Goal: Task Accomplishment & Management: Use online tool/utility

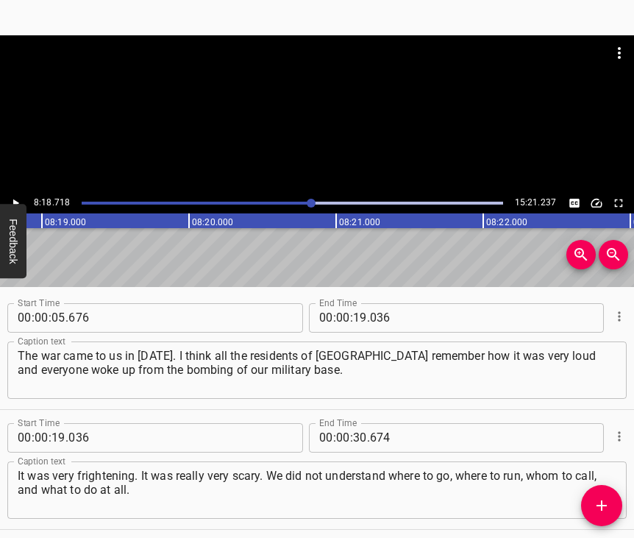
scroll to position [5116, 0]
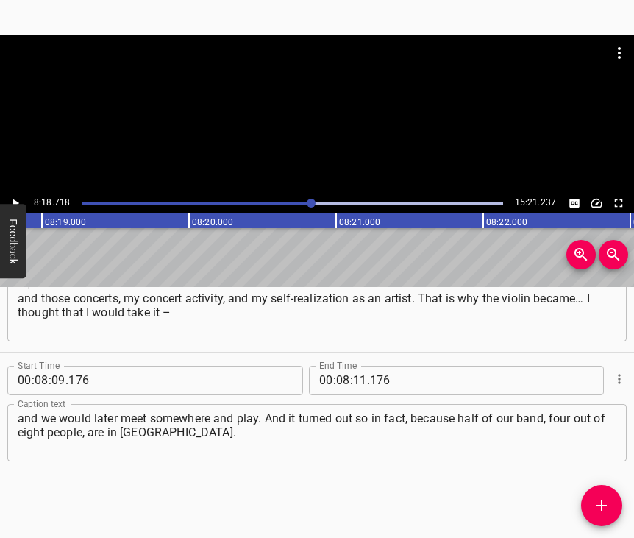
click at [308, 201] on div at bounding box center [311, 203] width 9 height 9
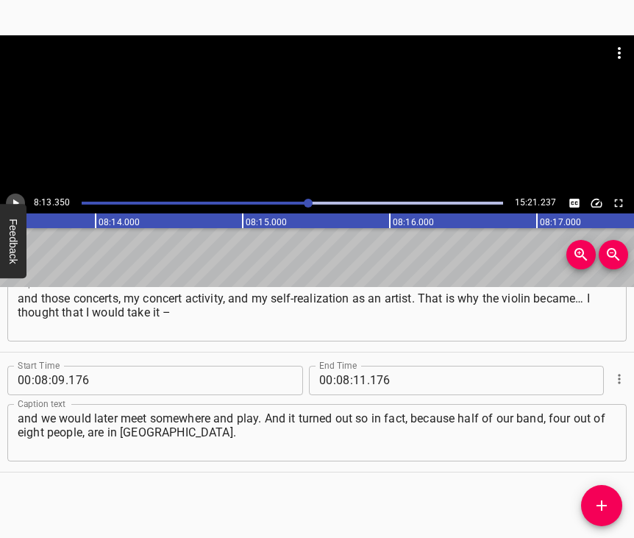
click at [15, 203] on icon "Play/Pause" at bounding box center [16, 203] width 6 height 8
click at [15, 203] on icon "Play/Pause" at bounding box center [15, 202] width 13 height 13
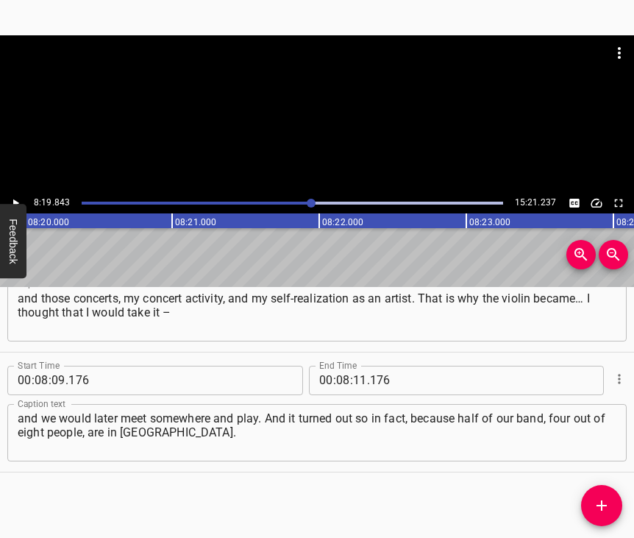
scroll to position [0, 73554]
click at [358, 370] on input "11" at bounding box center [360, 380] width 14 height 29
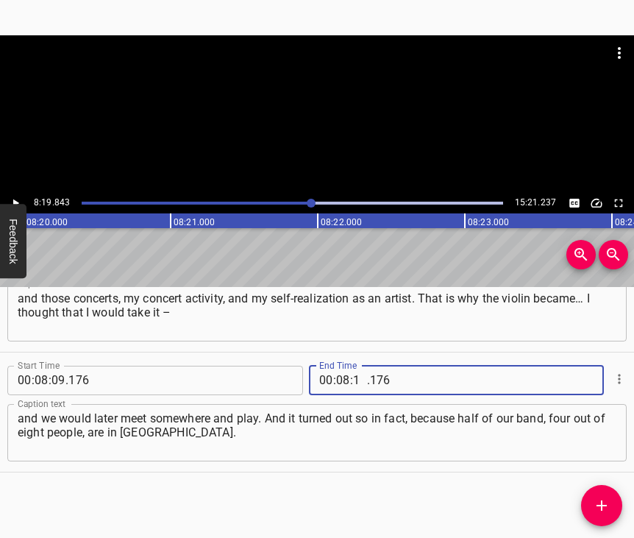
type input "19"
type input "843"
click at [597, 494] on button "Add Cue" at bounding box center [601, 505] width 41 height 41
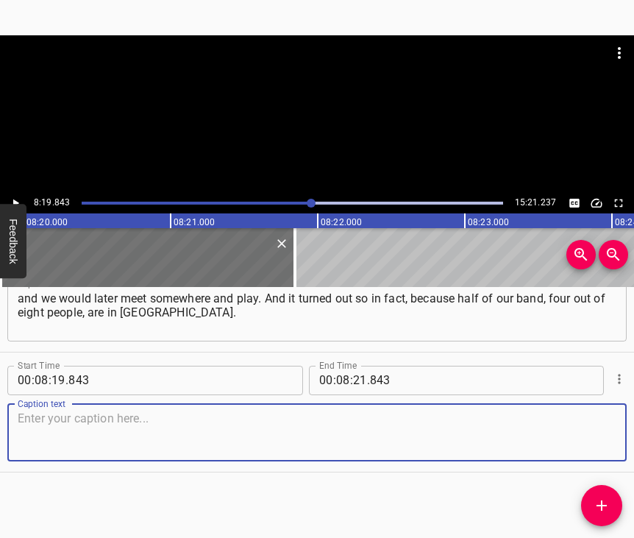
scroll to position [5248, 0]
click at [585, 422] on textarea at bounding box center [317, 432] width 599 height 42
click at [117, 411] on textarea at bounding box center [317, 432] width 599 height 42
paste textarea "Now we are little by little also playing and have somewhat restored ourselves h…"
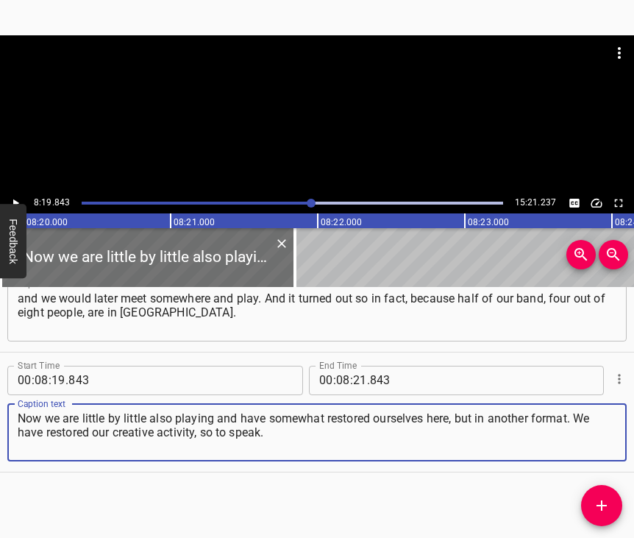
type textarea "Now we are little by little also playing and have somewhat restored ourselves h…"
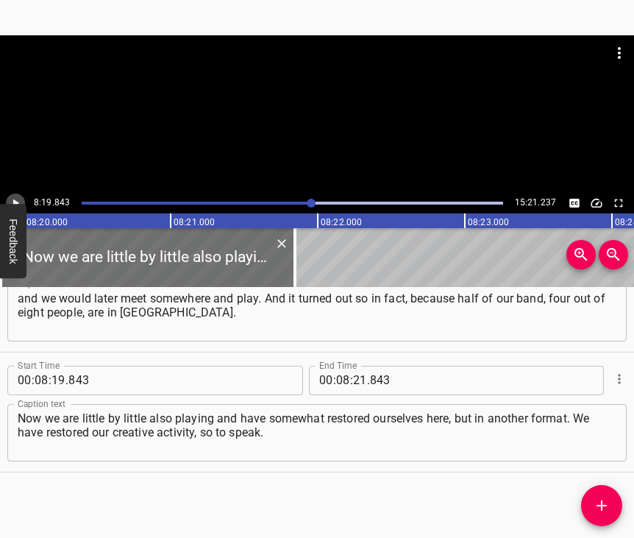
click at [16, 200] on icon "Play/Pause" at bounding box center [15, 202] width 13 height 13
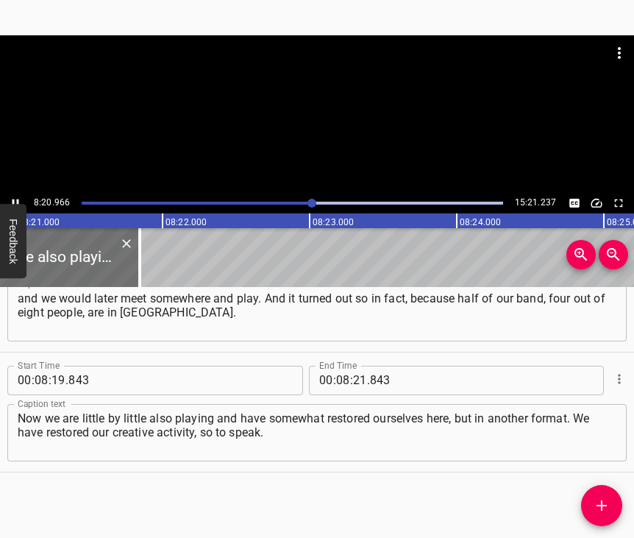
scroll to position [0, 73718]
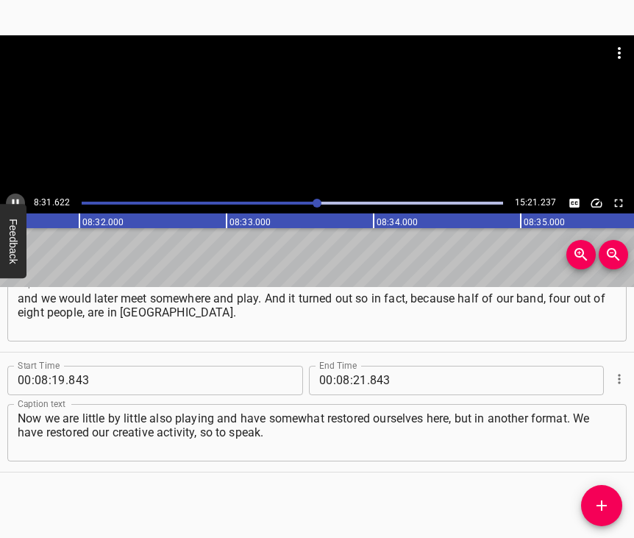
click at [18, 201] on icon "Play/Pause" at bounding box center [16, 203] width 7 height 8
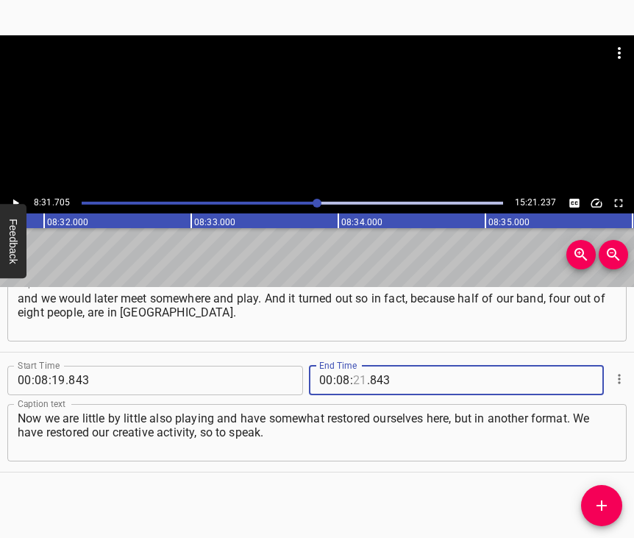
click at [353, 366] on input "number" at bounding box center [360, 380] width 14 height 29
type input "31"
type input "705"
click at [606, 500] on icon "Add Cue" at bounding box center [602, 506] width 18 height 18
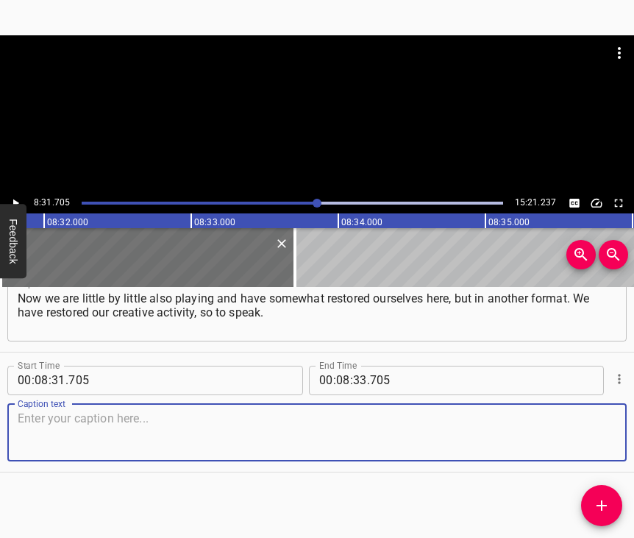
scroll to position [5381, 0]
click at [571, 416] on textarea at bounding box center [317, 432] width 599 height 42
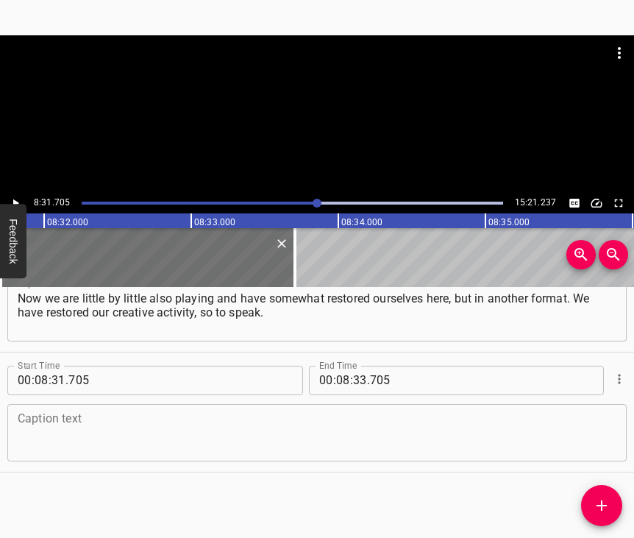
click at [102, 419] on textarea at bounding box center [317, 432] width 599 height 42
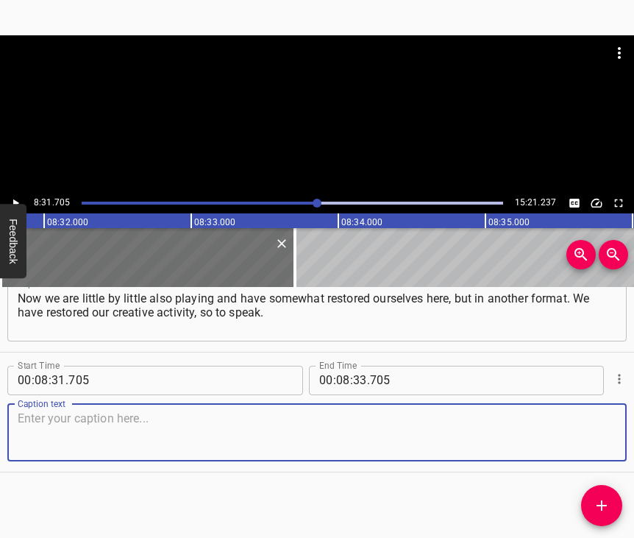
paste textarea "We went to [GEOGRAPHIC_DATA], because there was our family, who had left even e…"
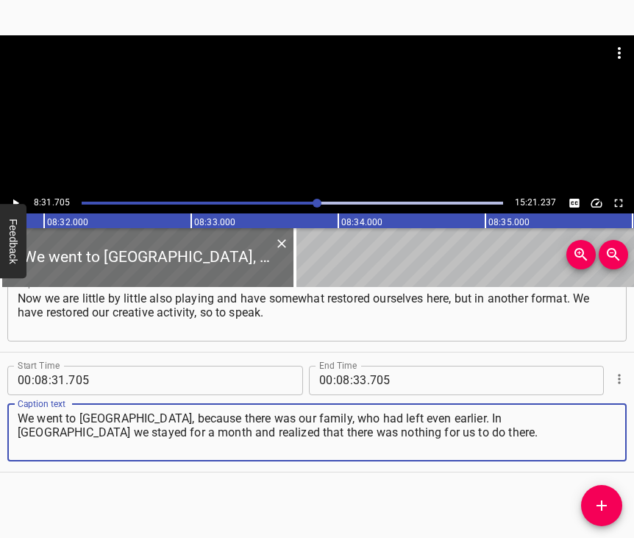
type textarea "We went to [GEOGRAPHIC_DATA], because there was our family, who had left even e…"
click at [11, 201] on icon "Play/Pause" at bounding box center [15, 202] width 13 height 13
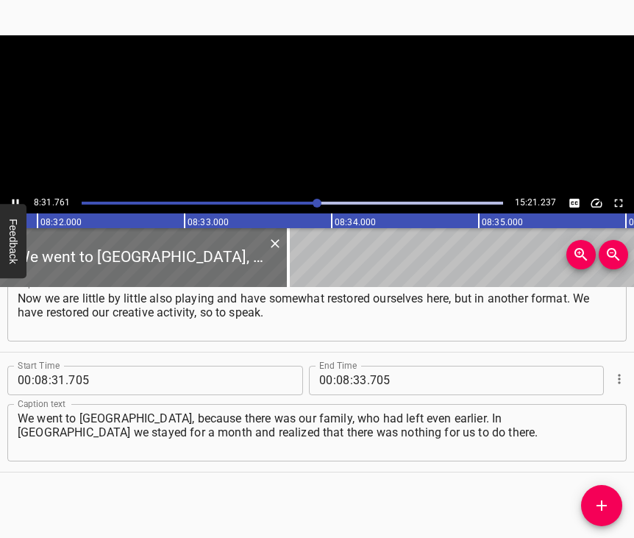
scroll to position [0, 75307]
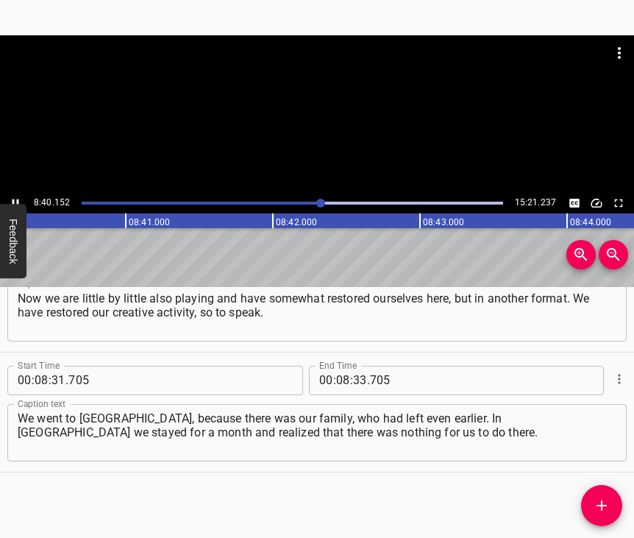
click at [10, 201] on icon "Play/Pause" at bounding box center [15, 202] width 13 height 13
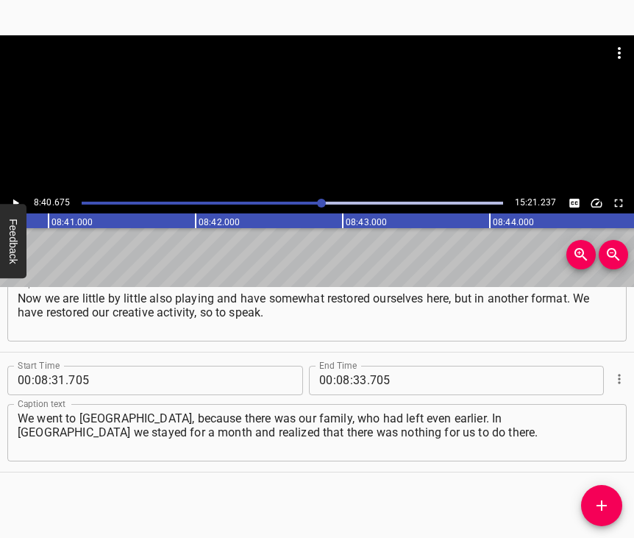
scroll to position [0, 76620]
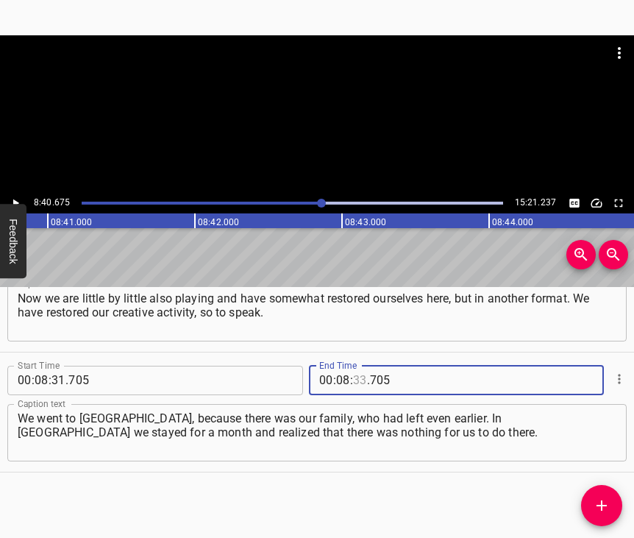
click at [357, 366] on input "number" at bounding box center [360, 380] width 14 height 29
type input "40"
type input "675"
click at [598, 507] on icon "Add Cue" at bounding box center [602, 506] width 18 height 18
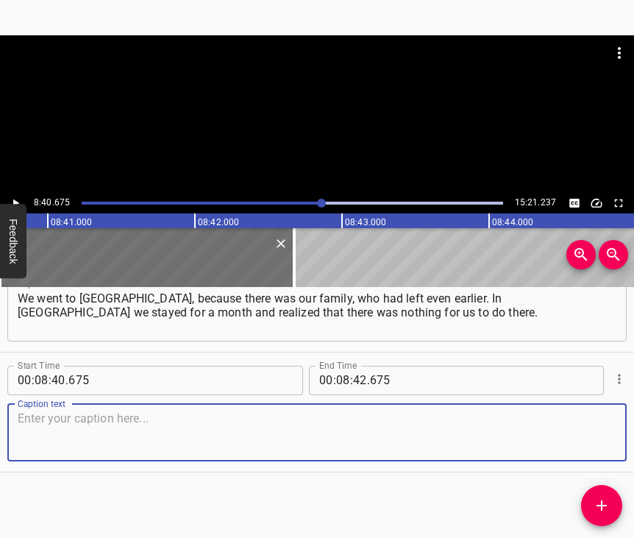
scroll to position [5513, 0]
click at [589, 436] on textarea at bounding box center [317, 432] width 599 height 42
click at [35, 411] on textarea at bounding box center [317, 432] width 599 height 42
paste textarea "In [GEOGRAPHIC_DATA] there was my good friend, also [PERSON_NAME], with her fam…"
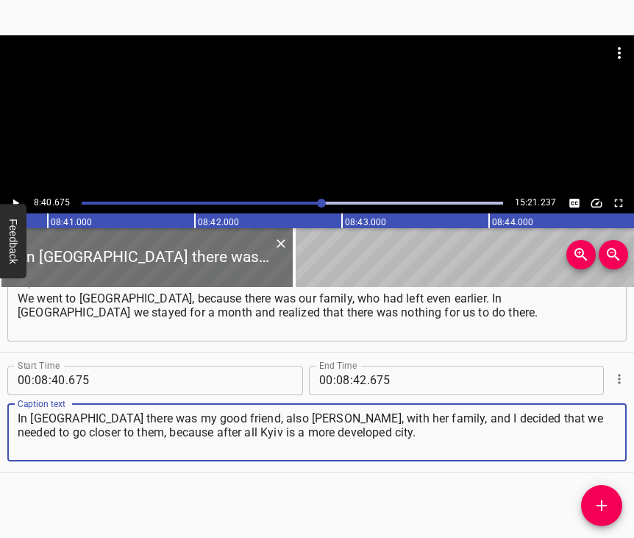
type textarea "In [GEOGRAPHIC_DATA] there was my good friend, also [PERSON_NAME], with her fam…"
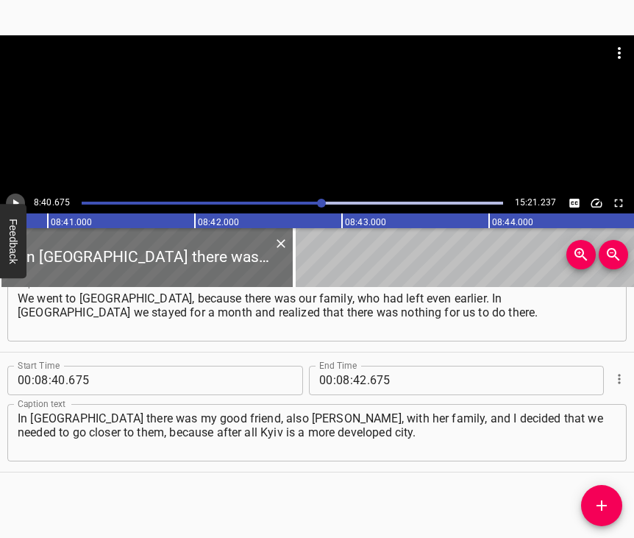
click at [14, 198] on icon "Play/Pause" at bounding box center [15, 202] width 13 height 13
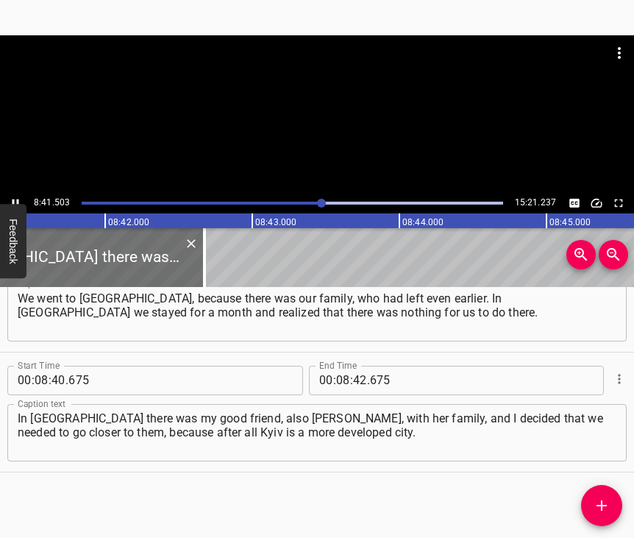
scroll to position [0, 76732]
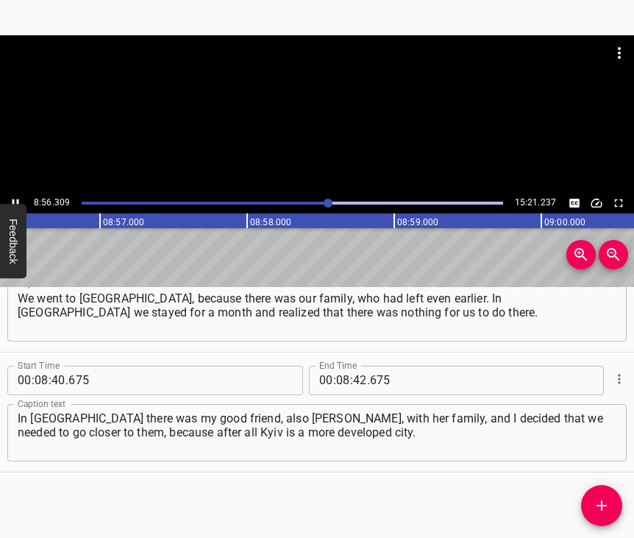
click at [19, 201] on icon "Play/Pause" at bounding box center [15, 202] width 13 height 13
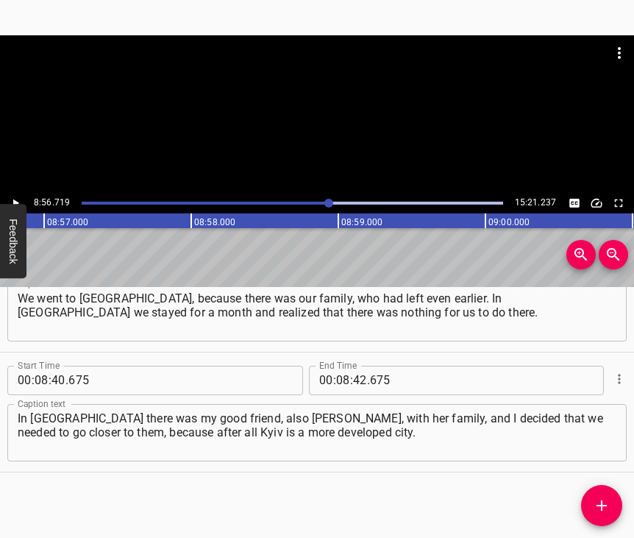
scroll to position [0, 78980]
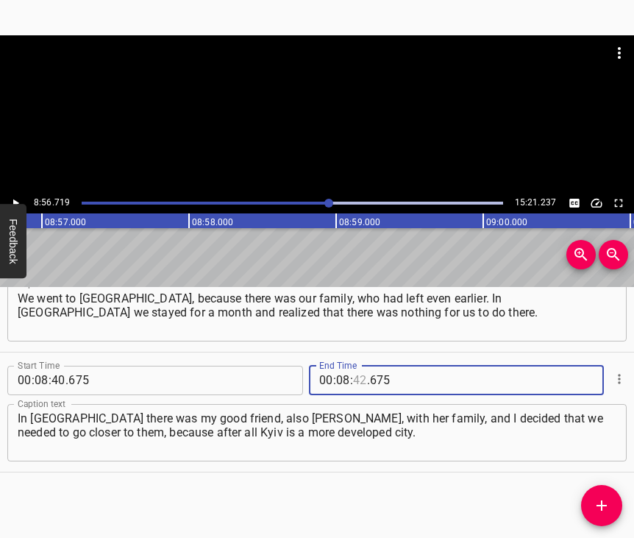
click at [353, 366] on input "number" at bounding box center [360, 380] width 14 height 29
type input "56"
type input "719"
click at [597, 502] on icon "Add Cue" at bounding box center [602, 506] width 18 height 18
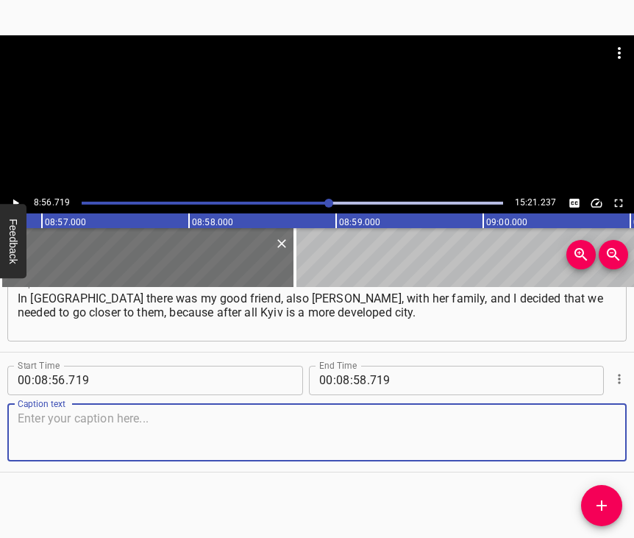
scroll to position [5646, 0]
click at [591, 434] on textarea at bounding box center [317, 432] width 599 height 42
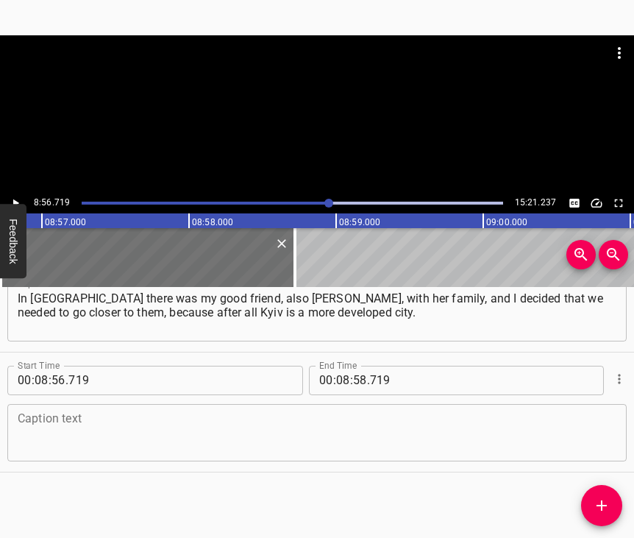
click at [98, 425] on textarea at bounding box center [317, 432] width 599 height 42
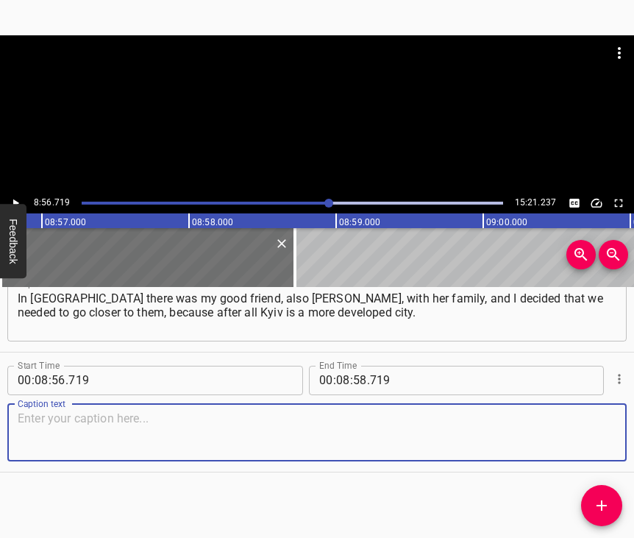
paste textarea "You know, when everyone went “na Dnipro” – I will not even say “do Dnipra,” bec…"
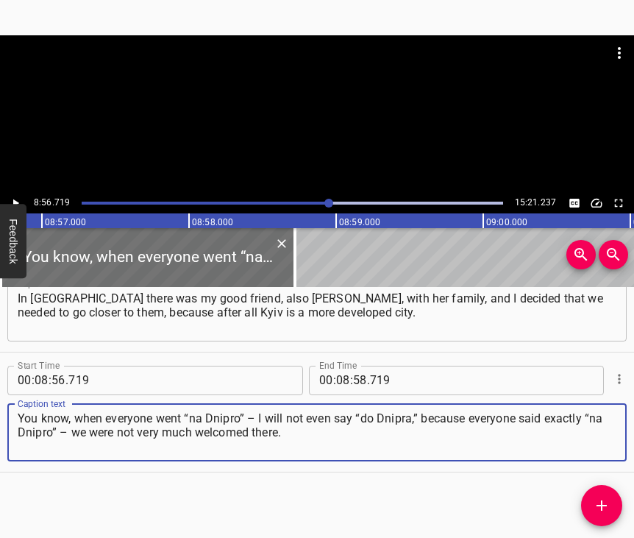
type textarea "You know, when everyone went “na Dnipro” – I will not even say “do Dnipra,” bec…"
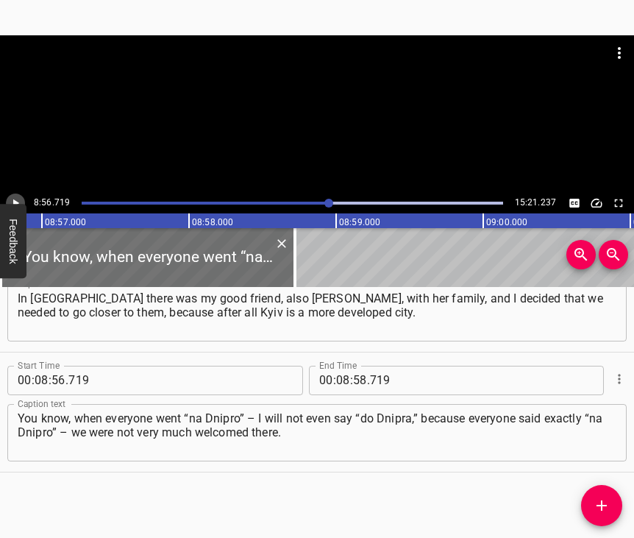
click at [18, 194] on button "Play/Pause" at bounding box center [15, 203] width 19 height 19
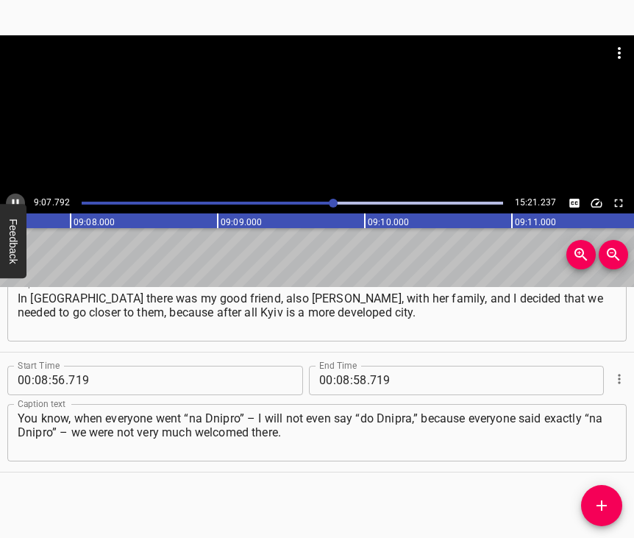
click at [16, 197] on icon "Play/Pause" at bounding box center [15, 202] width 13 height 13
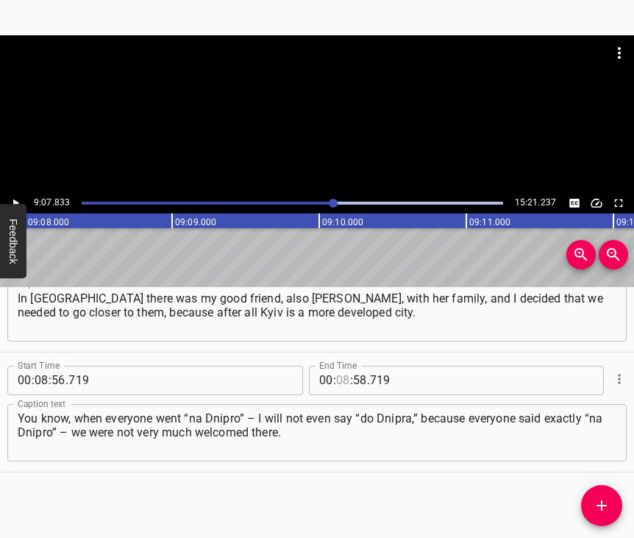
click at [337, 370] on input "number" at bounding box center [343, 380] width 14 height 29
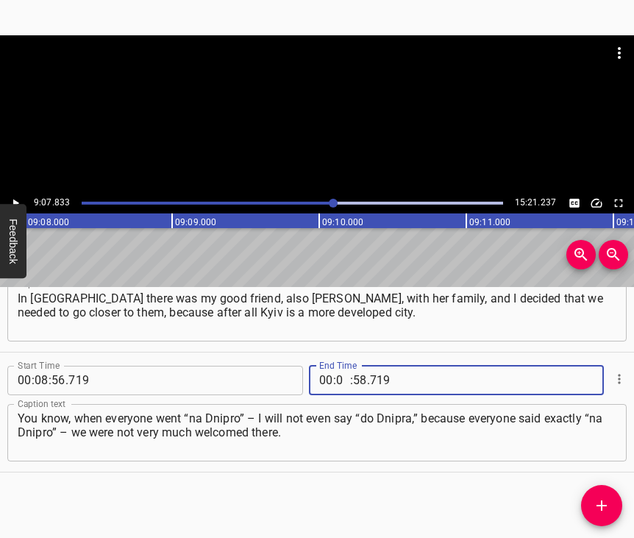
type input "09"
type input "07"
type input "833"
click at [603, 506] on icon "Add Cue" at bounding box center [602, 506] width 18 height 18
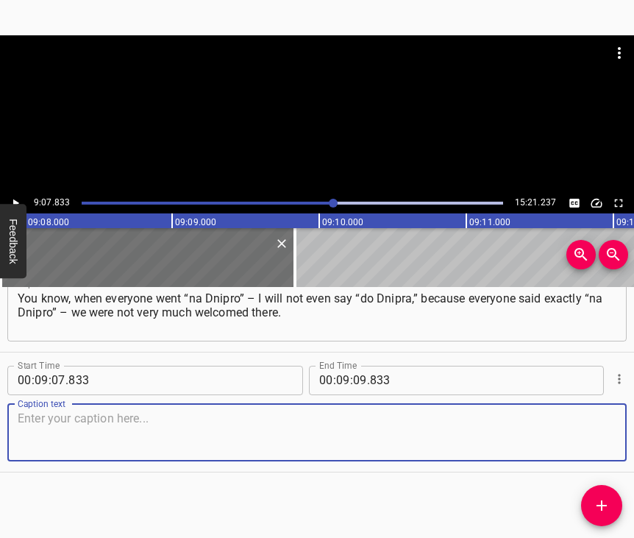
scroll to position [5778, 0]
drag, startPoint x: 569, startPoint y: 440, endPoint x: 620, endPoint y: 436, distance: 51.0
click at [572, 440] on textarea at bounding box center [317, 432] width 599 height 42
click at [164, 420] on textarea at bounding box center [317, 432] width 599 height 42
paste textarea "Because those are extra jobs, which no one wanted to give up, that is extra hou…"
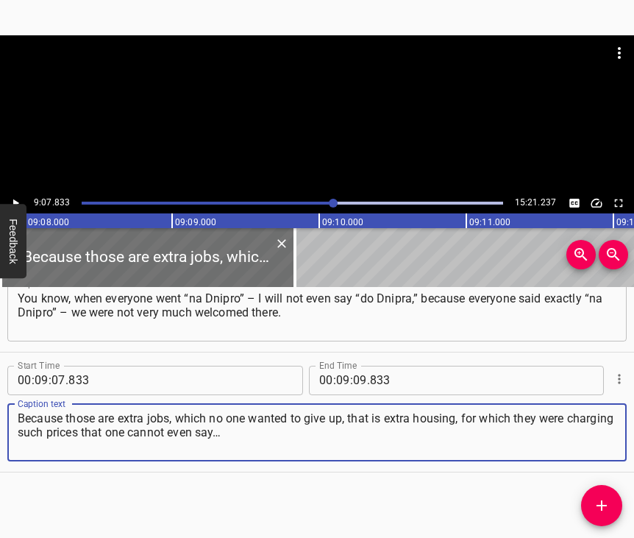
type textarea "Because those are extra jobs, which no one wanted to give up, that is extra hou…"
click at [13, 200] on icon "Play/Pause" at bounding box center [16, 203] width 6 height 8
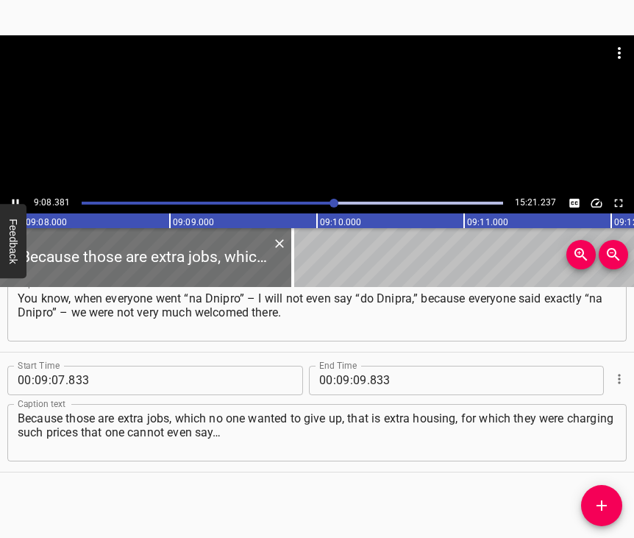
scroll to position [0, 80648]
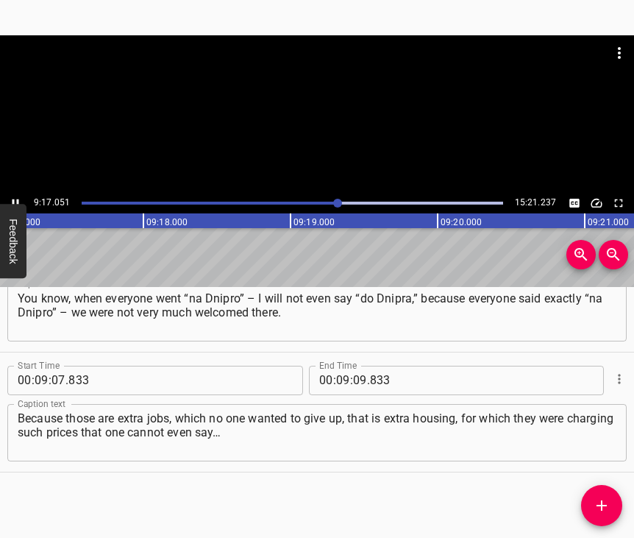
click at [15, 200] on icon "Play/Pause" at bounding box center [15, 202] width 13 height 13
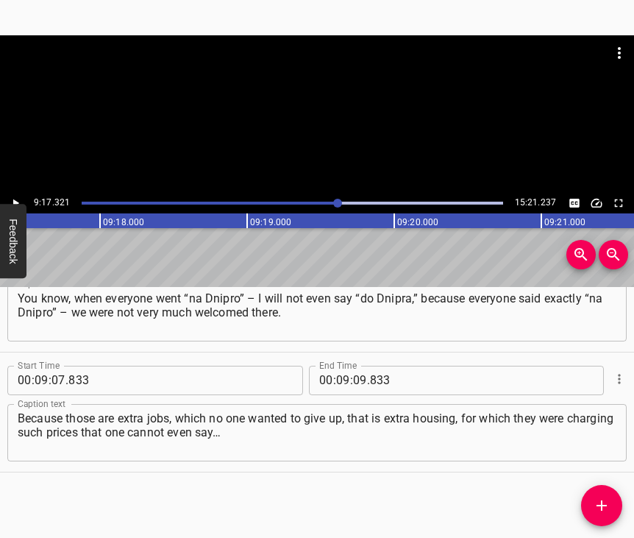
click at [15, 200] on icon "Play/Pause" at bounding box center [15, 202] width 13 height 13
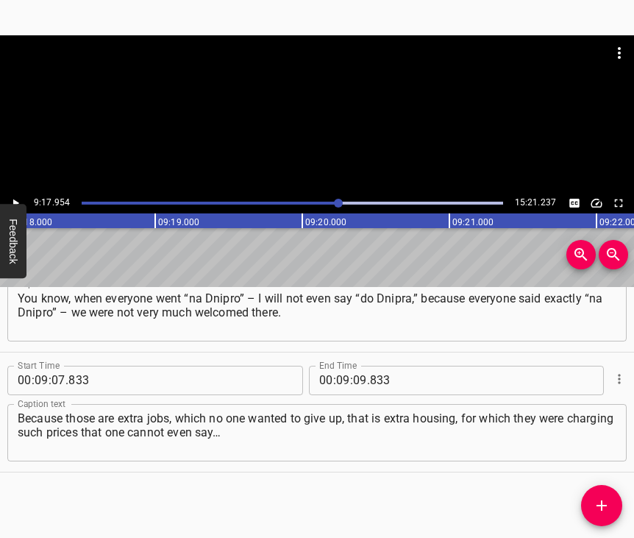
scroll to position [0, 82105]
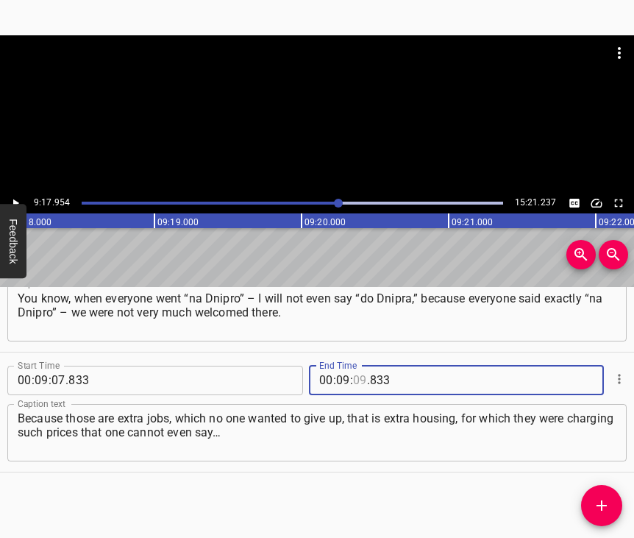
click at [357, 366] on input "number" at bounding box center [360, 380] width 14 height 29
type input "17"
type input "954"
click at [600, 513] on icon "Add Cue" at bounding box center [602, 506] width 18 height 18
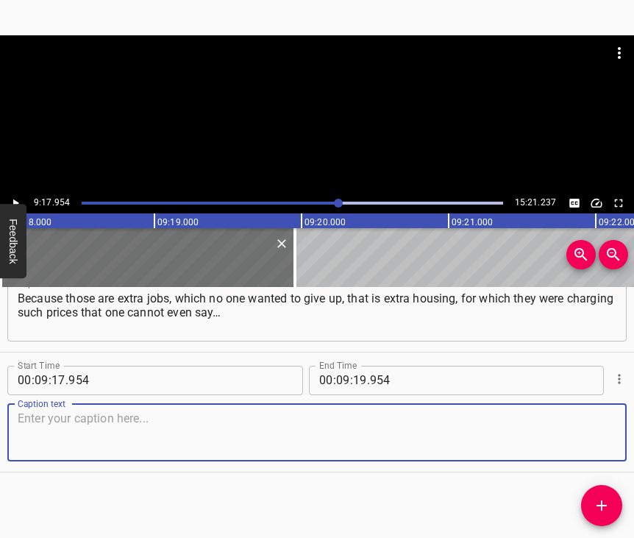
scroll to position [5910, 0]
drag, startPoint x: 584, startPoint y: 429, endPoint x: 631, endPoint y: 419, distance: 48.1
click at [588, 429] on textarea at bounding box center [317, 432] width 599 height 42
click at [57, 429] on textarea at bounding box center [317, 432] width 599 height 42
paste textarea "As I say, we stayed there for a month and understood that we would not endure a…"
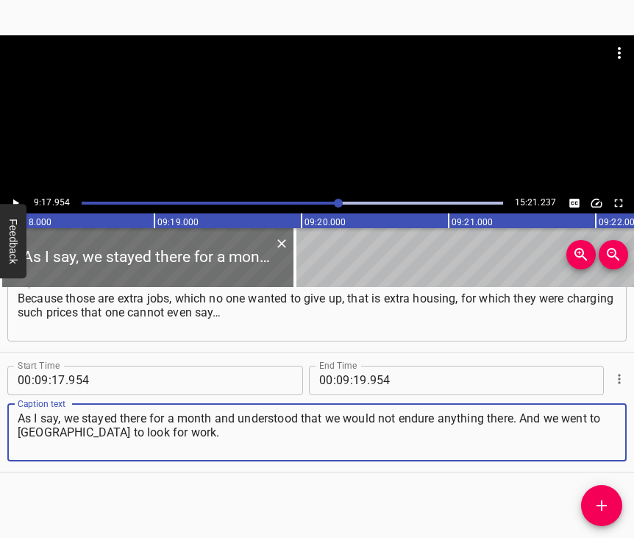
type textarea "As I say, we stayed there for a month and understood that we would not endure a…"
click at [13, 201] on icon "Play/Pause" at bounding box center [15, 202] width 13 height 13
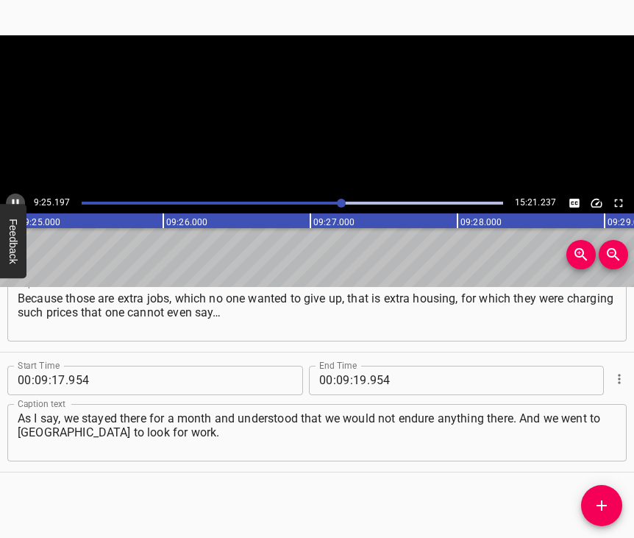
click at [13, 201] on icon "Play/Pause" at bounding box center [16, 203] width 7 height 8
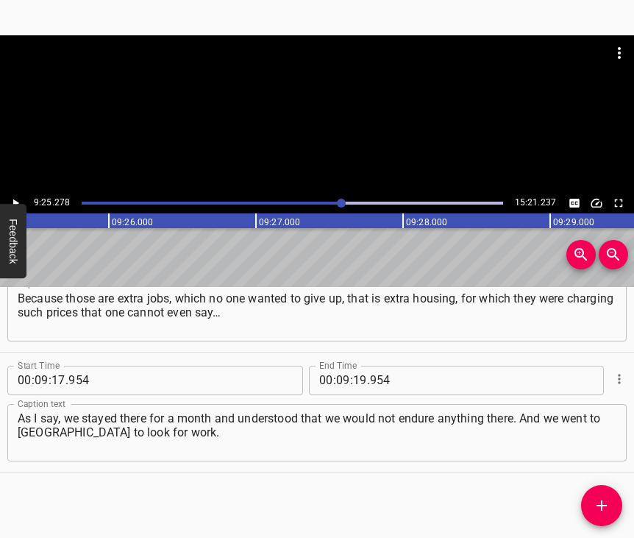
scroll to position [0, 83183]
click at [353, 368] on input "number" at bounding box center [360, 380] width 14 height 29
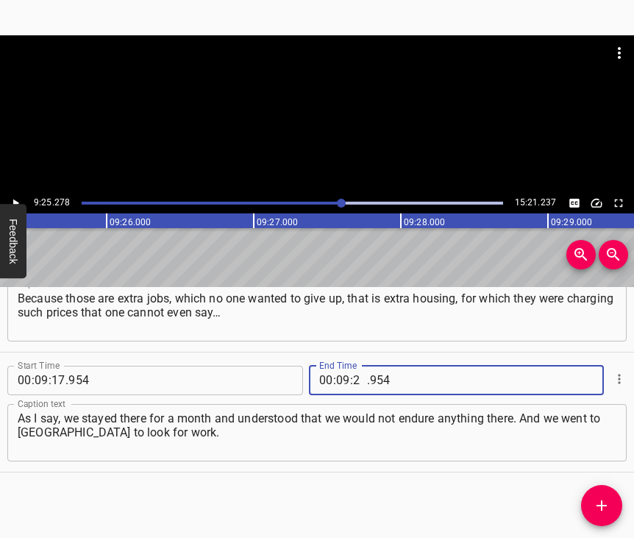
type input "25"
type input "278"
click at [608, 502] on icon "Add Cue" at bounding box center [602, 506] width 18 height 18
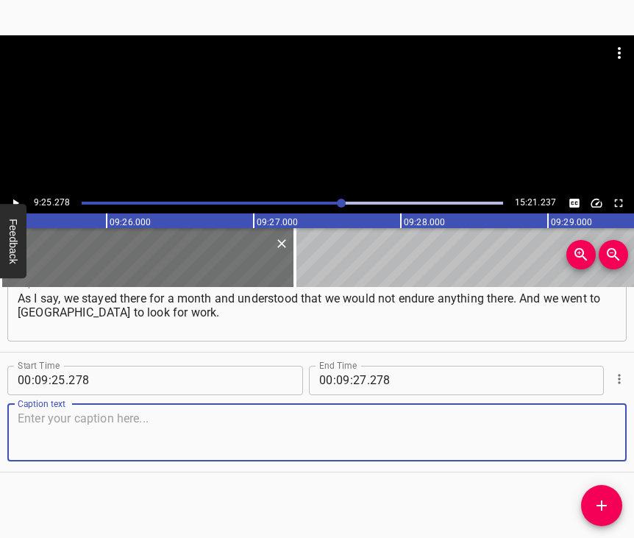
scroll to position [6043, 0]
drag, startPoint x: 581, startPoint y: 443, endPoint x: 633, endPoint y: 432, distance: 53.4
click at [581, 443] on textarea at bounding box center [317, 432] width 599 height 42
click at [107, 411] on textarea at bounding box center [317, 432] width 599 height 42
paste textarea "At that time I was already not working, my husband also. We came here and found…"
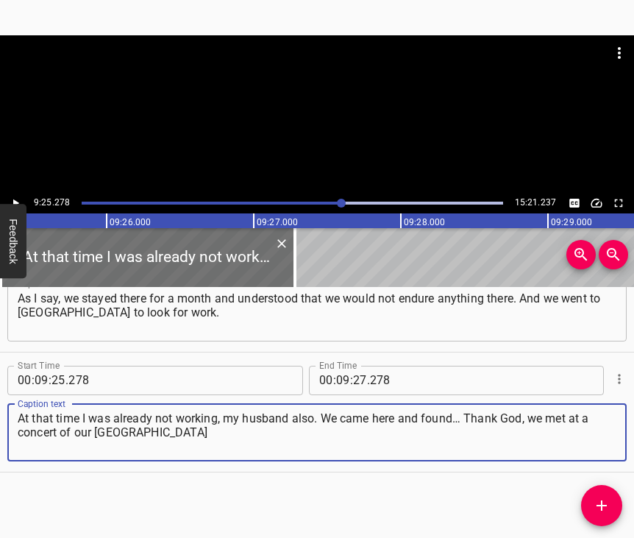
type textarea "At that time I was already not working, my husband also. We came here and found…"
click at [15, 199] on icon "Play/Pause" at bounding box center [15, 202] width 13 height 13
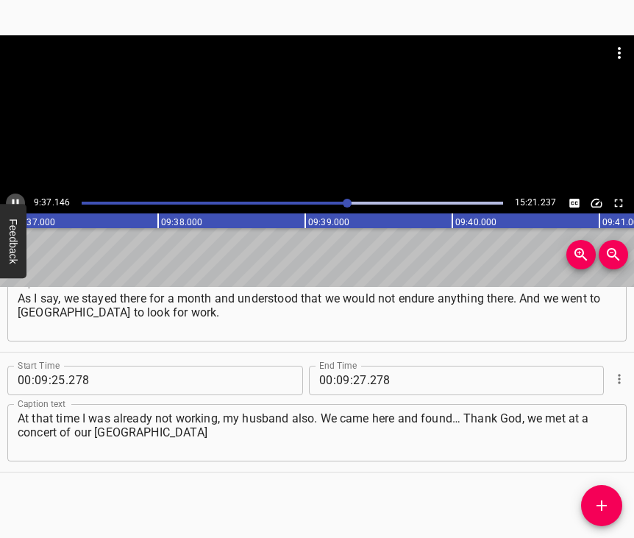
click at [16, 203] on icon "Play/Pause" at bounding box center [15, 202] width 13 height 13
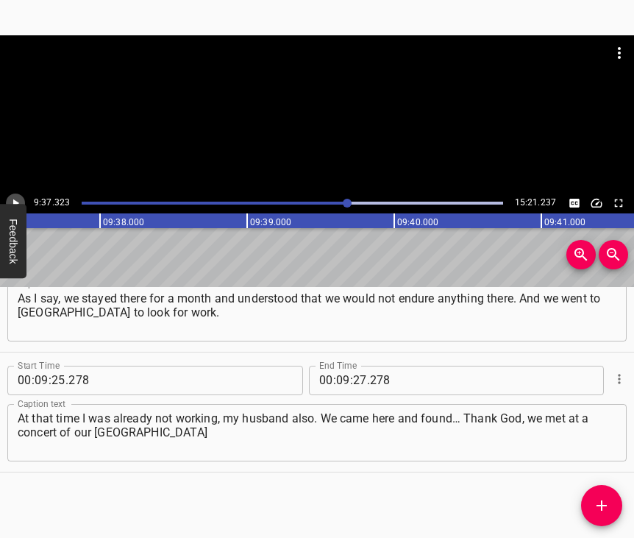
click at [16, 203] on icon "Play/Pause" at bounding box center [16, 203] width 6 height 8
click at [16, 203] on icon "Play/Pause" at bounding box center [15, 202] width 13 height 13
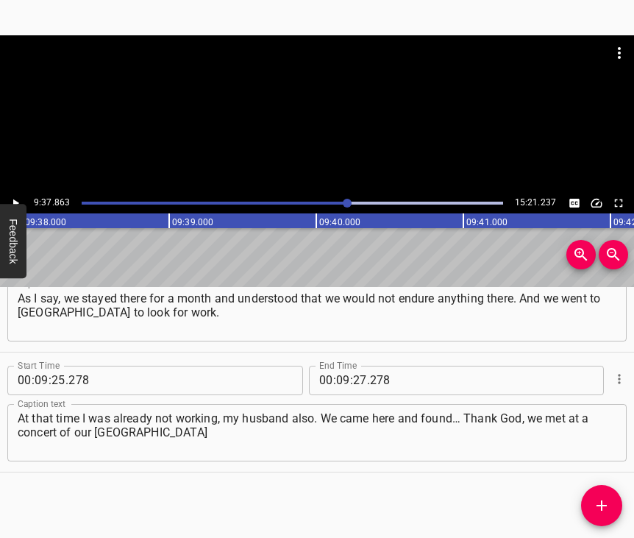
scroll to position [0, 85035]
click at [355, 366] on input "number" at bounding box center [360, 380] width 14 height 29
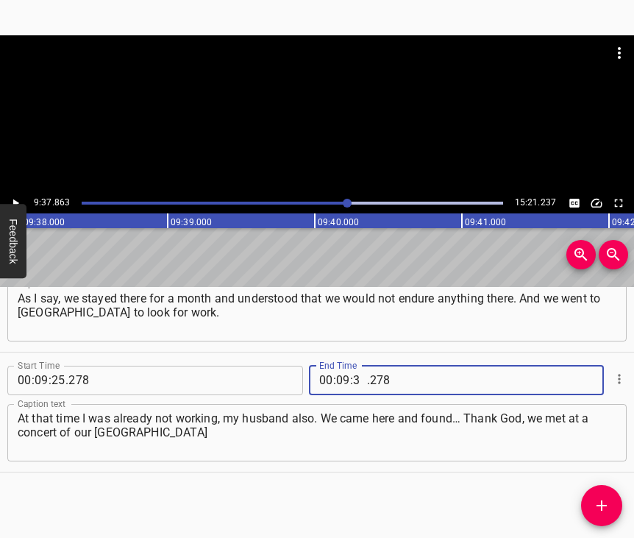
type input "37"
type input "863"
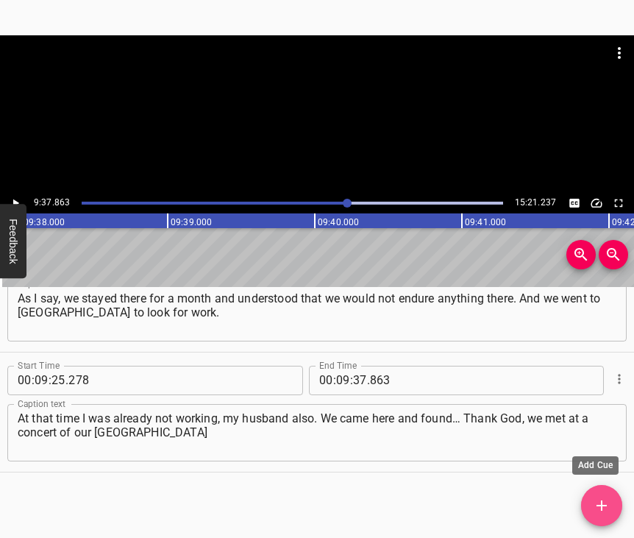
click at [598, 512] on icon "Add Cue" at bounding box center [602, 506] width 18 height 18
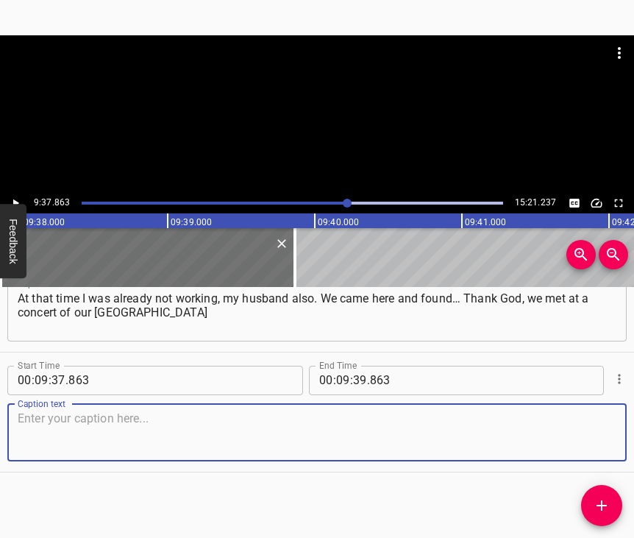
scroll to position [6175, 0]
click at [583, 431] on textarea at bounding box center [317, 432] width 599 height 42
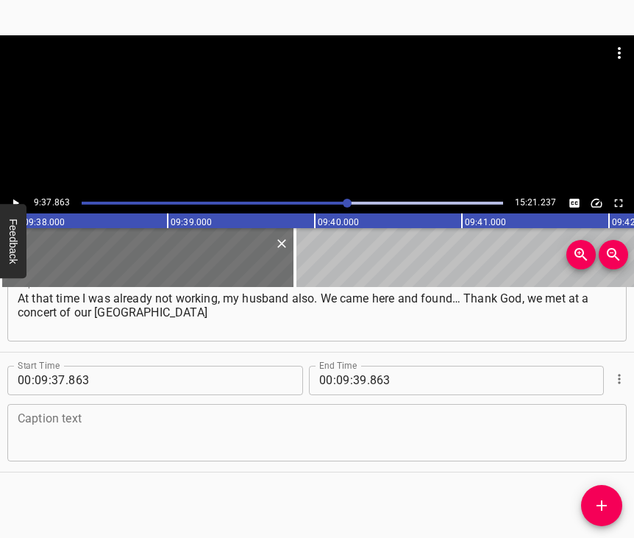
click at [56, 416] on textarea at bounding box center [317, 432] width 599 height 42
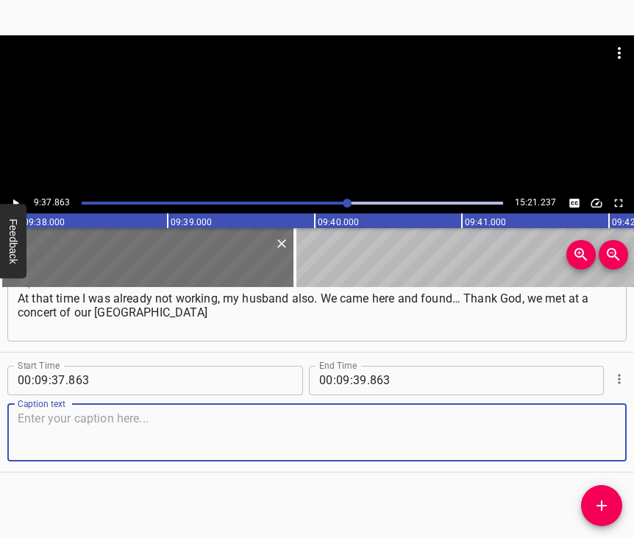
paste textarea "named after [PERSON_NAME]… We met here at the concert with [PERSON_NAME], the h…"
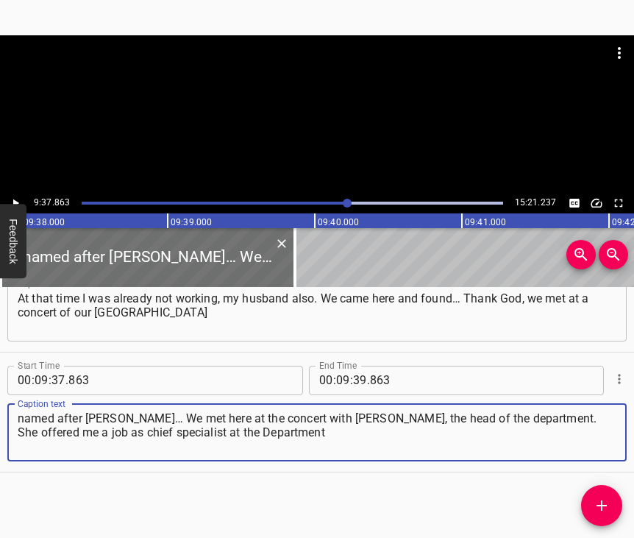
type textarea "named after [PERSON_NAME]… We met here at the concert with [PERSON_NAME], the h…"
click at [21, 196] on icon "Play/Pause" at bounding box center [15, 202] width 13 height 13
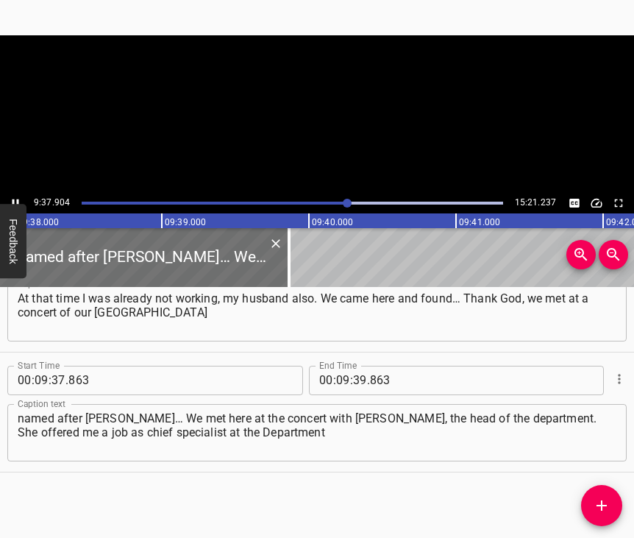
scroll to position [0, 85042]
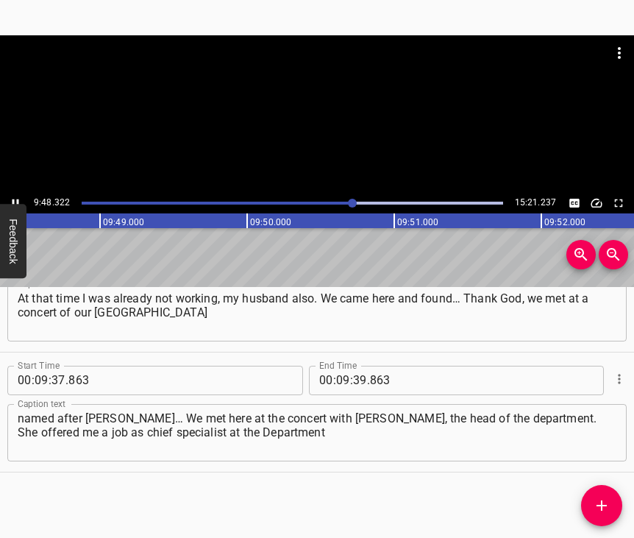
drag, startPoint x: 14, startPoint y: 202, endPoint x: 40, endPoint y: 205, distance: 26.6
click at [15, 202] on icon "Play/Pause" at bounding box center [15, 202] width 13 height 13
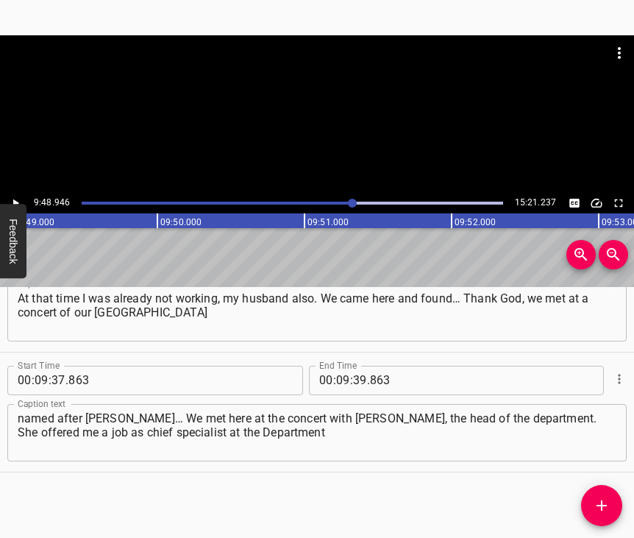
scroll to position [0, 86666]
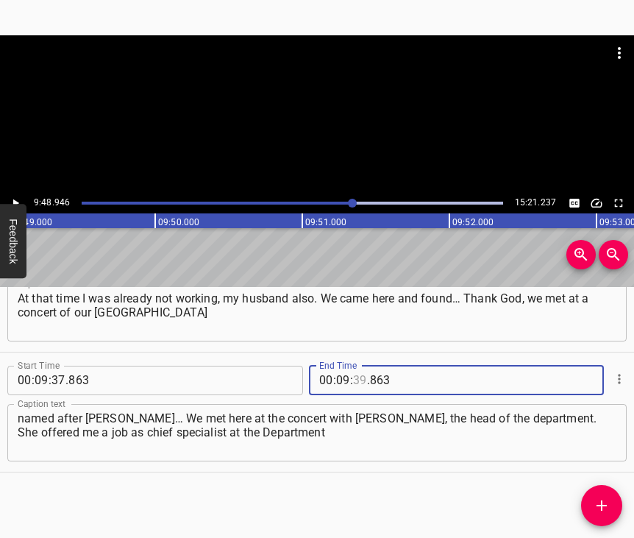
click at [353, 366] on input "number" at bounding box center [360, 380] width 14 height 29
type input "48"
type input "946"
click at [602, 499] on icon "Add Cue" at bounding box center [602, 506] width 18 height 18
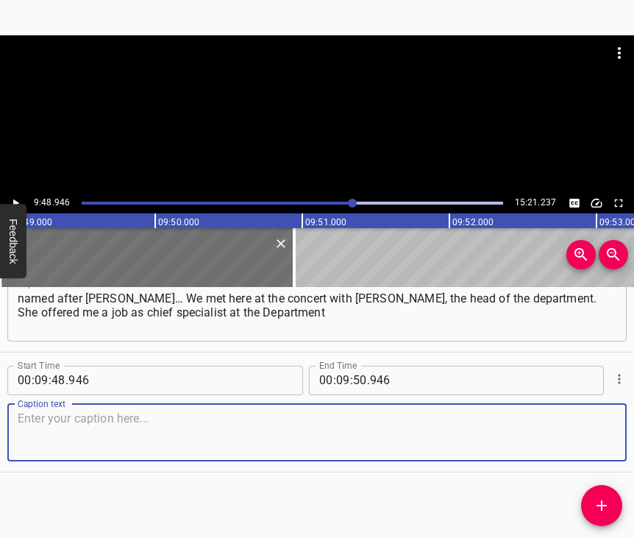
scroll to position [6308, 0]
drag, startPoint x: 584, startPoint y: 418, endPoint x: 630, endPoint y: 411, distance: 46.1
click at [589, 419] on textarea at bounding box center [317, 432] width 599 height 42
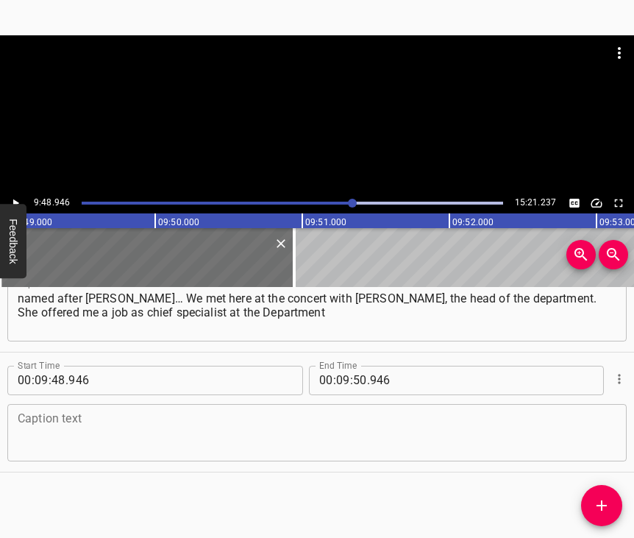
click at [95, 441] on textarea at bounding box center [317, 432] width 599 height 42
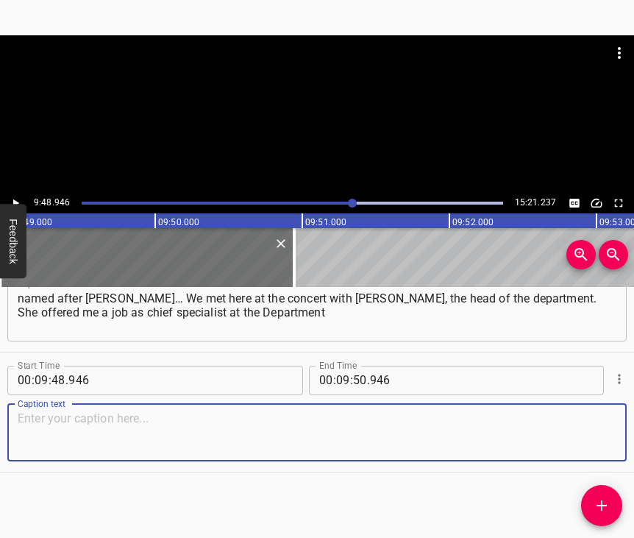
paste textarea "of Culture. I recalled my youth, after all, 12 years in culture – and now we ar…"
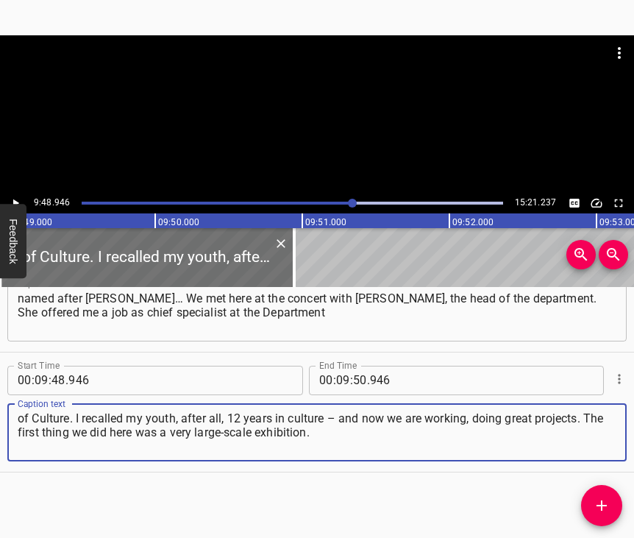
type textarea "of Culture. I recalled my youth, after all, 12 years in culture – and now we ar…"
click at [12, 201] on icon "Play/Pause" at bounding box center [15, 202] width 13 height 13
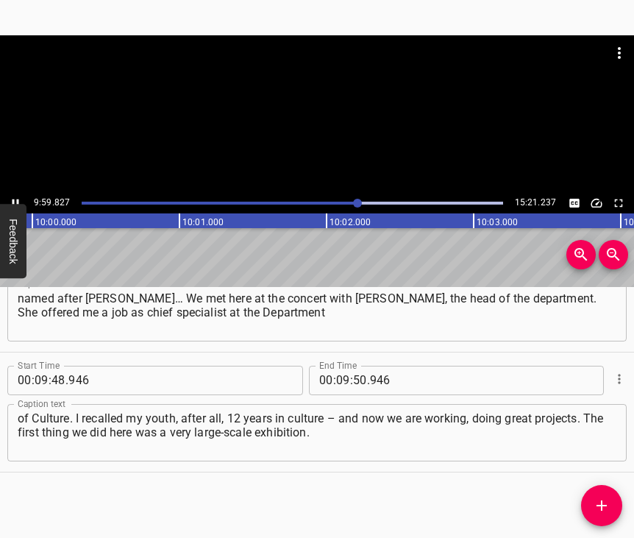
click at [15, 202] on icon "Play/Pause" at bounding box center [15, 202] width 13 height 13
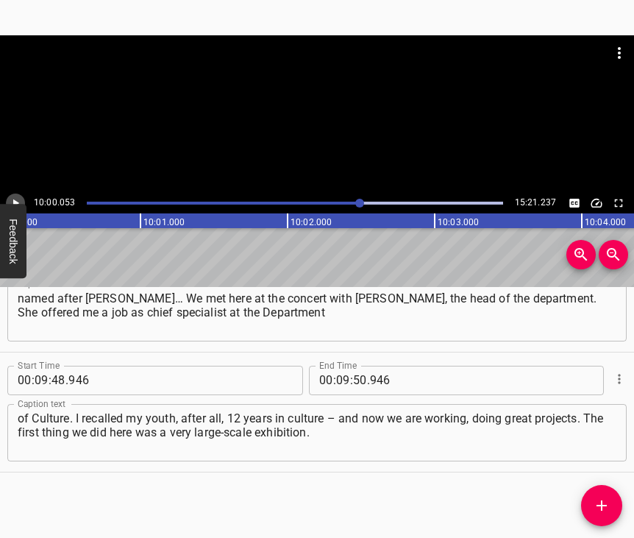
click at [15, 202] on icon "Play/Pause" at bounding box center [16, 203] width 6 height 8
click at [15, 202] on icon "Play/Pause" at bounding box center [15, 202] width 13 height 13
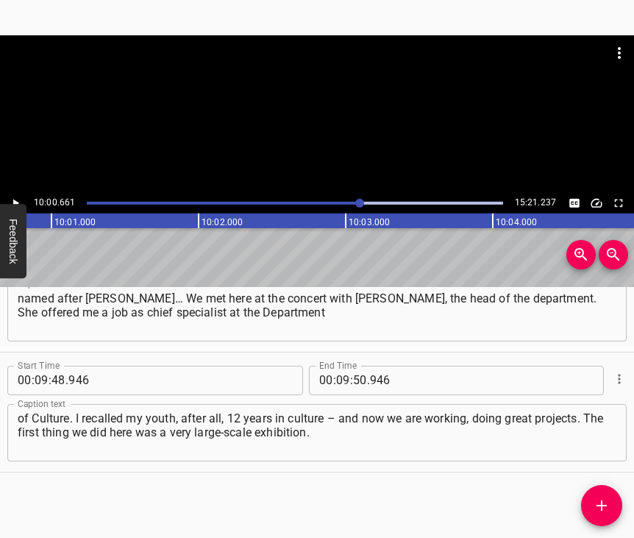
scroll to position [0, 88390]
click at [350, 366] on span ":" at bounding box center [351, 380] width 3 height 29
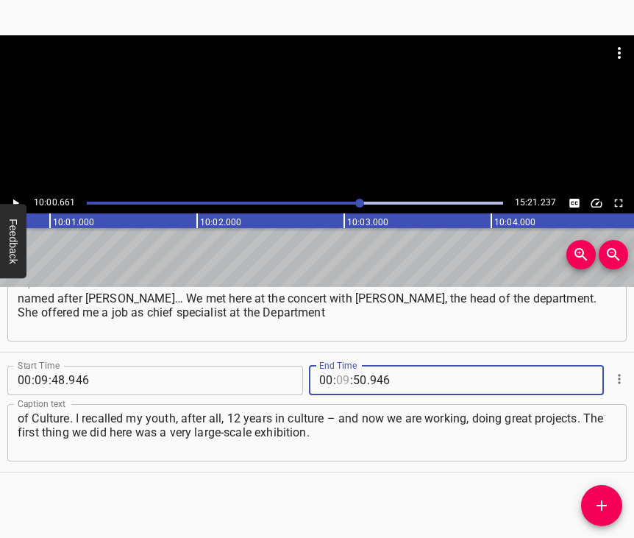
click at [338, 368] on input "number" at bounding box center [343, 380] width 14 height 29
type input "10"
type input "06"
type input "61"
type input "061"
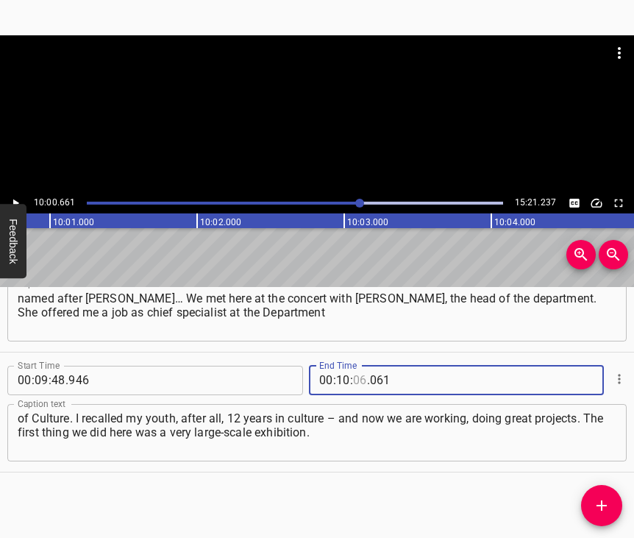
click at [358, 367] on input "number" at bounding box center [360, 380] width 14 height 29
type input "00"
type input "661"
click at [595, 511] on icon "Add Cue" at bounding box center [602, 506] width 18 height 18
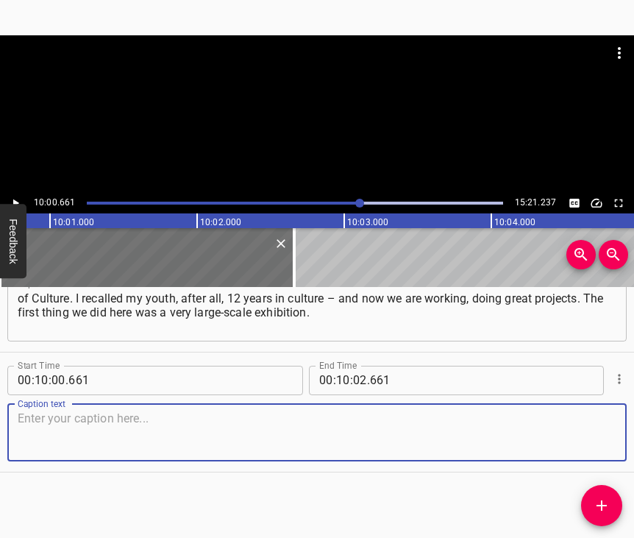
scroll to position [6440, 0]
drag, startPoint x: 592, startPoint y: 433, endPoint x: 628, endPoint y: 432, distance: 36.1
click at [592, 433] on textarea at bounding box center [317, 432] width 599 height 42
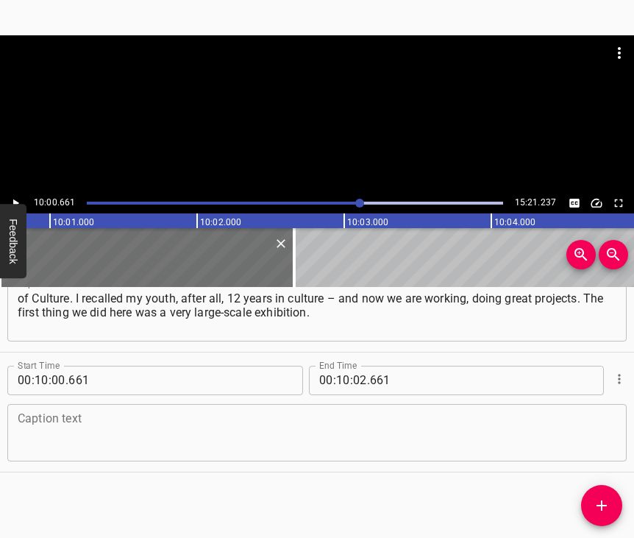
click at [29, 423] on textarea at bounding box center [317, 432] width 599 height 42
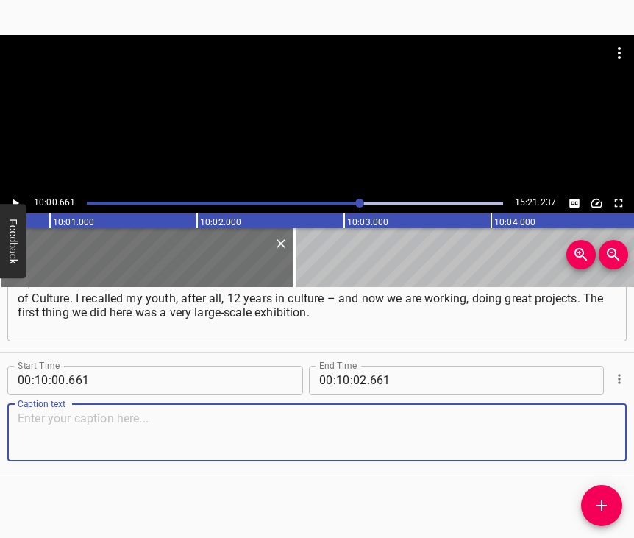
paste textarea "It was called “The Sorrowful Way of Bakhmut.” It was an exhibition of the maste…"
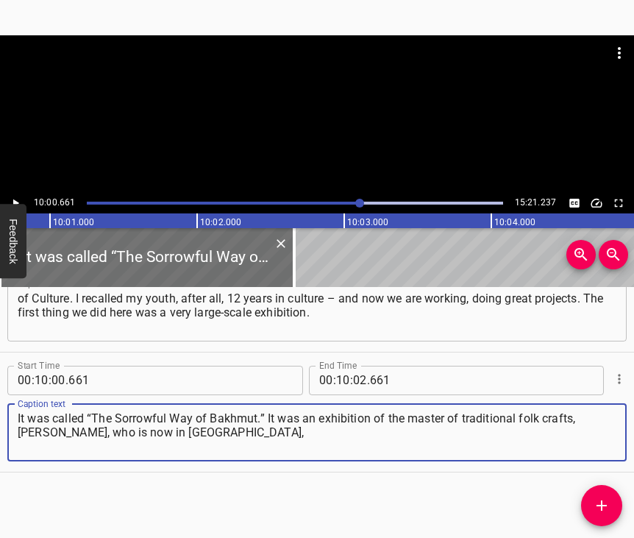
type textarea "It was called “The Sorrowful Way of Bakhmut.” It was an exhibition of the maste…"
click at [18, 199] on icon "Play/Pause" at bounding box center [15, 202] width 13 height 13
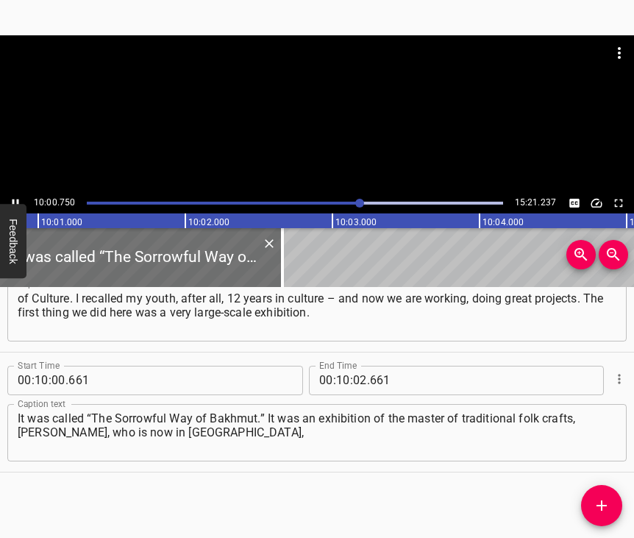
scroll to position [0, 88403]
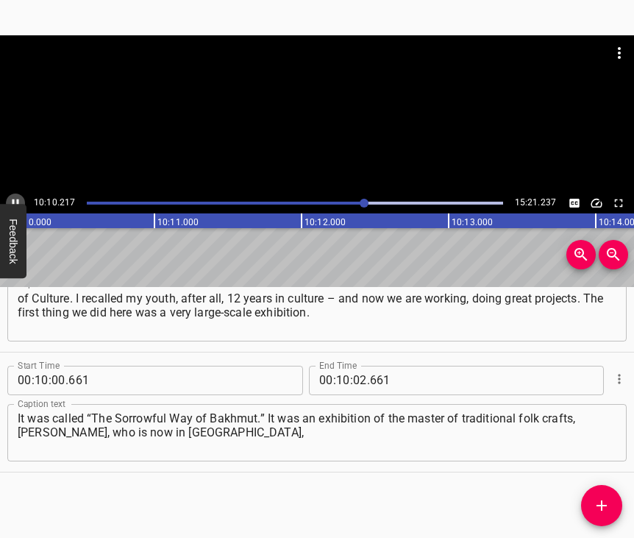
click at [15, 198] on icon "Play/Pause" at bounding box center [15, 202] width 13 height 13
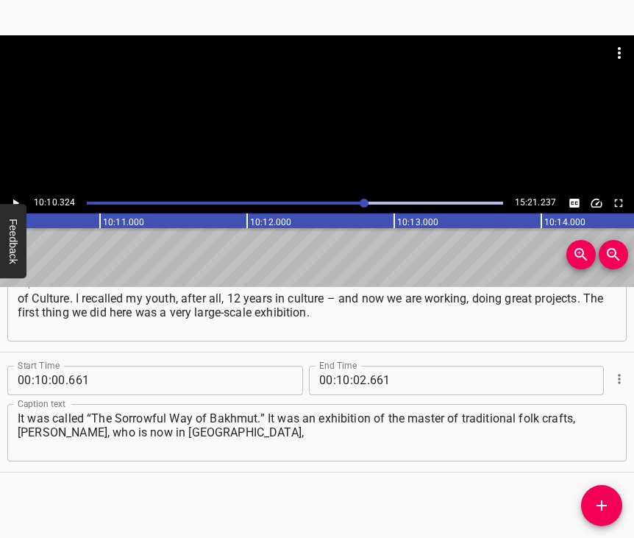
click at [15, 198] on icon "Play/Pause" at bounding box center [15, 202] width 13 height 13
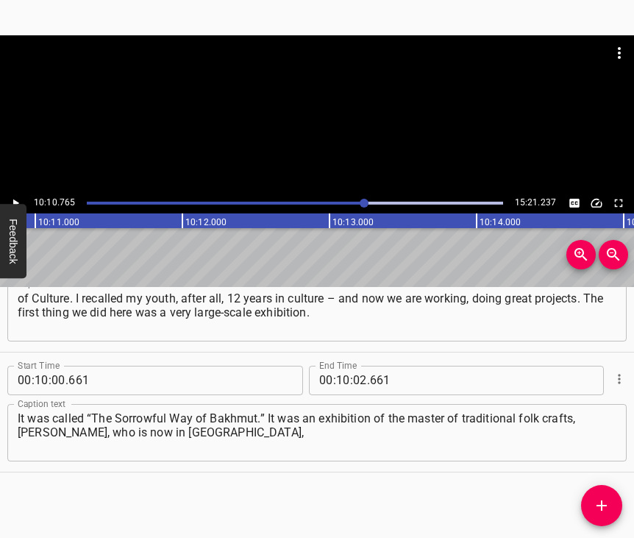
click at [15, 198] on icon "Play/Pause" at bounding box center [15, 202] width 13 height 13
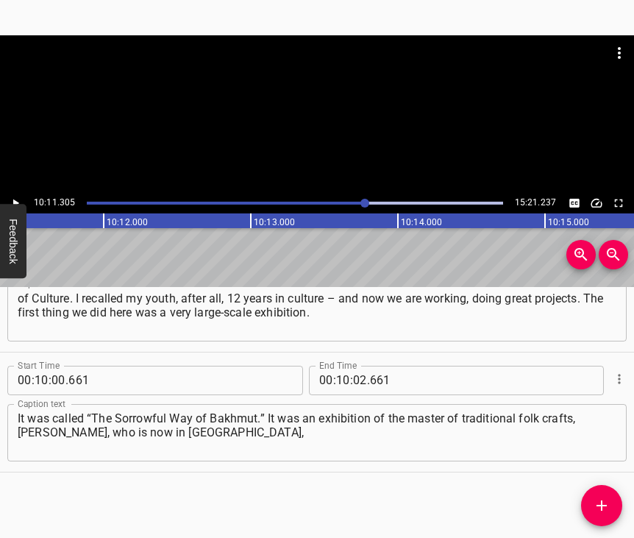
scroll to position [0, 89956]
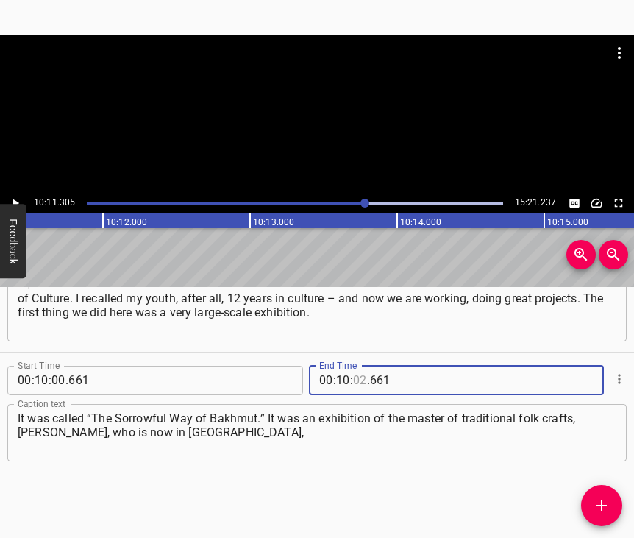
click at [354, 368] on input "number" at bounding box center [360, 380] width 14 height 29
type input "11"
type input "305"
click at [610, 506] on icon "Add Cue" at bounding box center [602, 506] width 18 height 18
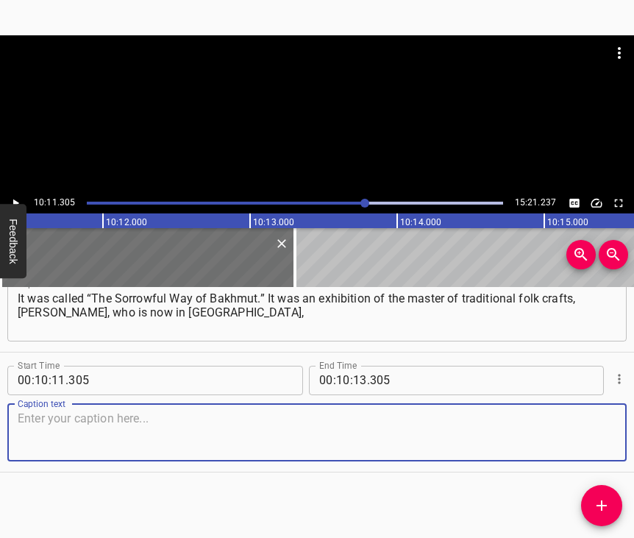
scroll to position [6573, 0]
drag, startPoint x: 548, startPoint y: 427, endPoint x: 624, endPoint y: 413, distance: 77.2
click at [549, 427] on textarea at bounding box center [317, 432] width 599 height 42
click at [203, 432] on textarea at bounding box center [317, 432] width 599 height 42
paste textarea "with whom we once opened the [GEOGRAPHIC_DATA][DATE] at the [GEOGRAPHIC_DATA] a…"
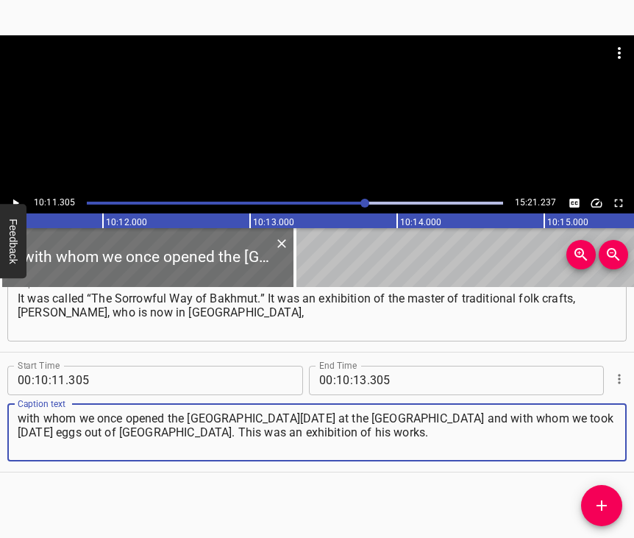
type textarea "with whom we once opened the [GEOGRAPHIC_DATA][DATE] at the [GEOGRAPHIC_DATA] a…"
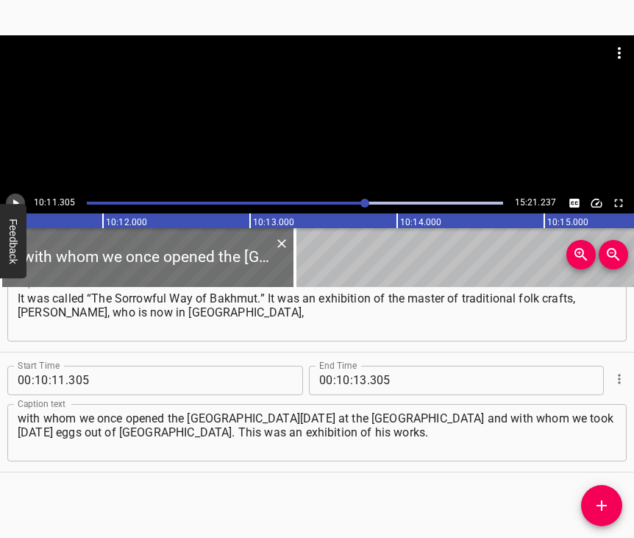
click at [14, 197] on icon "Play/Pause" at bounding box center [15, 202] width 13 height 13
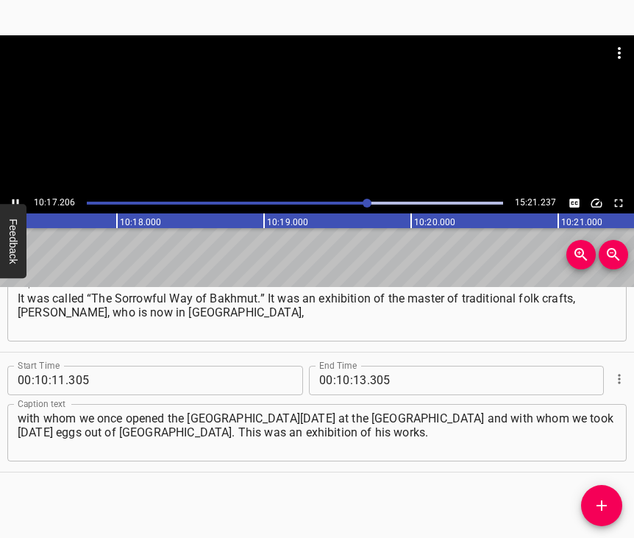
click at [13, 202] on icon "Play/Pause" at bounding box center [16, 203] width 7 height 8
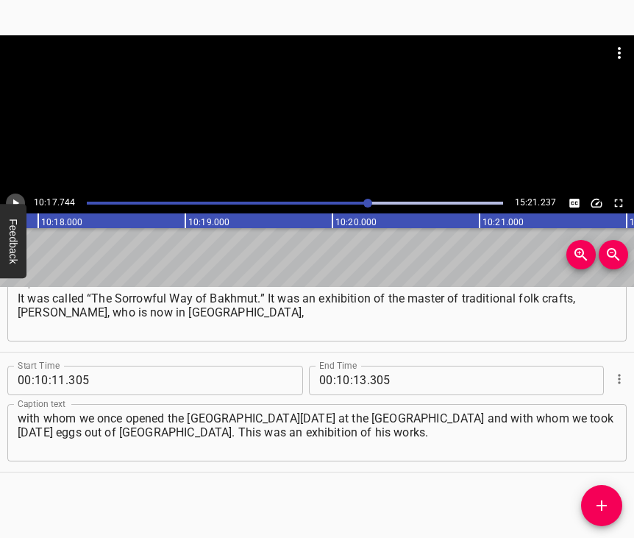
click at [13, 202] on icon "Play/Pause" at bounding box center [15, 202] width 13 height 13
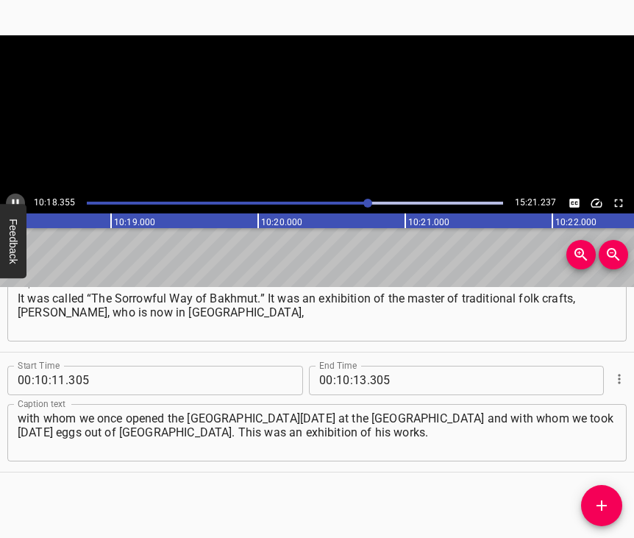
click at [13, 202] on icon "Play/Pause" at bounding box center [16, 203] width 7 height 8
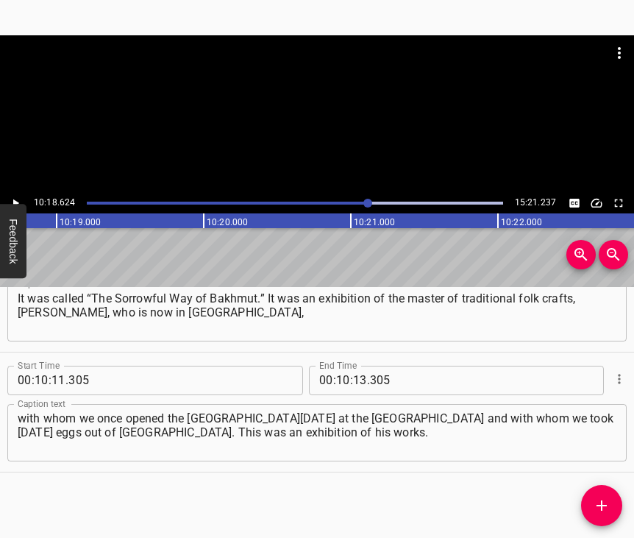
scroll to position [0, 91033]
click at [16, 200] on icon "Play/Pause" at bounding box center [15, 202] width 13 height 13
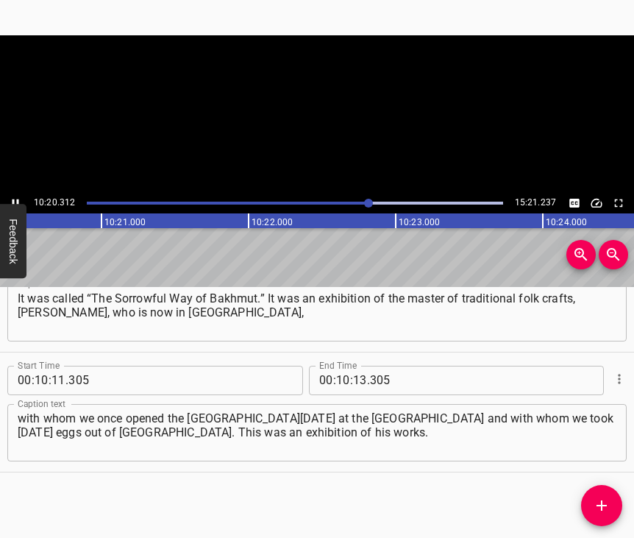
click at [16, 200] on icon "Play/Pause" at bounding box center [15, 202] width 13 height 13
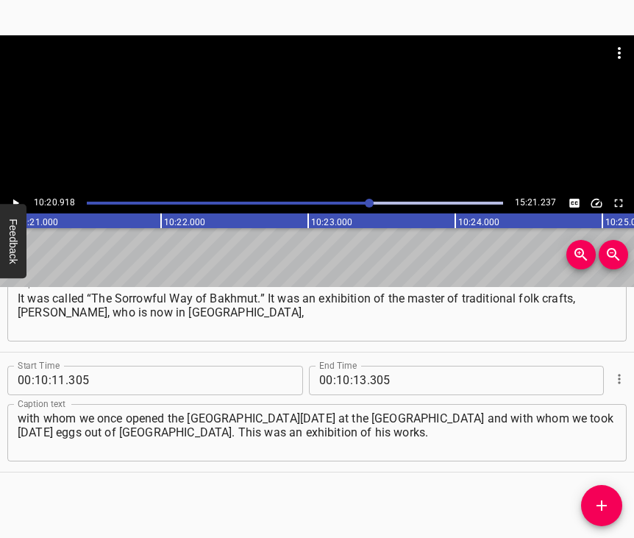
scroll to position [0, 91371]
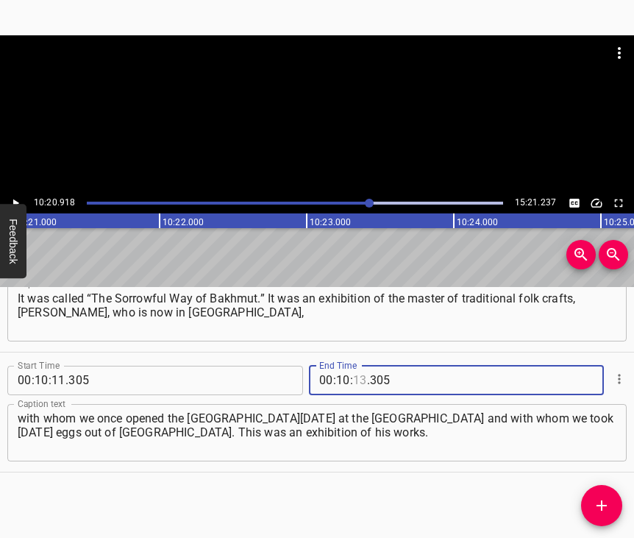
click at [355, 366] on input "number" at bounding box center [360, 380] width 14 height 29
type input "20"
type input "918"
click at [607, 507] on icon "Add Cue" at bounding box center [602, 506] width 18 height 18
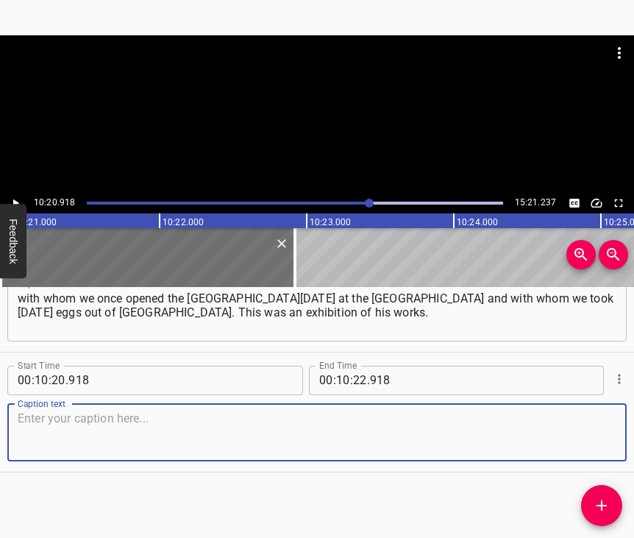
scroll to position [6705, 0]
click at [587, 430] on textarea at bounding box center [317, 432] width 599 height 42
click at [95, 431] on textarea at bounding box center [317, 432] width 599 height 42
paste textarea "These are carved bas-reliefs on ostrich eggshells on the theme of the sorrowful…"
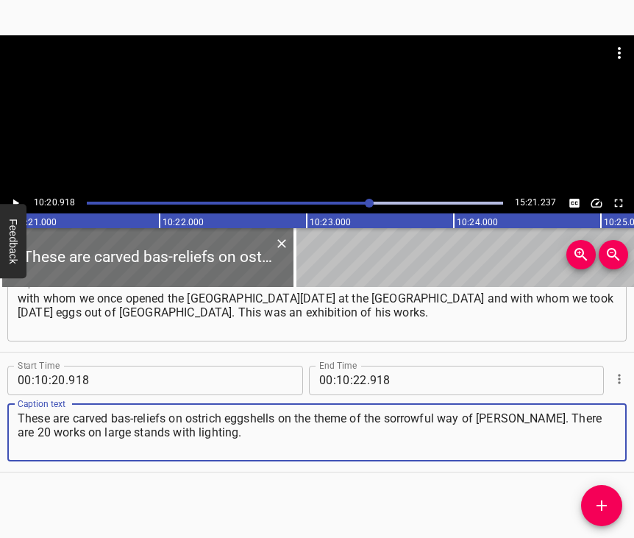
type textarea "These are carved bas-reliefs on ostrich eggshells on the theme of the sorrowful…"
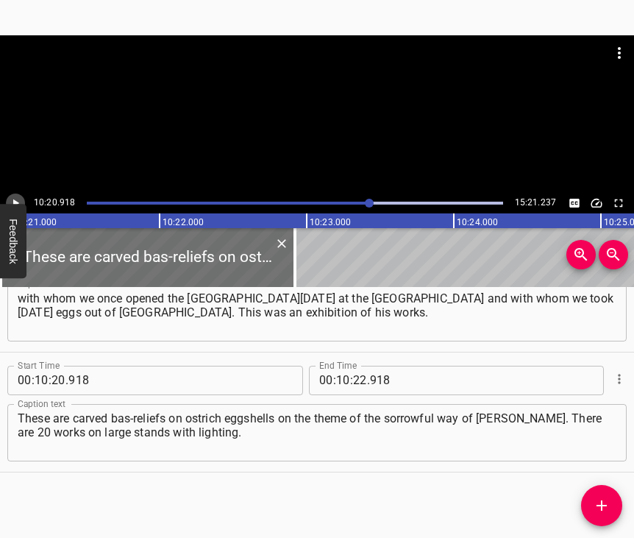
click at [16, 204] on icon "Play/Pause" at bounding box center [16, 203] width 6 height 8
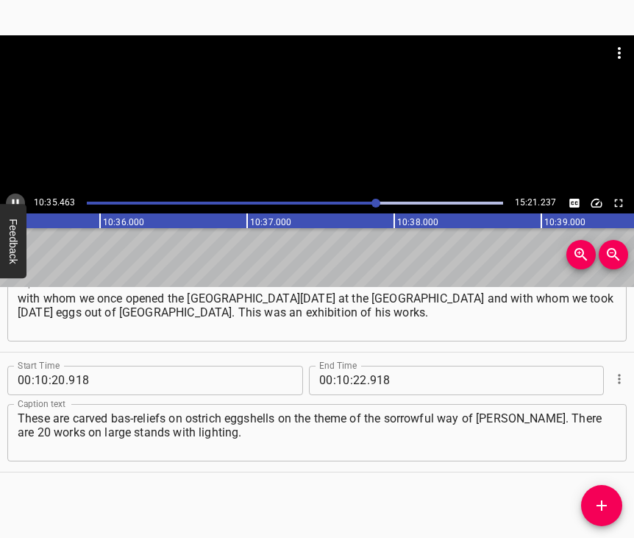
click at [14, 200] on icon "Play/Pause" at bounding box center [16, 203] width 7 height 8
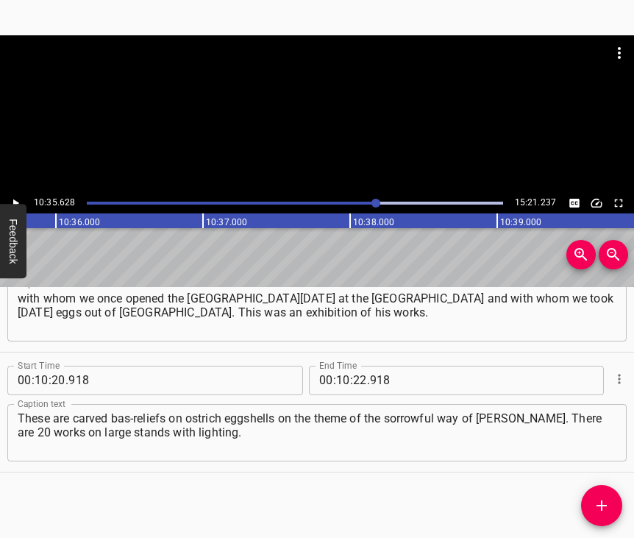
scroll to position [0, 93535]
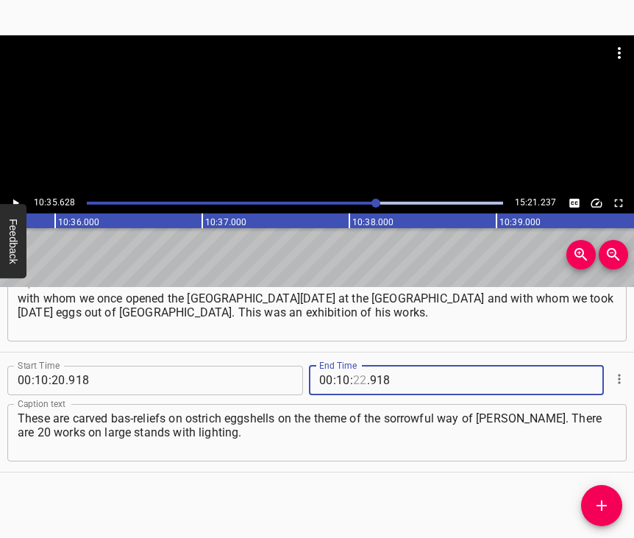
click at [353, 366] on input "number" at bounding box center [360, 380] width 14 height 29
type input "35"
type input "628"
click at [600, 507] on icon "Add Cue" at bounding box center [602, 506] width 18 height 18
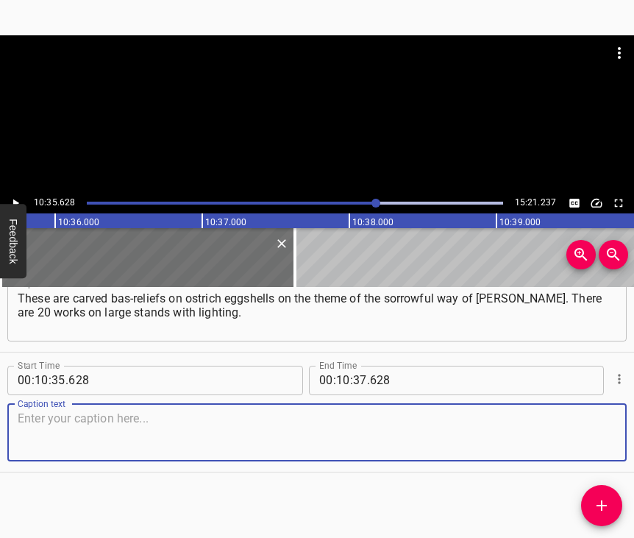
scroll to position [6838, 0]
drag, startPoint x: 592, startPoint y: 438, endPoint x: 628, endPoint y: 432, distance: 35.8
click at [592, 437] on textarea at bounding box center [317, 432] width 599 height 42
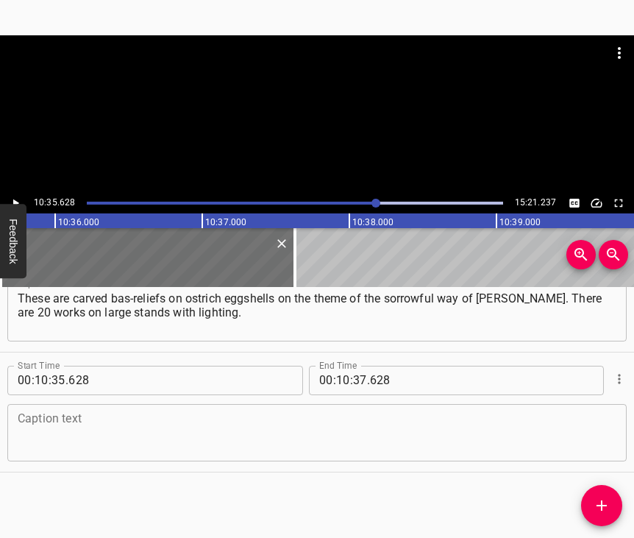
click at [32, 411] on textarea at bounding box center [317, 432] width 599 height 42
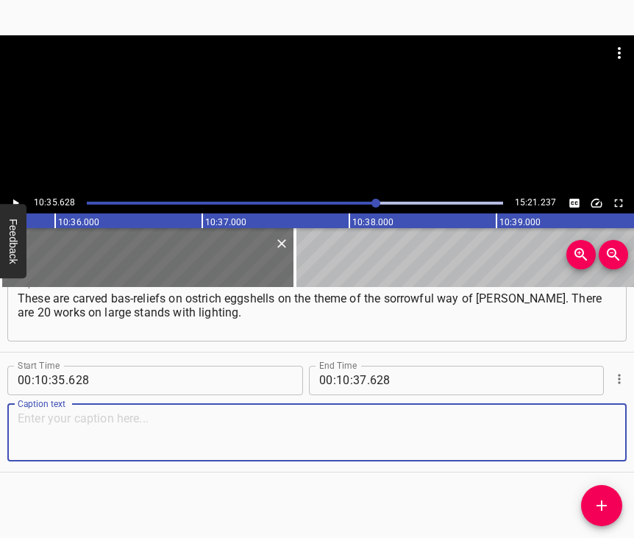
paste textarea "If you are interested – go on YouTube and watch, there are a lot of comments th…"
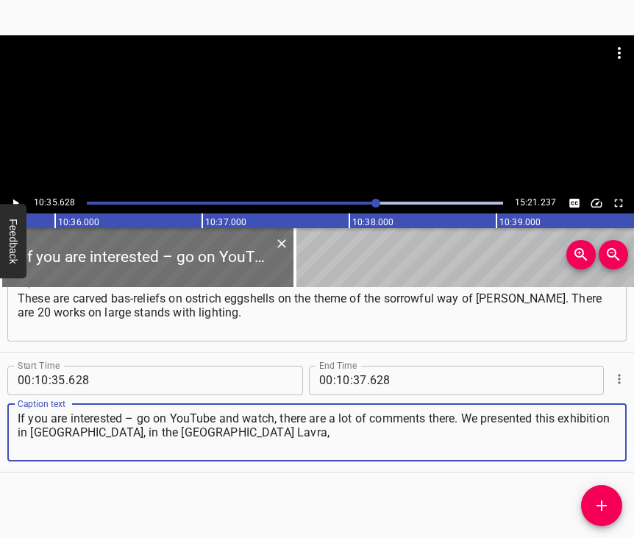
type textarea "If you are interested – go on YouTube and watch, there are a lot of comments th…"
click at [13, 197] on icon "Play/Pause" at bounding box center [15, 202] width 13 height 13
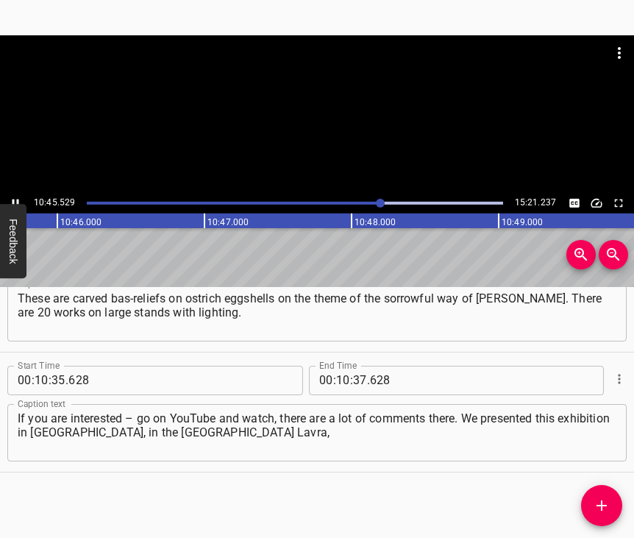
click at [15, 199] on icon "Play/Pause" at bounding box center [15, 202] width 13 height 13
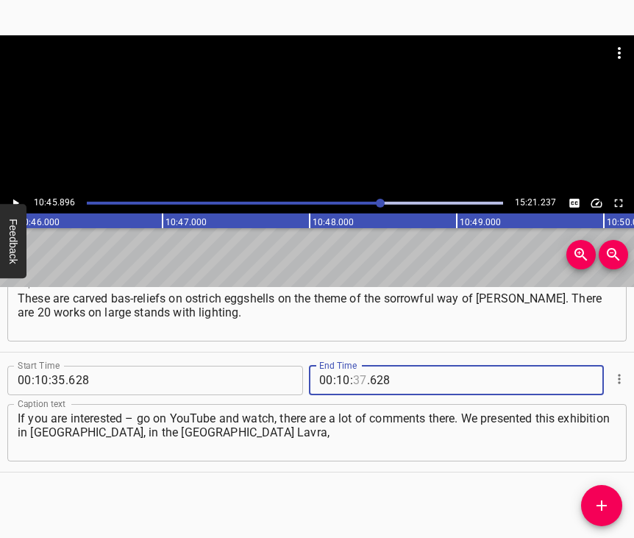
click at [354, 366] on input "number" at bounding box center [360, 380] width 14 height 29
type input "45"
type input "896"
click at [608, 505] on icon "Add Cue" at bounding box center [602, 506] width 18 height 18
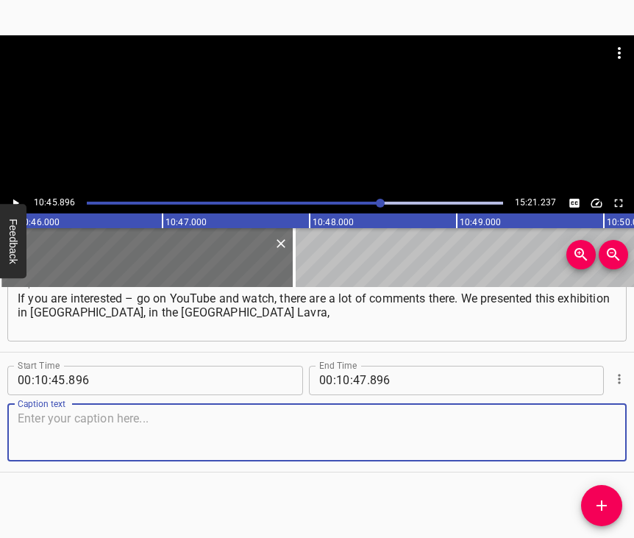
scroll to position [6970, 0]
drag, startPoint x: 582, startPoint y: 422, endPoint x: 626, endPoint y: 418, distance: 44.4
click at [584, 422] on textarea at bounding box center [317, 432] width 599 height 42
click at [113, 435] on textarea at bounding box center [317, 432] width 599 height 42
paste textarea "in [GEOGRAPHIC_DATA] at the [GEOGRAPHIC_DATA]. Now we plan to take it to [GEOGR…"
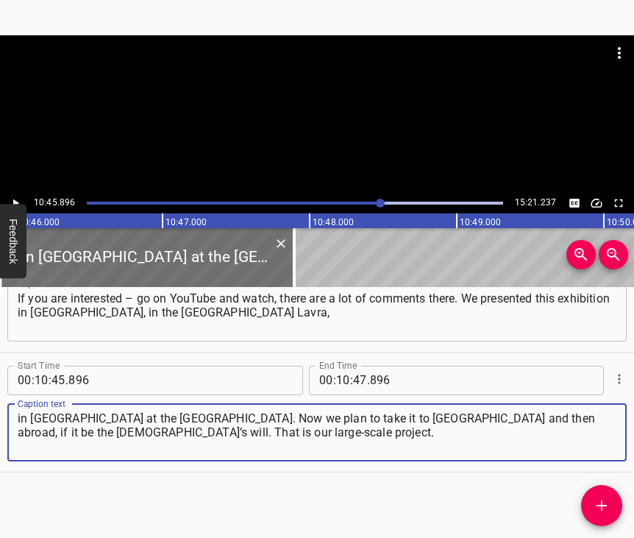
type textarea "in [GEOGRAPHIC_DATA] at the [GEOGRAPHIC_DATA]. Now we plan to take it to [GEOGR…"
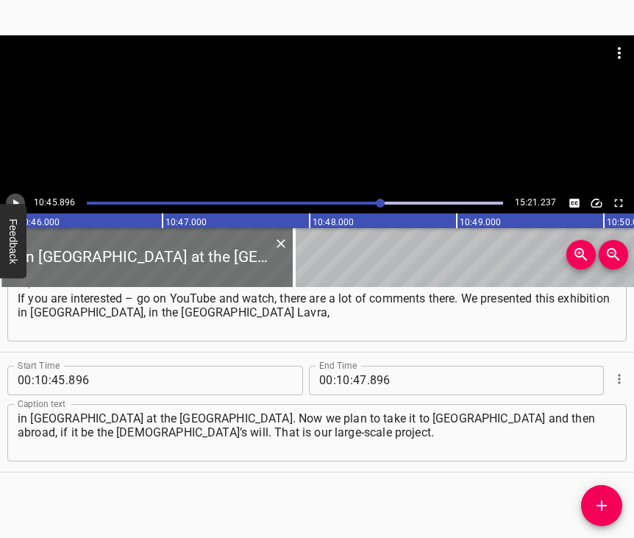
click at [14, 200] on icon "Play/Pause" at bounding box center [16, 203] width 6 height 8
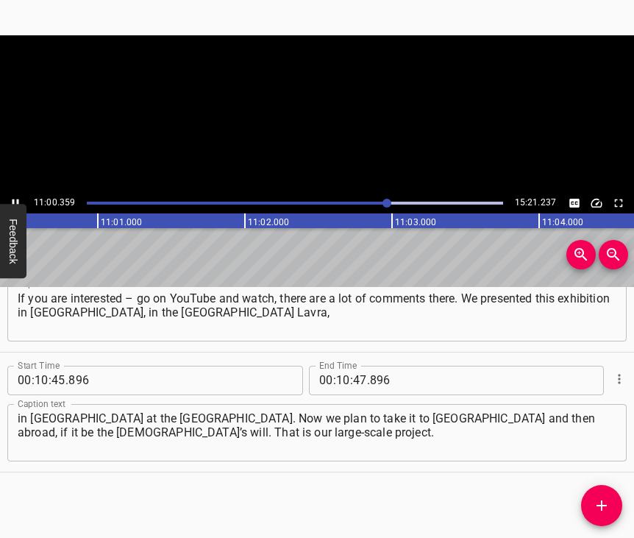
click at [14, 200] on icon "Play/Pause" at bounding box center [16, 203] width 7 height 8
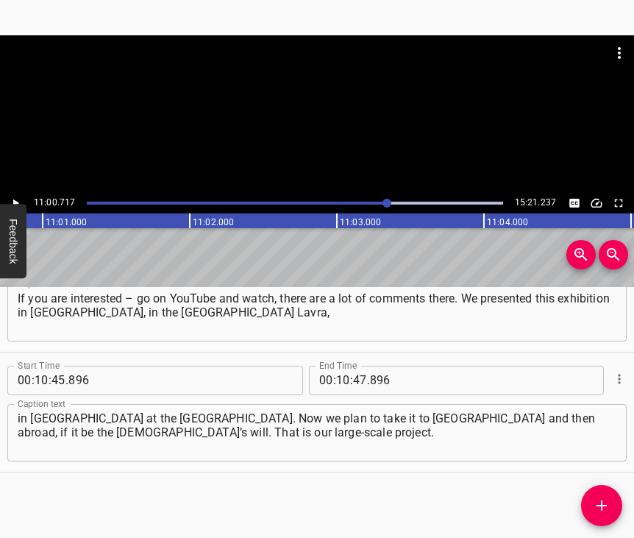
scroll to position [0, 97228]
click at [341, 371] on input "number" at bounding box center [343, 380] width 14 height 29
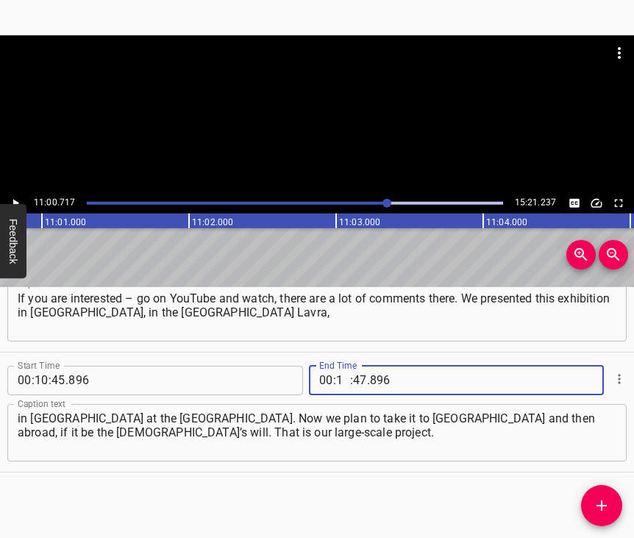
type input "11"
type input "00"
type input "717"
click at [612, 505] on span "Add Cue" at bounding box center [601, 506] width 41 height 18
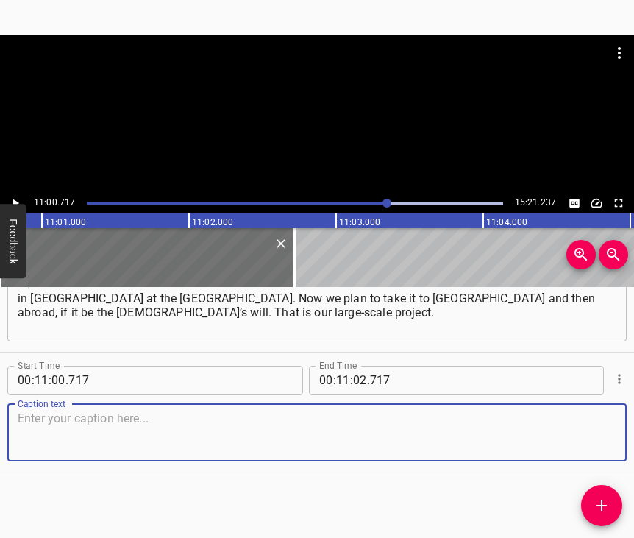
scroll to position [7102, 0]
click at [579, 430] on textarea at bounding box center [317, 432] width 599 height 42
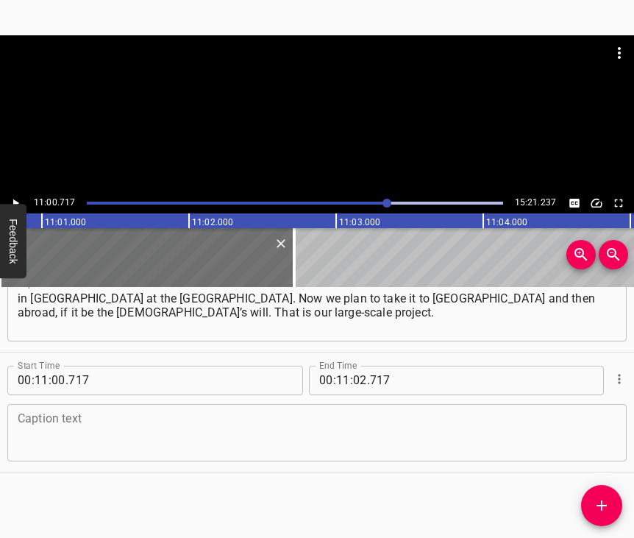
click at [32, 420] on textarea at bounding box center [317, 432] width 599 height 42
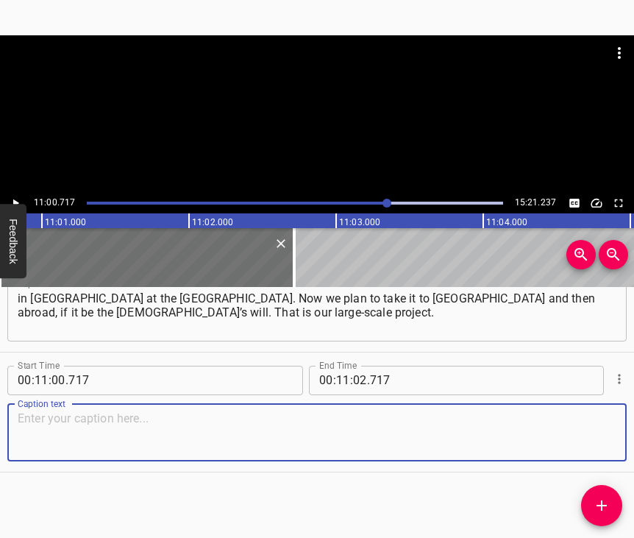
paste textarea "When we arrived in [GEOGRAPHIC_DATA], the first to meet us and give us excellen…"
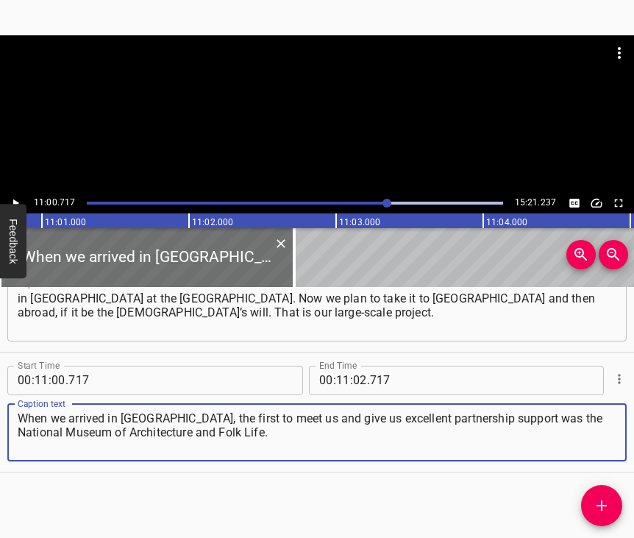
type textarea "When we arrived in [GEOGRAPHIC_DATA], the first to meet us and give us excellen…"
click at [18, 196] on icon "Play/Pause" at bounding box center [15, 202] width 13 height 13
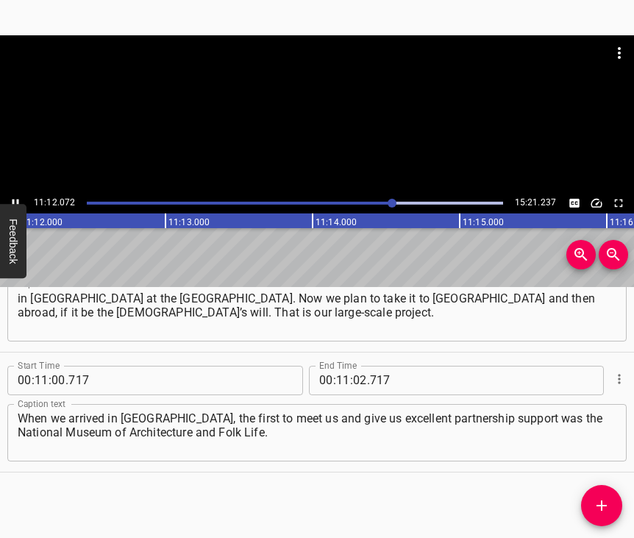
click at [10, 206] on icon "Play/Pause" at bounding box center [15, 202] width 13 height 13
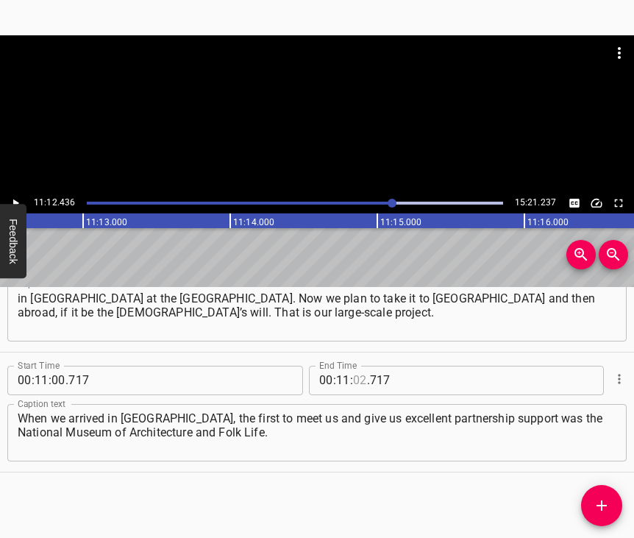
click at [355, 367] on input "number" at bounding box center [360, 380] width 14 height 29
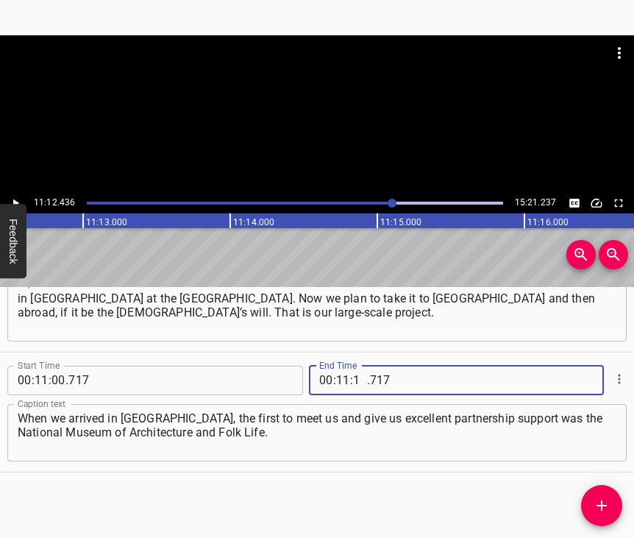
type input "12"
type input "436"
click at [597, 500] on icon "Add Cue" at bounding box center [602, 506] width 18 height 18
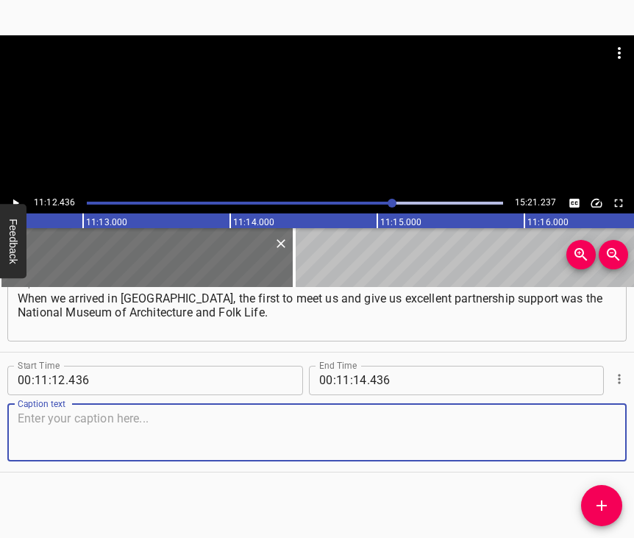
scroll to position [7235, 0]
drag, startPoint x: 541, startPoint y: 409, endPoint x: 589, endPoint y: 402, distance: 48.3
click at [542, 411] on textarea at bounding box center [317, 432] width 599 height 42
click at [83, 425] on textarea at bounding box center [317, 432] width 599 height 42
paste textarea "They helped us gather everything, restore it. All of it is in boxes… And the fi…"
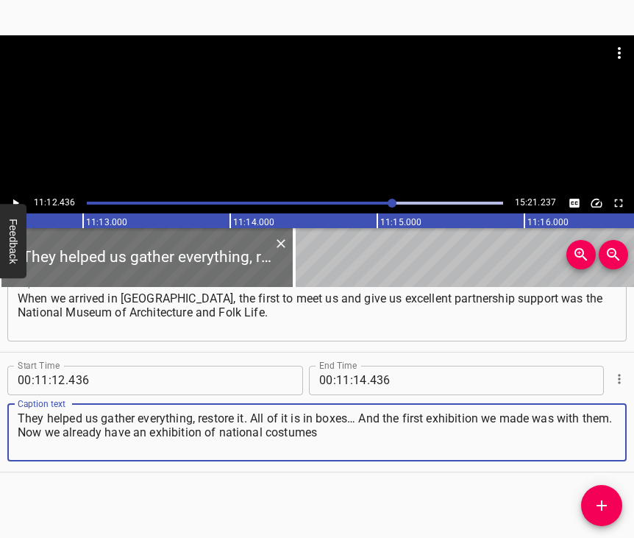
type textarea "They helped us gather everything, restore it. All of it is in boxes… And the fi…"
click at [12, 204] on icon "Play/Pause" at bounding box center [15, 202] width 13 height 13
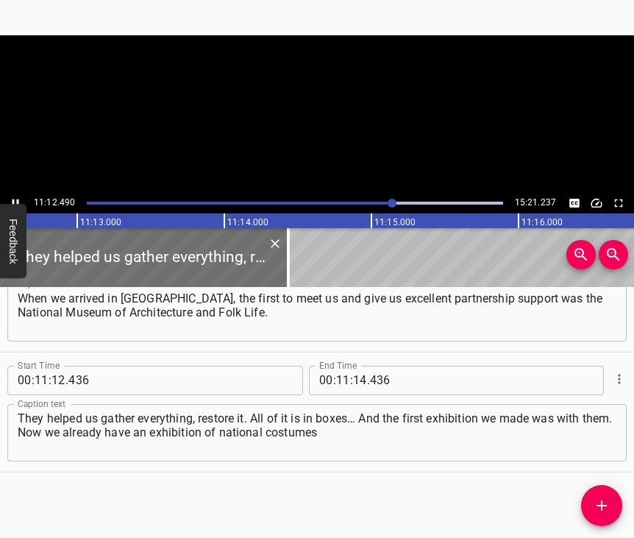
scroll to position [0, 98959]
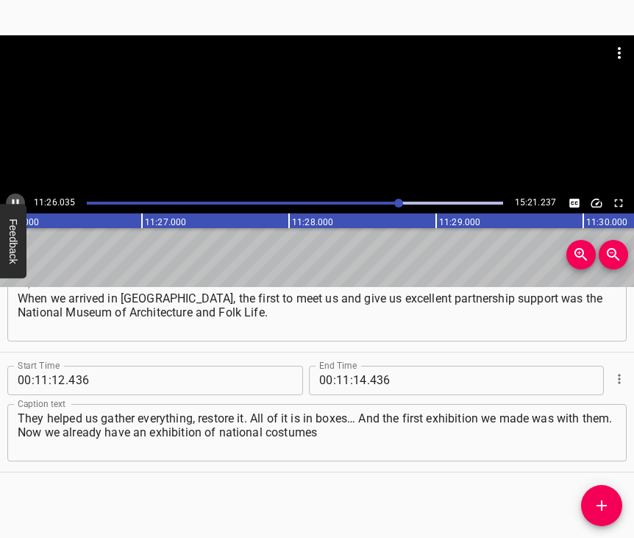
click at [15, 200] on icon "Play/Pause" at bounding box center [15, 202] width 13 height 13
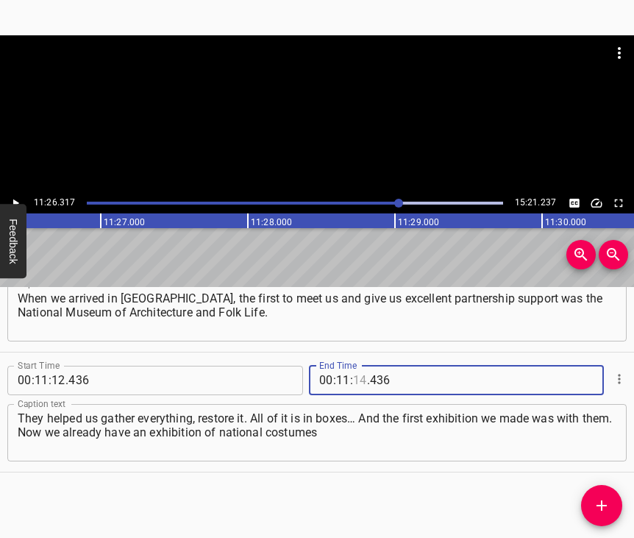
click at [353, 366] on input "number" at bounding box center [360, 380] width 14 height 29
type input "26"
type input "317"
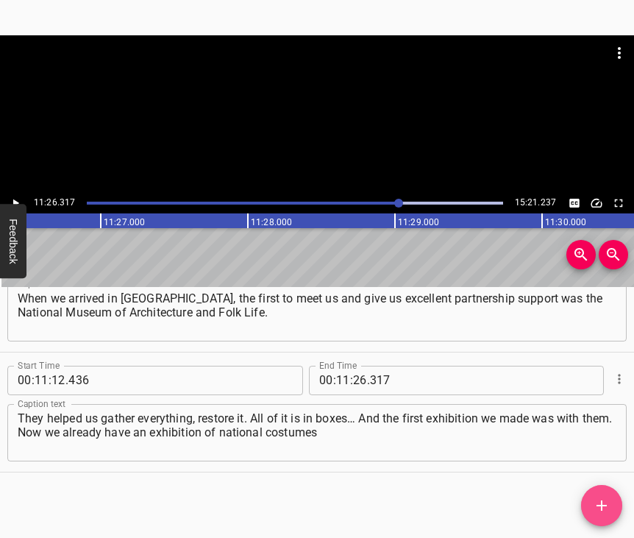
click at [600, 501] on icon "Add Cue" at bounding box center [602, 506] width 18 height 18
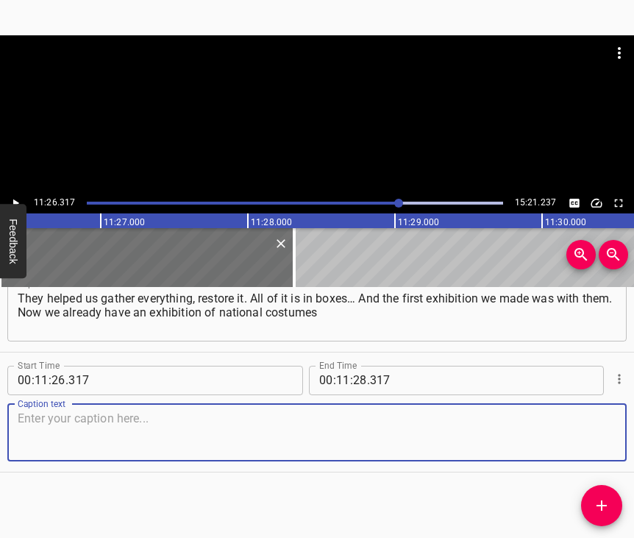
scroll to position [7367, 0]
drag, startPoint x: 588, startPoint y: 435, endPoint x: 628, endPoint y: 424, distance: 41.9
click at [589, 433] on textarea at bounding box center [317, 432] width 599 height 42
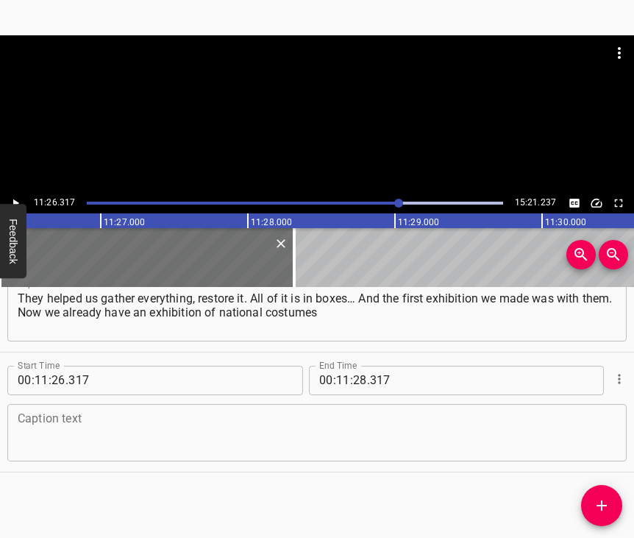
click at [218, 425] on textarea at bounding box center [317, 432] width 599 height 42
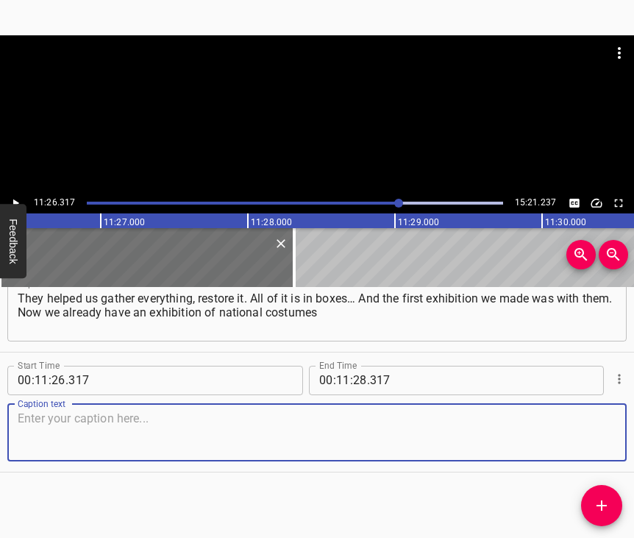
paste textarea "recreated from our Bakhmut heritage. There are not many, but they exist. There …"
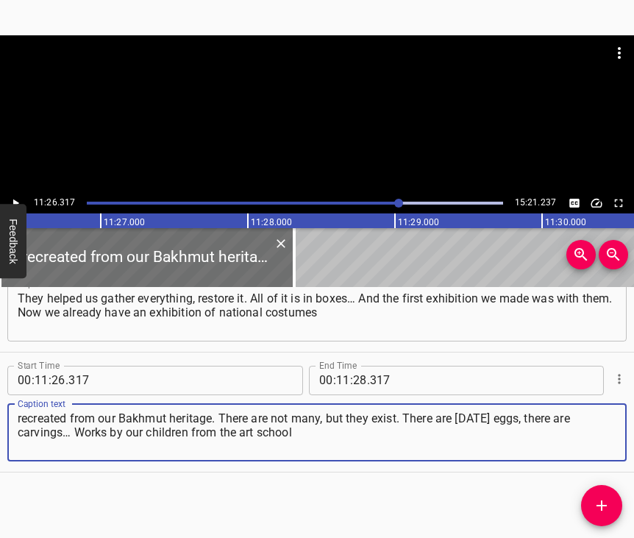
type textarea "recreated from our Bakhmut heritage. There are not many, but they exist. There …"
click at [16, 196] on button "Play/Pause" at bounding box center [15, 203] width 19 height 19
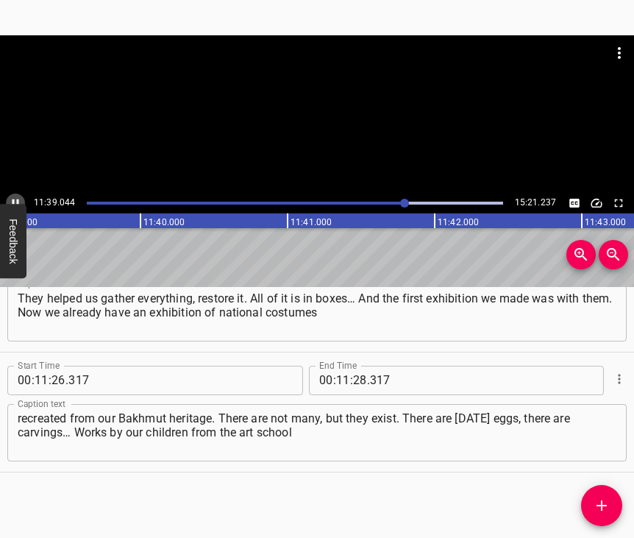
click at [16, 199] on icon "Play/Pause" at bounding box center [15, 202] width 13 height 13
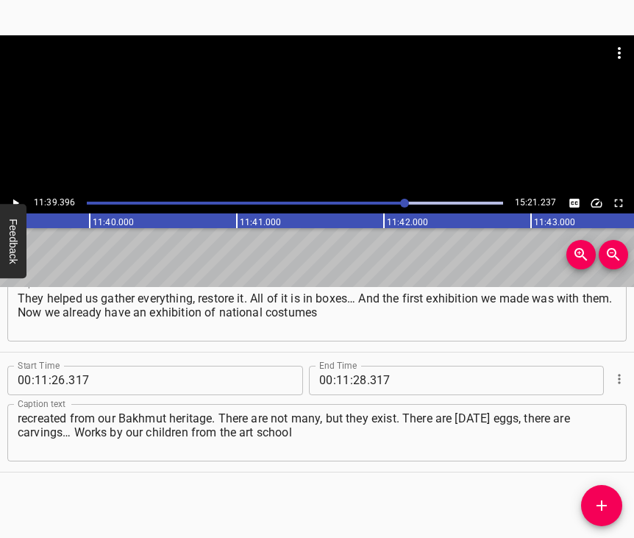
scroll to position [0, 102919]
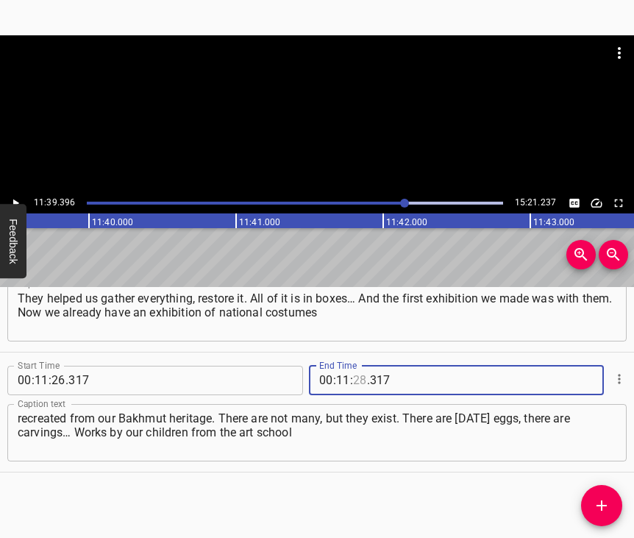
click at [354, 368] on input "number" at bounding box center [360, 380] width 14 height 29
type input "39"
type input "396"
click at [605, 501] on icon "Add Cue" at bounding box center [602, 506] width 18 height 18
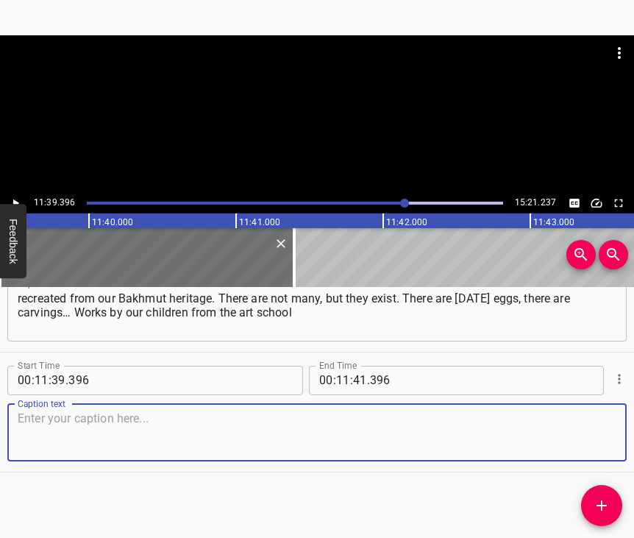
scroll to position [7500, 0]
drag, startPoint x: 592, startPoint y: 433, endPoint x: 603, endPoint y: 430, distance: 12.0
click at [592, 432] on textarea at bounding box center [317, 432] width 599 height 42
click at [63, 436] on textarea at bounding box center [317, 432] width 599 height 42
paste textarea "were exhibited in [GEOGRAPHIC_DATA]. We maintain very friendly ties and signed …"
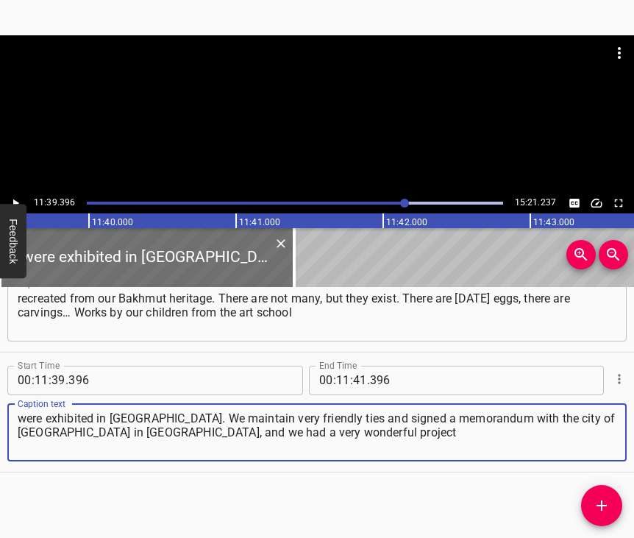
type textarea "were exhibited in [GEOGRAPHIC_DATA]. We maintain very friendly ties and signed …"
click at [17, 202] on icon "Play/Pause" at bounding box center [16, 203] width 6 height 8
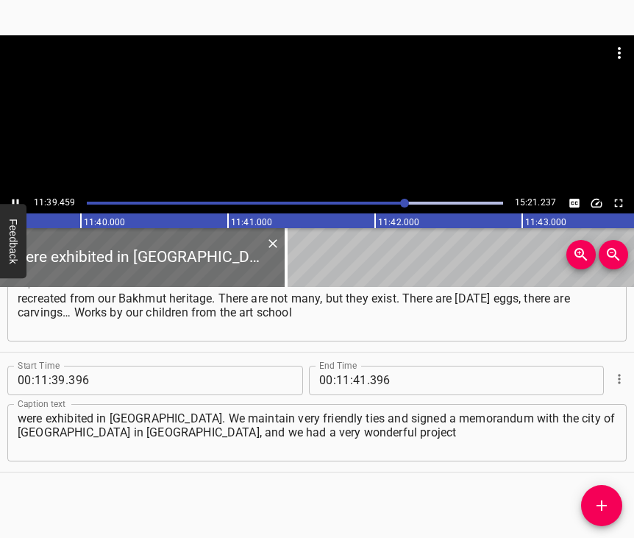
scroll to position [0, 102928]
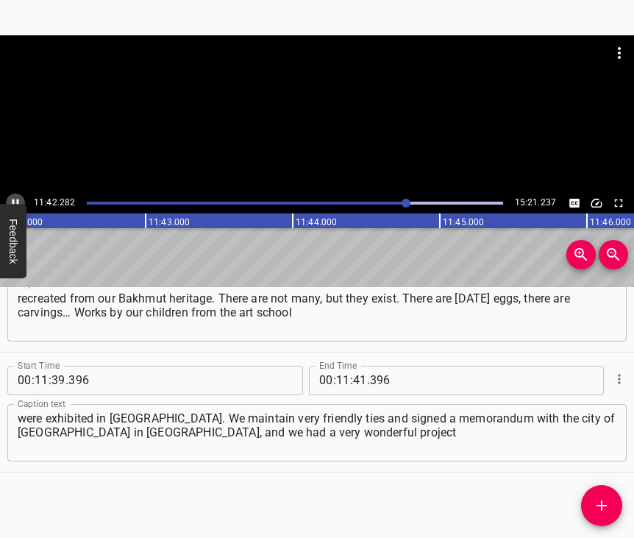
click at [14, 196] on icon "Play/Pause" at bounding box center [15, 202] width 13 height 13
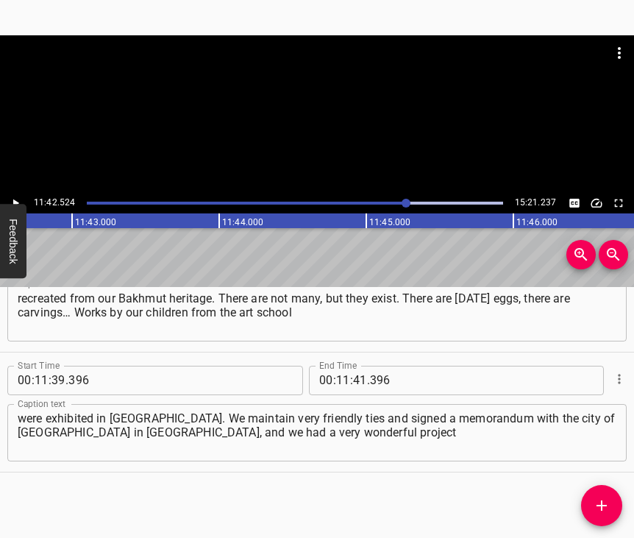
scroll to position [0, 103379]
click at [14, 196] on icon "Play/Pause" at bounding box center [15, 202] width 13 height 13
click at [17, 199] on icon "Play/Pause" at bounding box center [16, 203] width 7 height 8
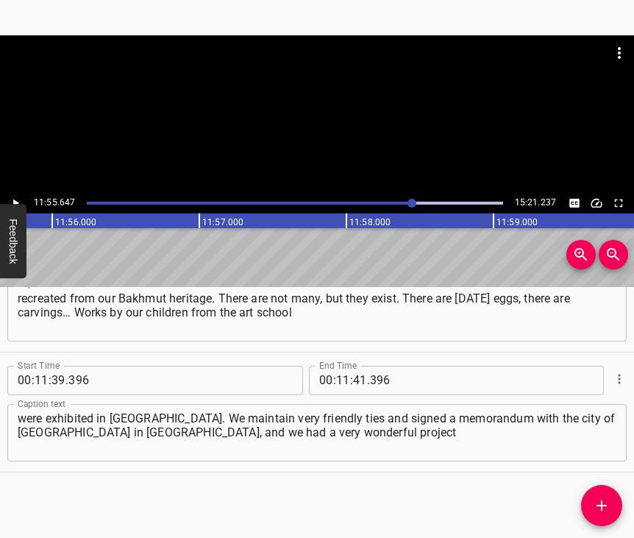
click at [350, 366] on span ":" at bounding box center [351, 380] width 3 height 29
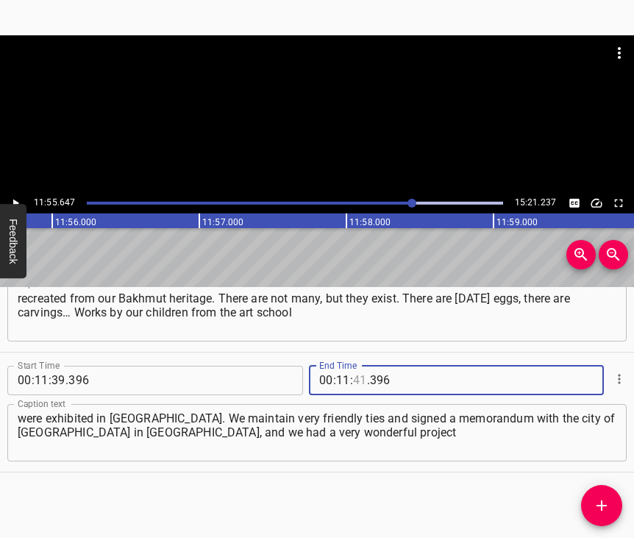
click at [354, 366] on input "number" at bounding box center [360, 380] width 14 height 29
type input "55"
type input "647"
click at [596, 501] on icon "Add Cue" at bounding box center [602, 506] width 18 height 18
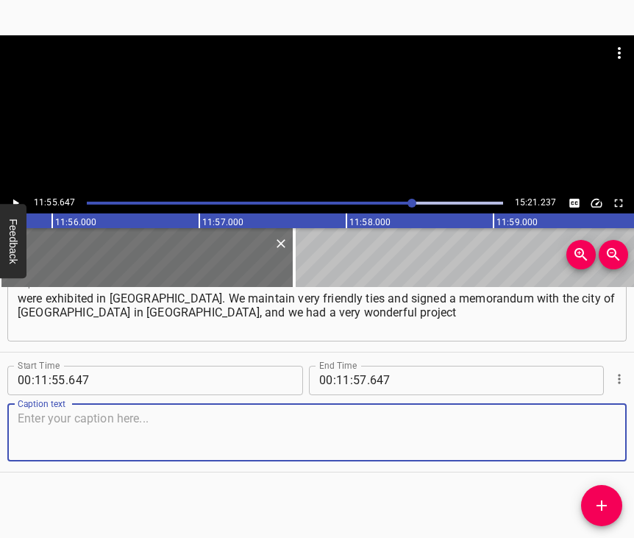
scroll to position [7632, 0]
click at [594, 425] on textarea at bounding box center [317, 432] width 599 height 42
click at [107, 428] on textarea at bounding box center [317, 432] width 599 height 42
paste textarea "“Christmas Unites”, when children from the art schools of [GEOGRAPHIC_DATA] and…"
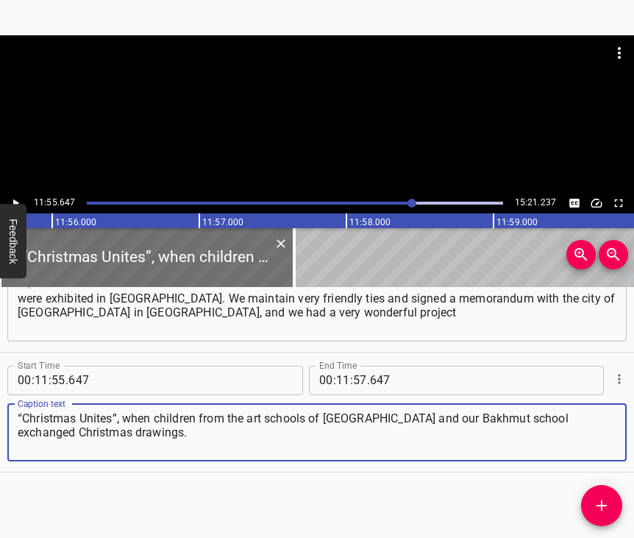
type textarea "“Christmas Unites”, when children from the art schools of [GEOGRAPHIC_DATA] and…"
click at [14, 196] on icon "Play/Pause" at bounding box center [15, 202] width 13 height 13
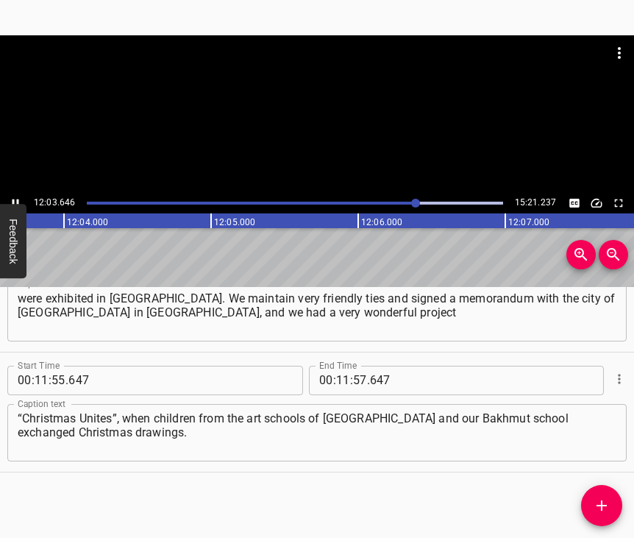
click at [17, 201] on icon "Play/Pause" at bounding box center [16, 203] width 7 height 8
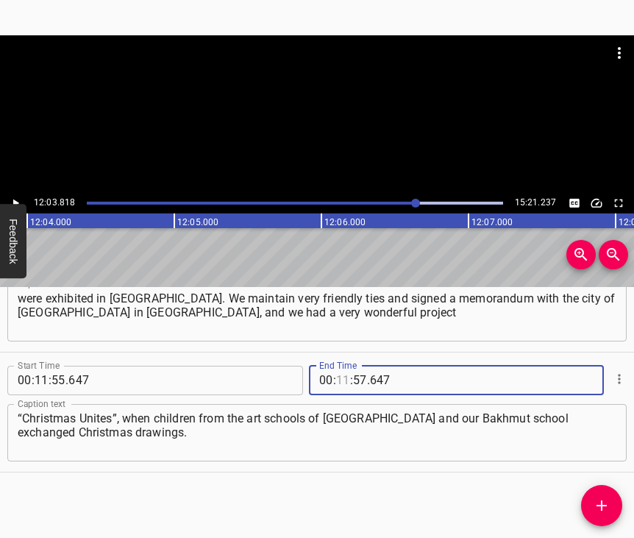
click at [336, 369] on input "number" at bounding box center [343, 380] width 14 height 29
type input "12"
type input "03"
type input "818"
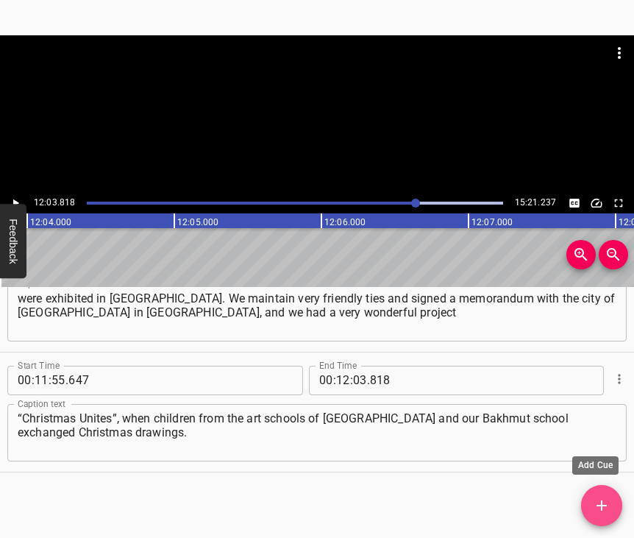
click at [597, 500] on icon "Add Cue" at bounding box center [602, 506] width 18 height 18
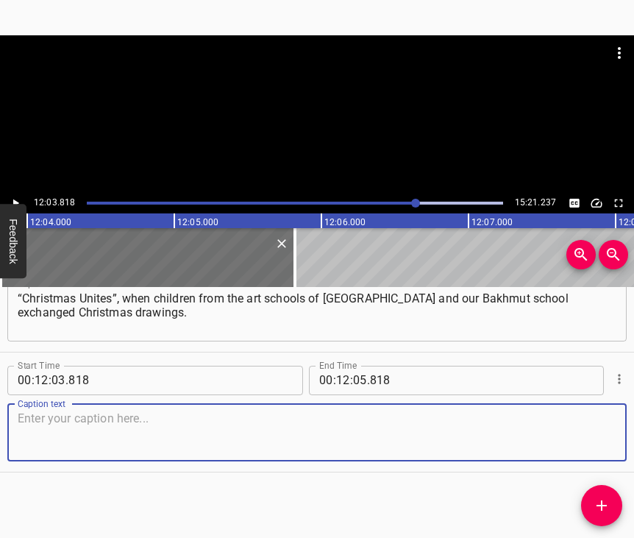
scroll to position [7765, 0]
click at [581, 432] on textarea at bounding box center [317, 432] width 599 height 42
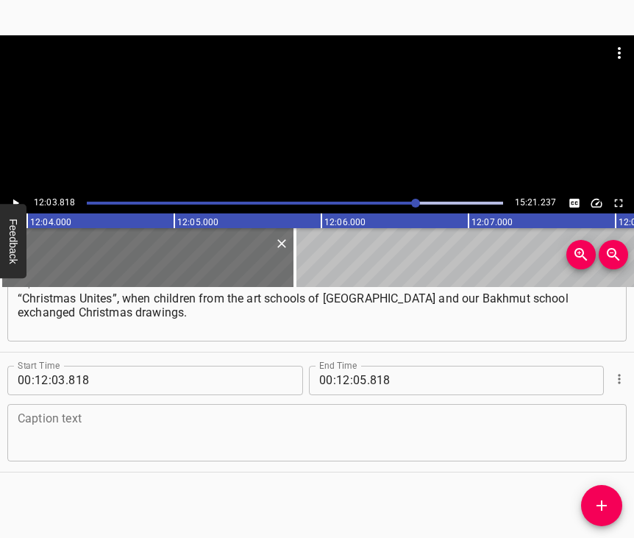
click at [149, 416] on textarea at bounding box center [317, 432] width 599 height 42
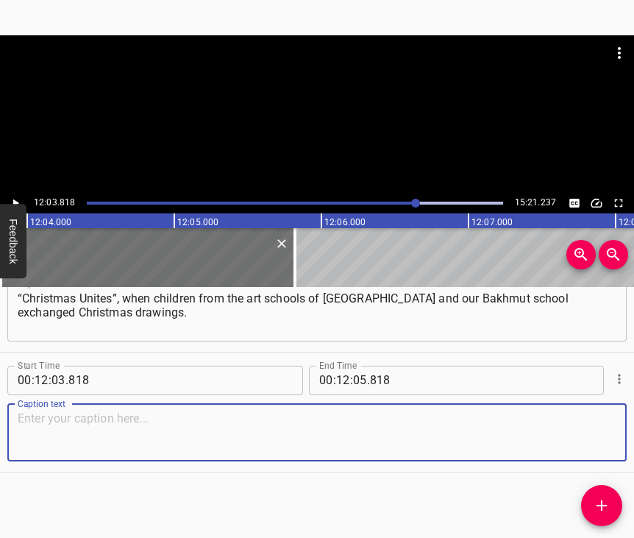
paste textarea "And these were large paintings that we presented in many places. For example, t…"
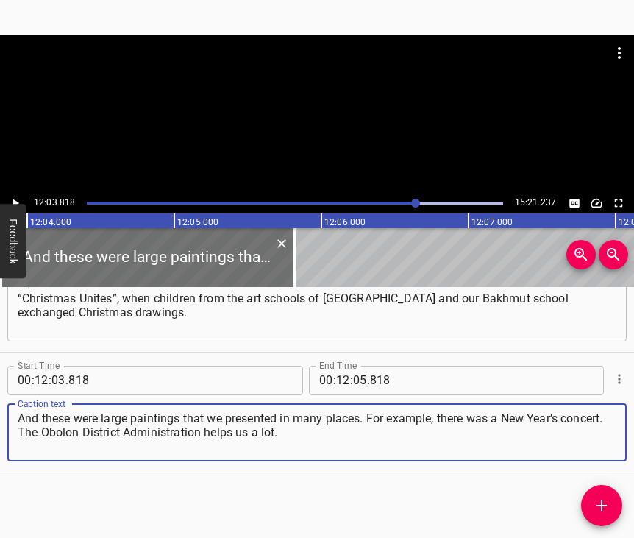
type textarea "And these were large paintings that we presented in many places. For example, t…"
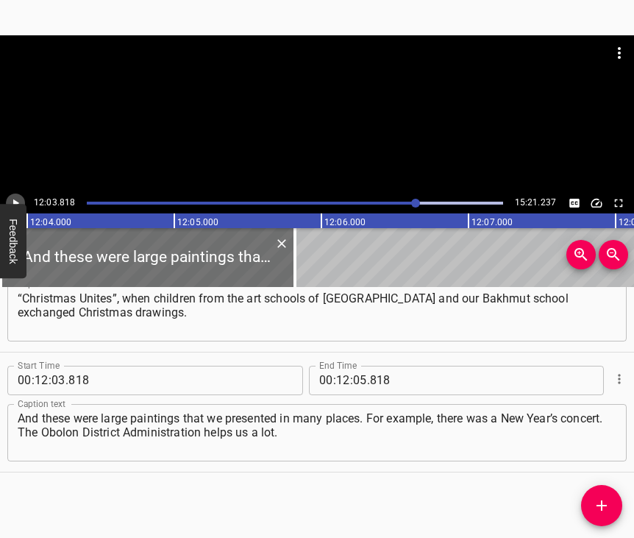
click at [21, 196] on button "Play/Pause" at bounding box center [15, 203] width 19 height 19
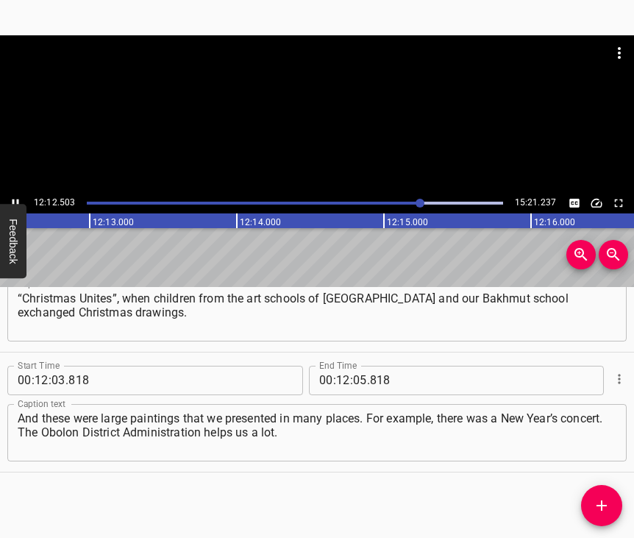
click at [18, 198] on icon "Play/Pause" at bounding box center [15, 202] width 13 height 13
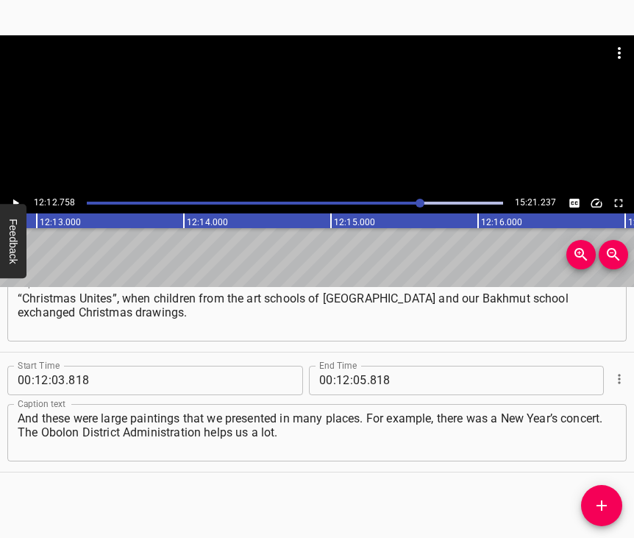
scroll to position [0, 107829]
click at [357, 366] on input "number" at bounding box center [360, 380] width 14 height 29
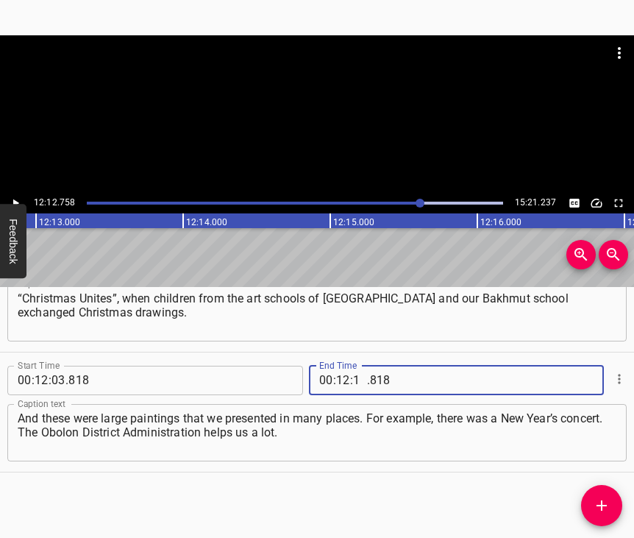
type input "12"
type input "758"
click at [598, 500] on icon "Add Cue" at bounding box center [602, 506] width 18 height 18
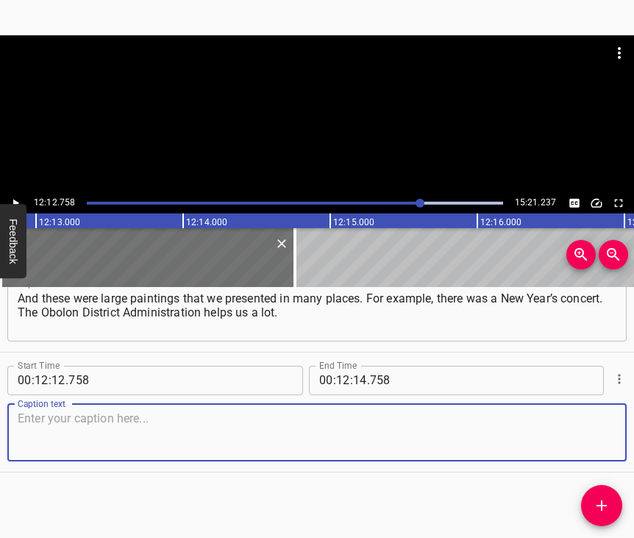
scroll to position [7897, 0]
drag, startPoint x: 595, startPoint y: 427, endPoint x: 625, endPoint y: 414, distance: 32.6
click at [595, 426] on textarea at bounding box center [317, 432] width 599 height 42
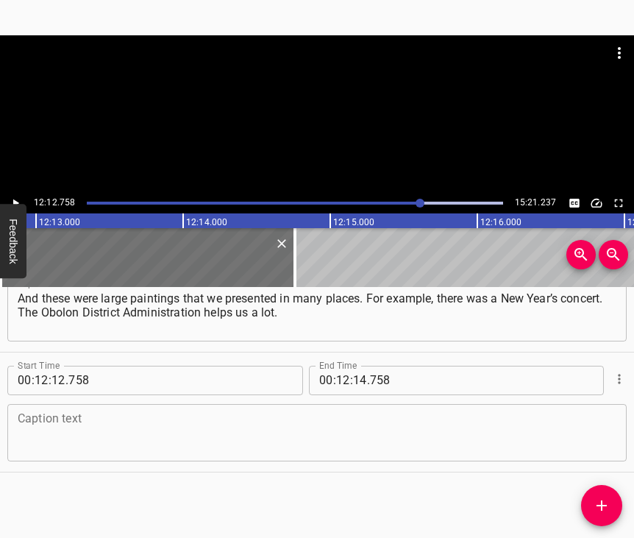
click at [65, 428] on textarea at bounding box center [317, 432] width 599 height 42
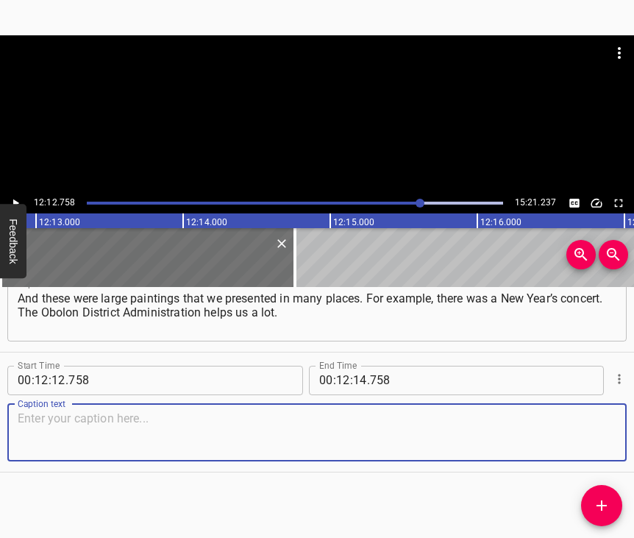
paste textarea "Right in their administration building, for the second year in a row, we held a…"
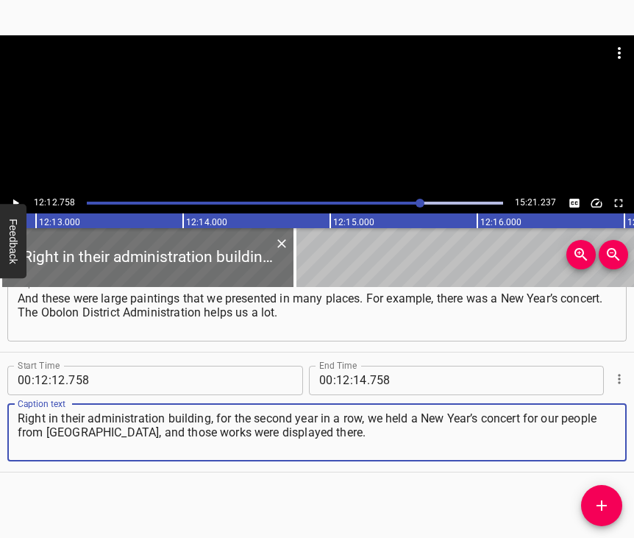
type textarea "Right in their administration building, for the second year in a row, we held a…"
click at [16, 202] on icon "Play/Pause" at bounding box center [16, 203] width 6 height 8
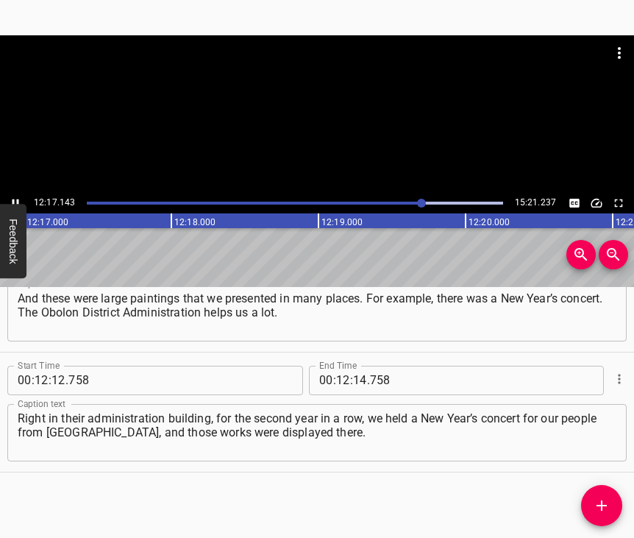
scroll to position [0, 108461]
click at [12, 202] on icon "Play/Pause" at bounding box center [15, 202] width 13 height 13
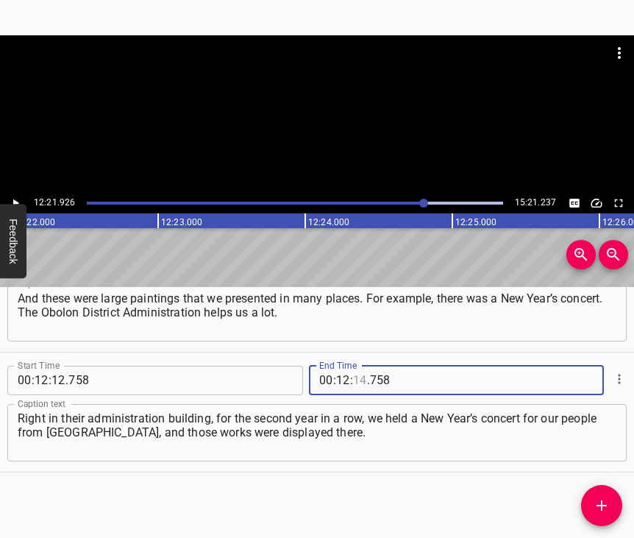
click at [357, 369] on input "number" at bounding box center [360, 380] width 14 height 29
type input "21"
type input "926"
click at [602, 511] on icon "Add Cue" at bounding box center [602, 506] width 18 height 18
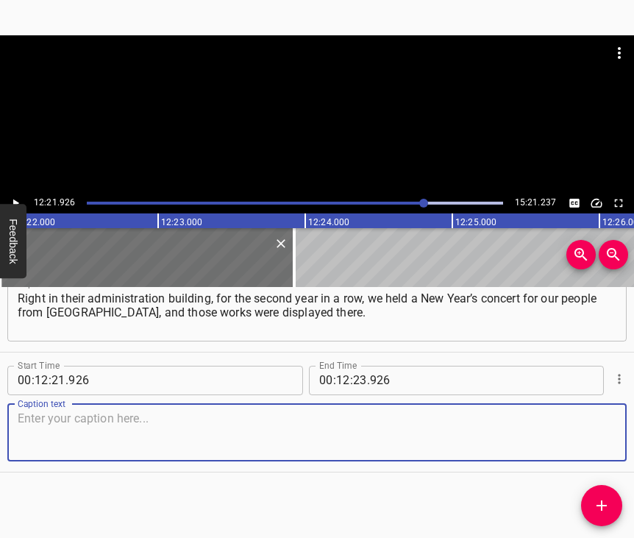
scroll to position [8030, 0]
click at [586, 422] on textarea at bounding box center [317, 432] width 599 height 42
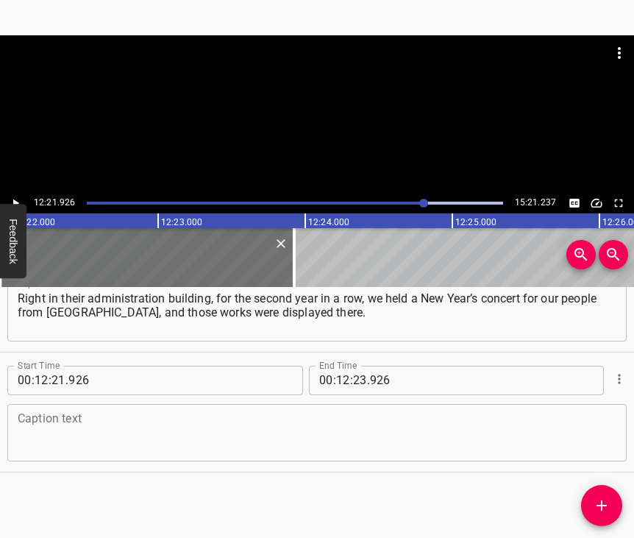
click at [268, 433] on textarea at bounding box center [317, 432] width 599 height 42
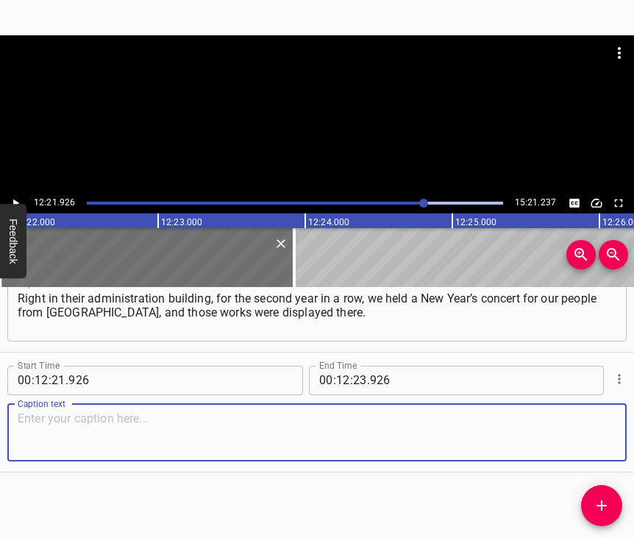
paste textarea "Later they were exhibited in Pyrohiv. At [DATE] we also created works, “The [DA…"
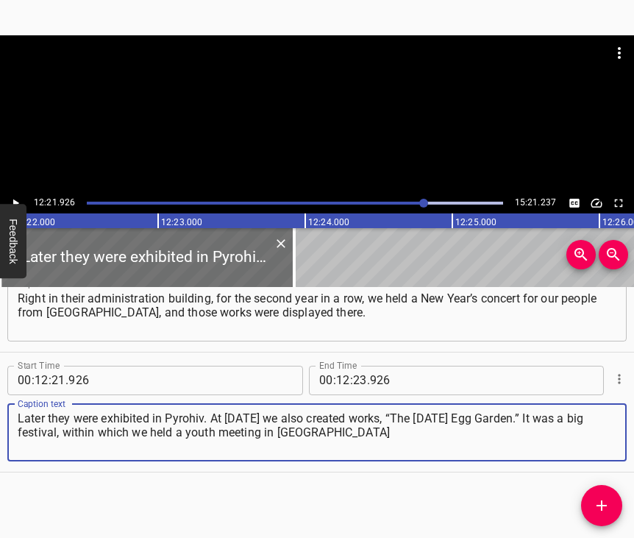
type textarea "Later they were exhibited in Pyrohiv. At [DATE] we also created works, “The [DA…"
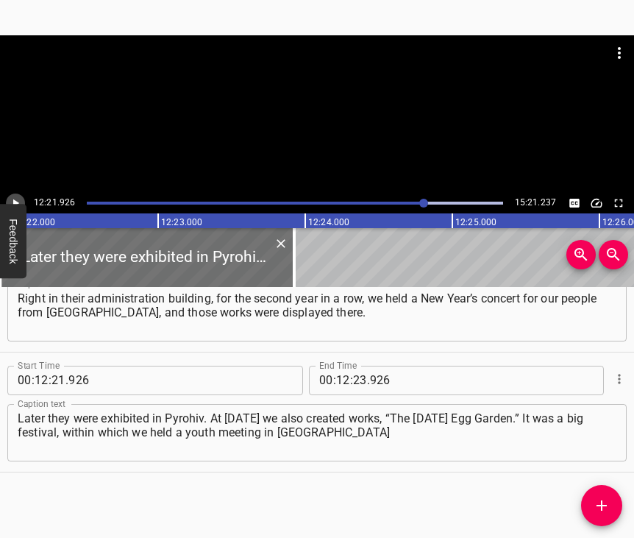
click at [7, 199] on button "Play/Pause" at bounding box center [15, 203] width 19 height 19
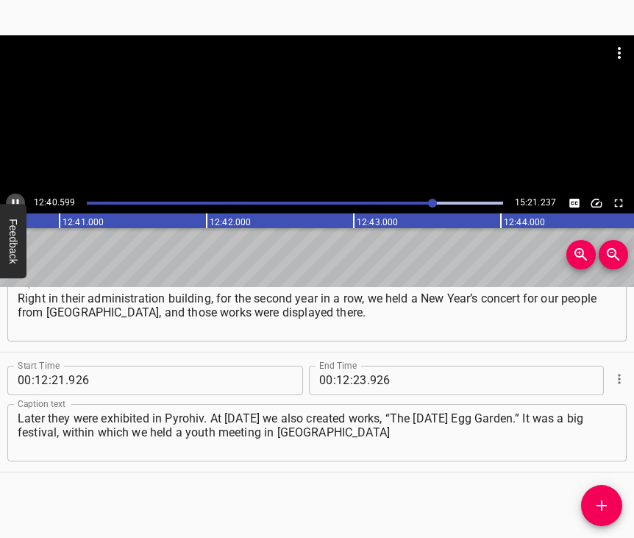
click at [16, 202] on icon "Play/Pause" at bounding box center [15, 202] width 13 height 13
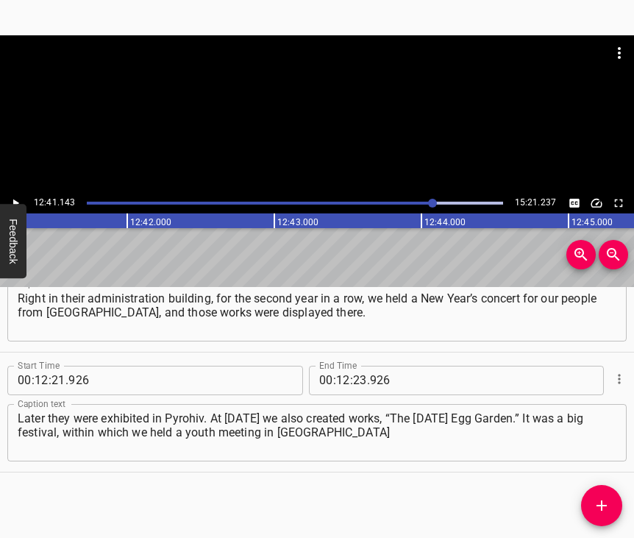
scroll to position [0, 112006]
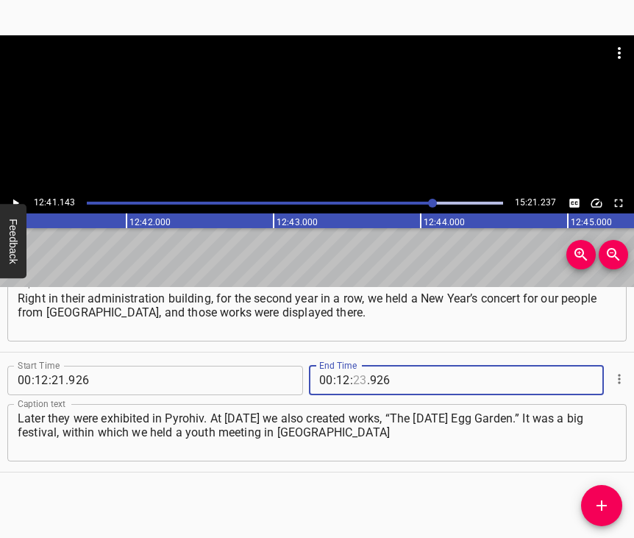
click at [357, 366] on input "number" at bounding box center [360, 380] width 14 height 29
type input "41"
type input "143"
click at [601, 508] on icon "Add Cue" at bounding box center [602, 505] width 10 height 10
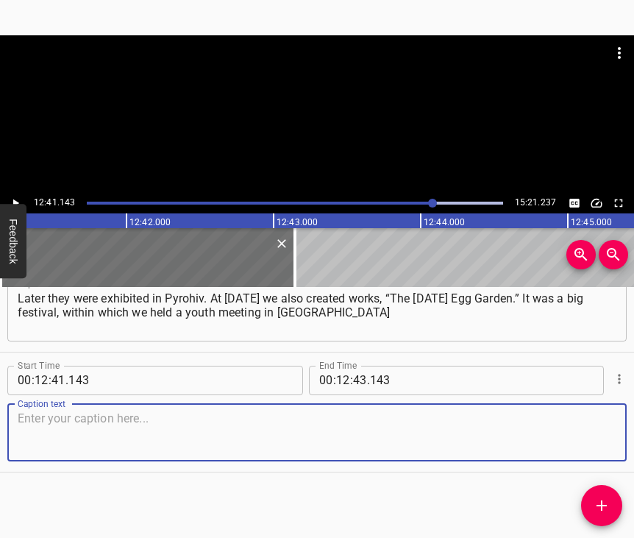
scroll to position [8162, 0]
click at [594, 442] on textarea at bounding box center [317, 432] width 599 height 42
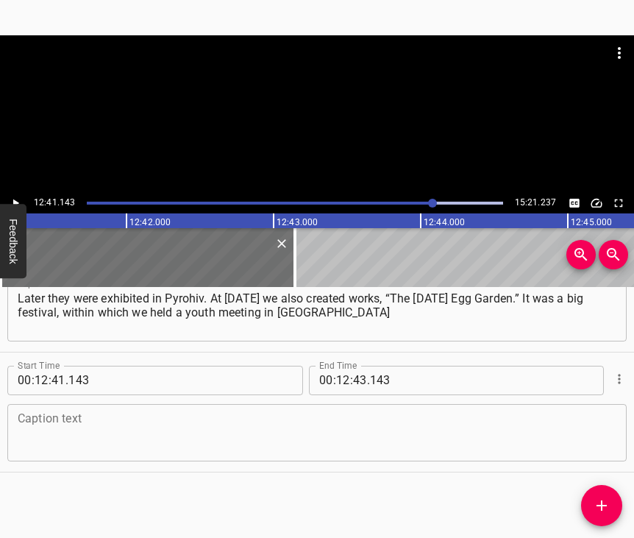
click at [79, 418] on textarea at bounding box center [317, 432] width 599 height 42
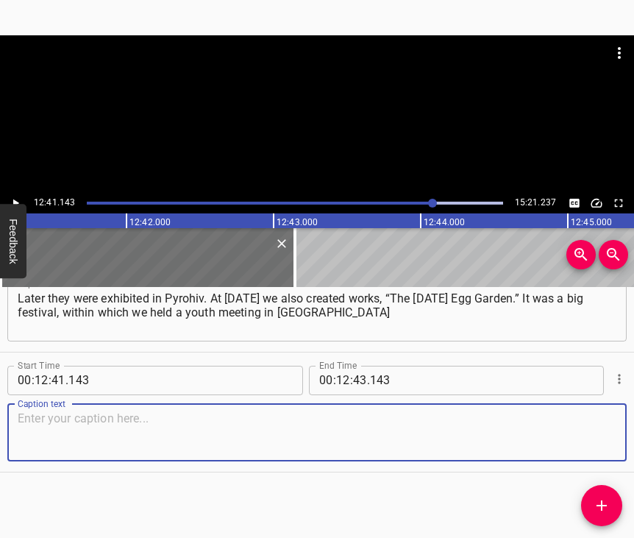
paste textarea "– youth from [GEOGRAPHIC_DATA] and Irpin. Last year there were also young peopl…"
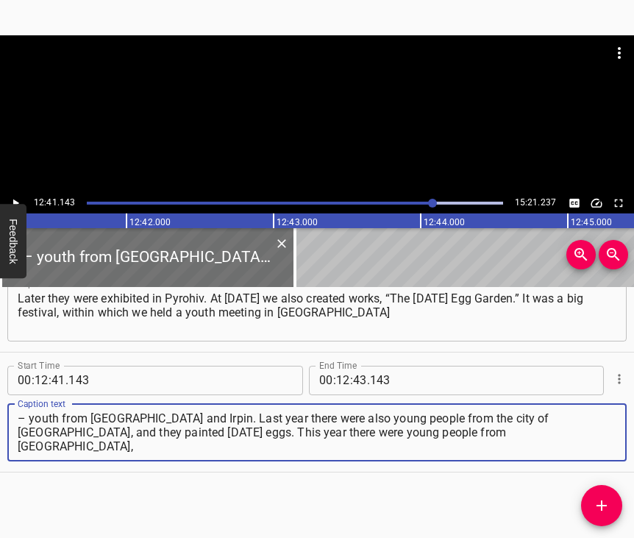
type textarea "– youth from [GEOGRAPHIC_DATA] and Irpin. Last year there were also young peopl…"
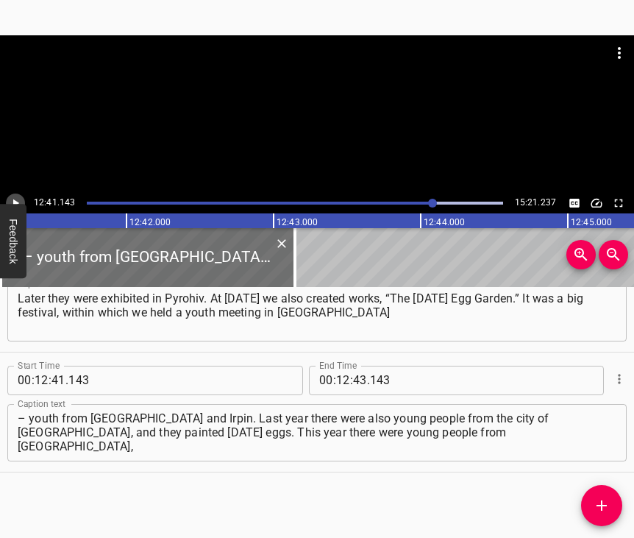
click at [20, 202] on icon "Play/Pause" at bounding box center [15, 202] width 13 height 13
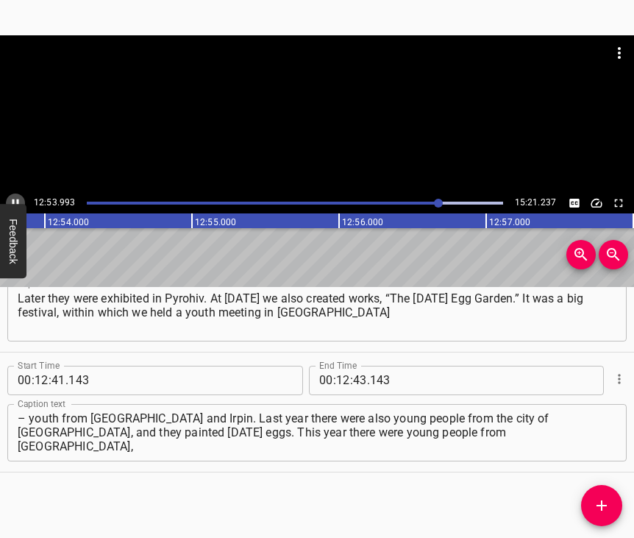
click at [17, 199] on icon "Play/Pause" at bounding box center [15, 202] width 13 height 13
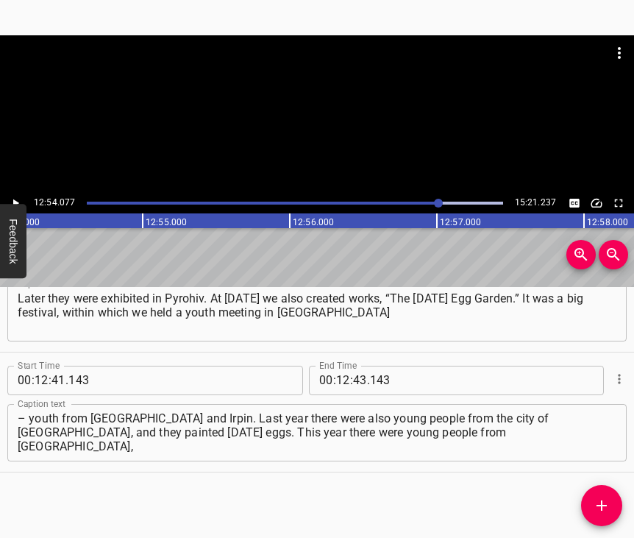
scroll to position [0, 113909]
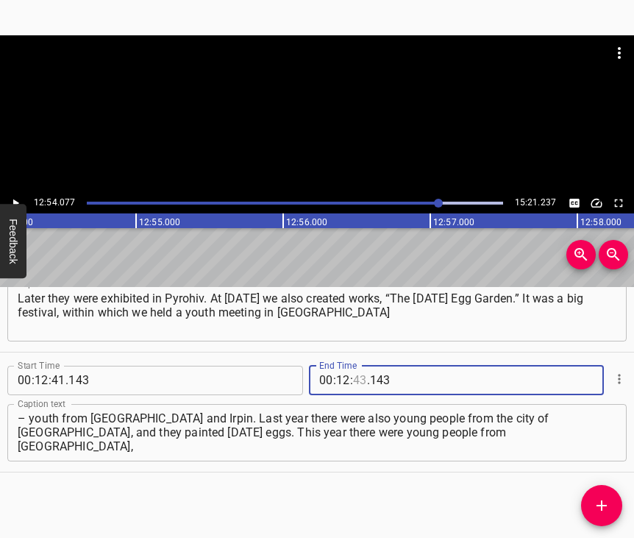
click at [355, 368] on input "number" at bounding box center [360, 380] width 14 height 29
type input "54"
type input "077"
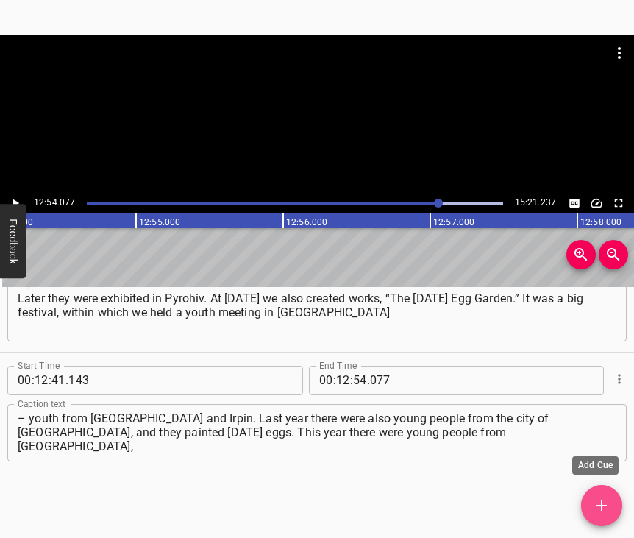
click at [603, 506] on icon "Add Cue" at bounding box center [602, 505] width 10 height 10
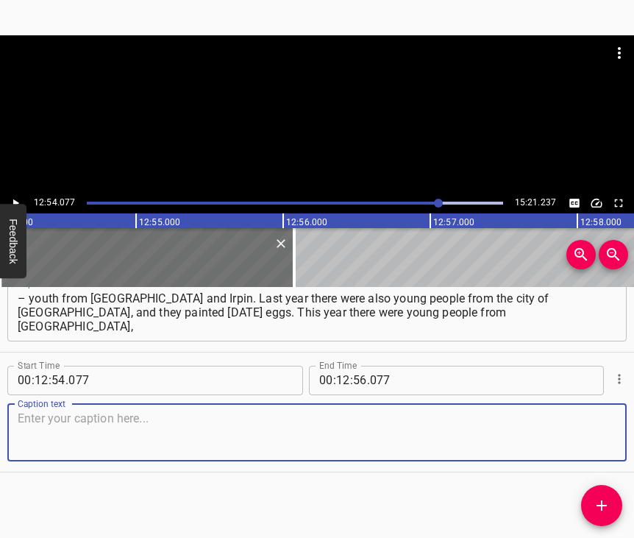
scroll to position [8294, 0]
click at [593, 433] on textarea at bounding box center [317, 432] width 599 height 42
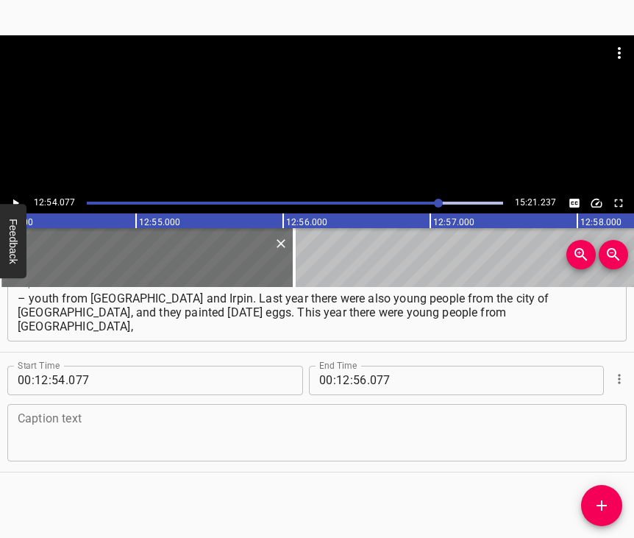
click at [241, 424] on textarea at bounding box center [317, 432] width 599 height 42
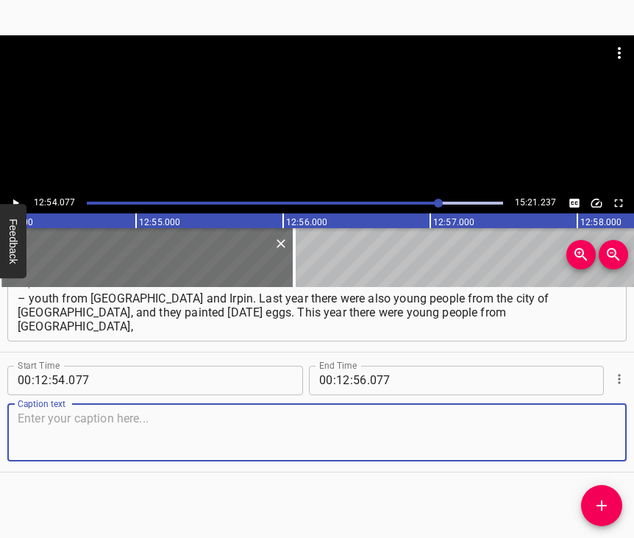
paste textarea "from [GEOGRAPHIC_DATA], more than one hundred participants. As it turned out, y…"
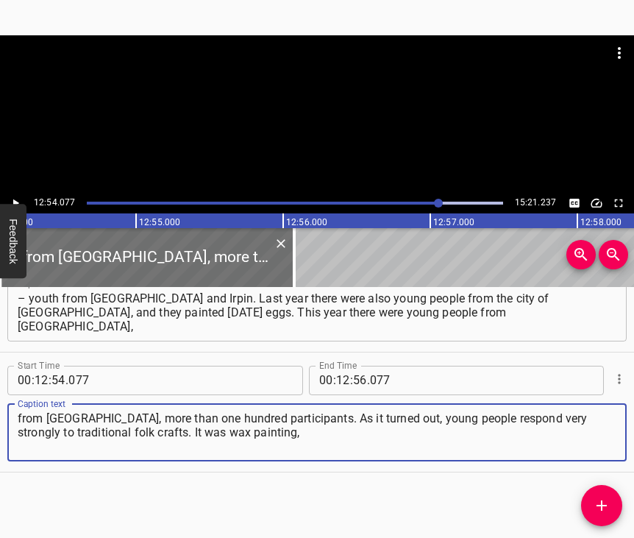
type textarea "from [GEOGRAPHIC_DATA], more than one hundred participants. As it turned out, y…"
click at [15, 200] on icon "Play/Pause" at bounding box center [15, 202] width 13 height 13
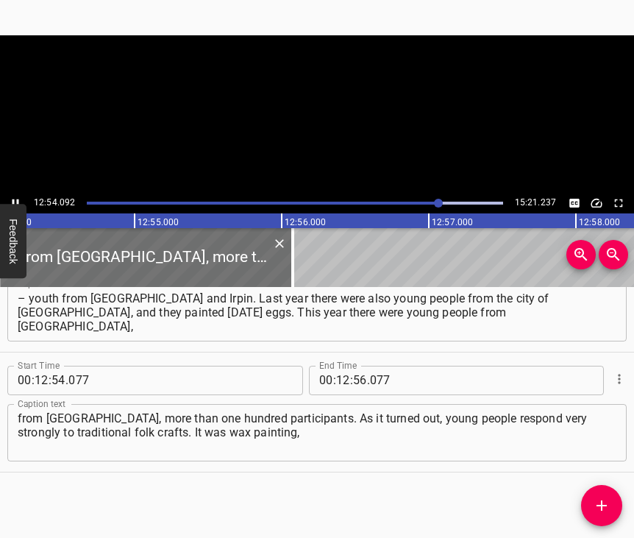
scroll to position [0, 113911]
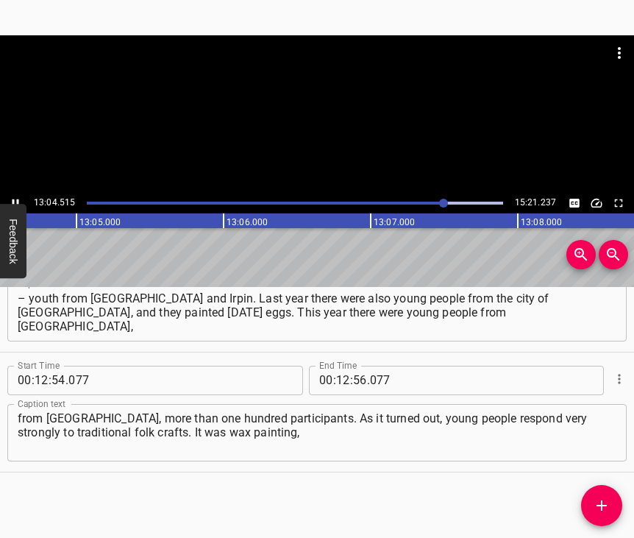
click at [18, 199] on icon "Play/Pause" at bounding box center [15, 202] width 13 height 13
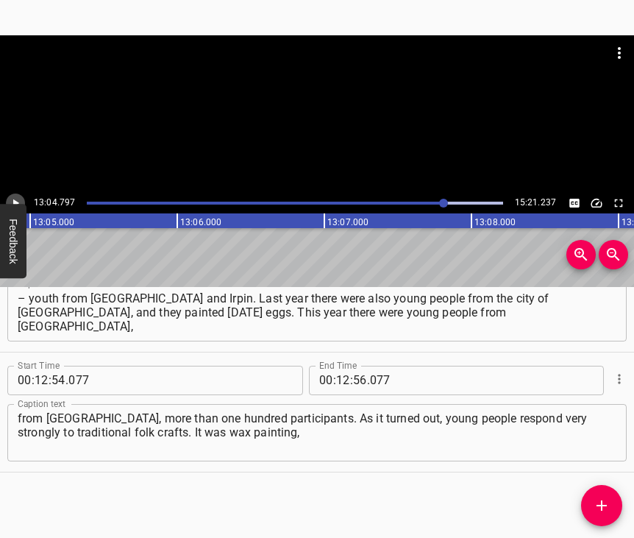
click at [18, 200] on icon "Play/Pause" at bounding box center [15, 202] width 13 height 13
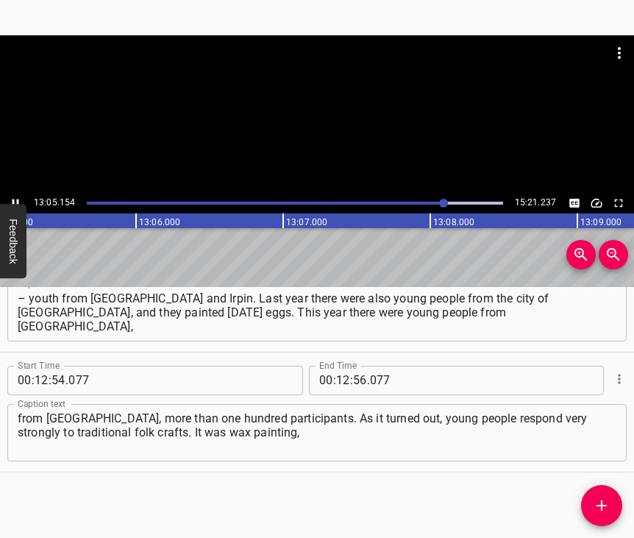
click at [18, 200] on icon "Play/Pause" at bounding box center [16, 203] width 7 height 8
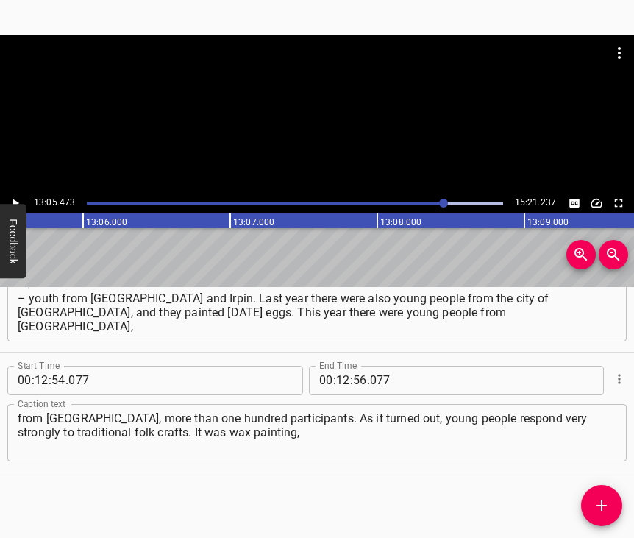
click at [18, 200] on icon "Play/Pause" at bounding box center [15, 202] width 13 height 13
click at [18, 200] on icon "Play/Pause" at bounding box center [16, 203] width 7 height 8
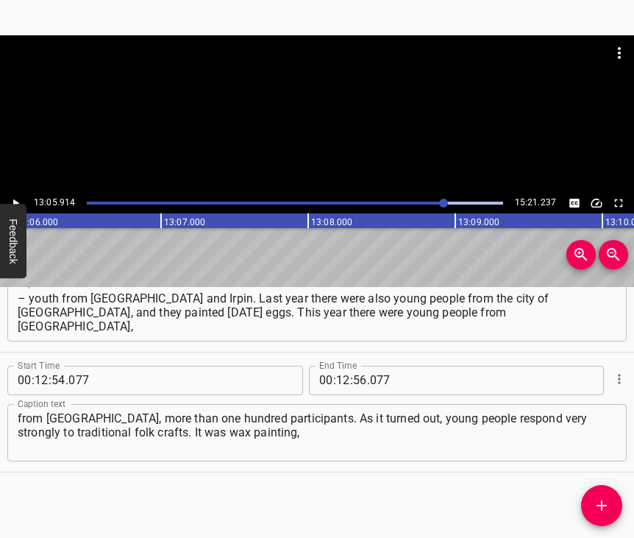
scroll to position [0, 115651]
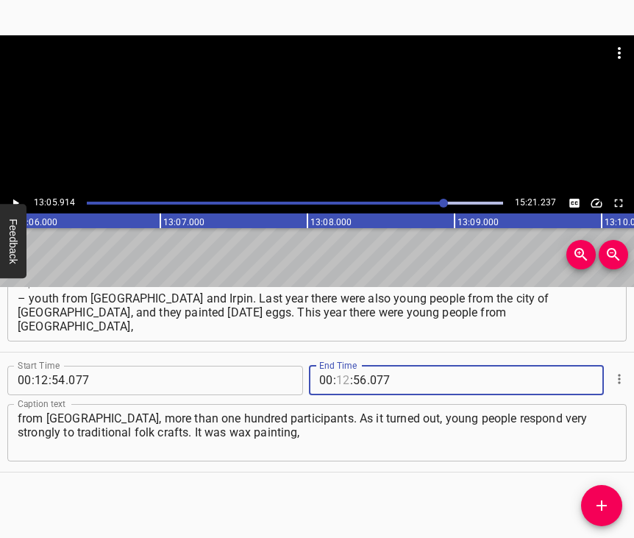
click at [341, 366] on input "number" at bounding box center [343, 380] width 14 height 29
type input "13"
type input "05"
type input "914"
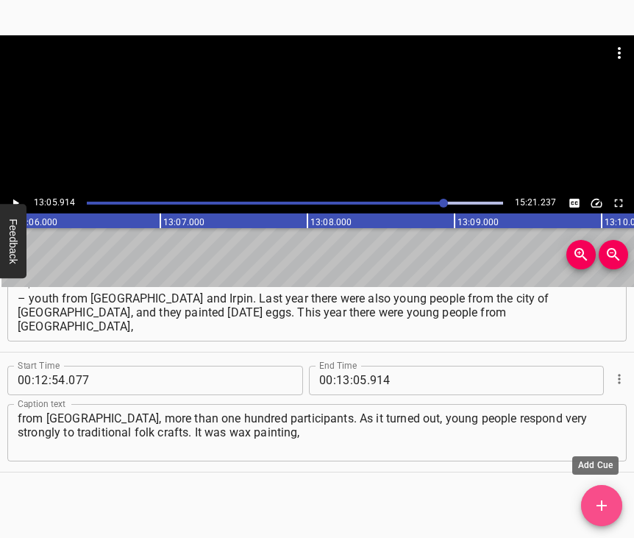
click at [608, 508] on span "Add Cue" at bounding box center [601, 506] width 41 height 18
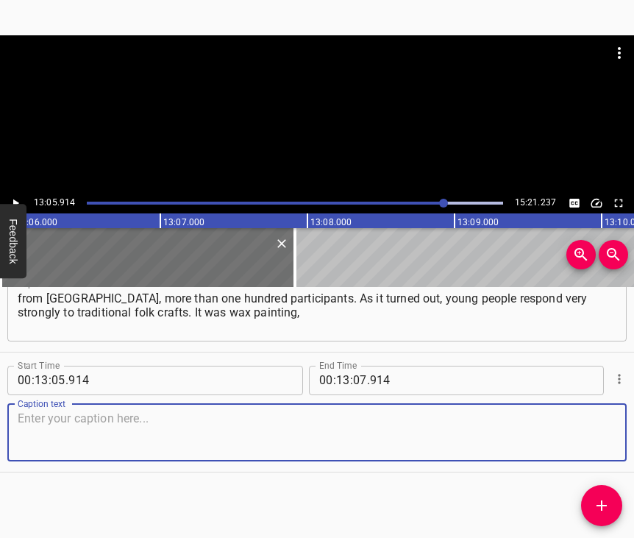
scroll to position [8427, 0]
click at [580, 414] on textarea at bounding box center [317, 432] width 599 height 42
click at [36, 423] on textarea at bounding box center [317, 432] width 599 height 42
paste textarea "and they found it very interesting. We carried out such a project. Within this …"
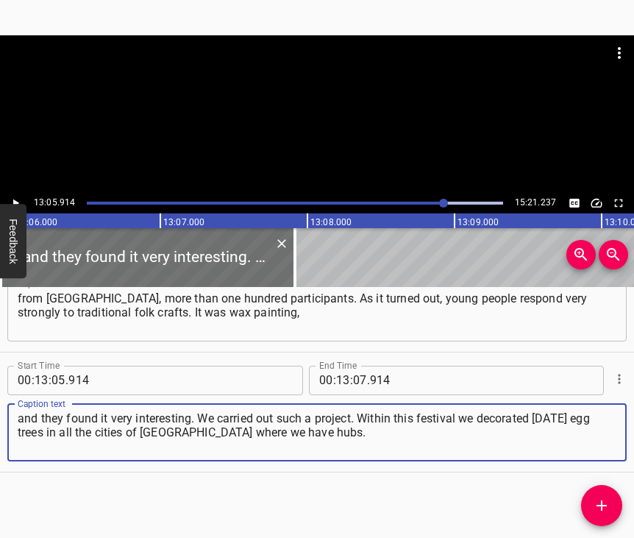
type textarea "and they found it very interesting. We carried out such a project. Within this …"
click at [18, 201] on icon "Play/Pause" at bounding box center [15, 202] width 13 height 13
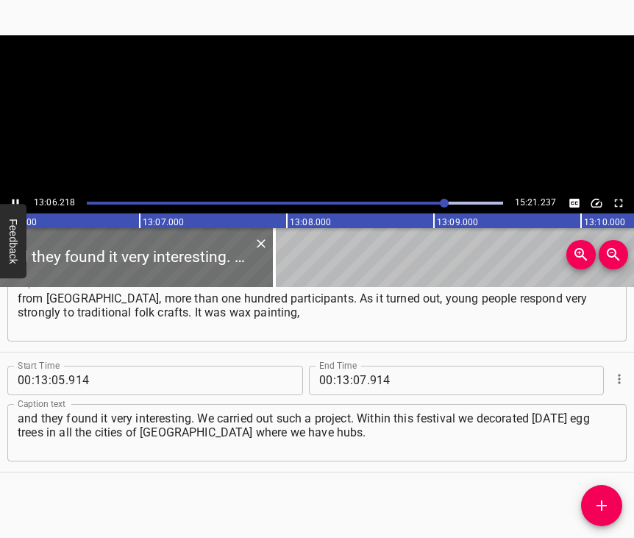
scroll to position [0, 115690]
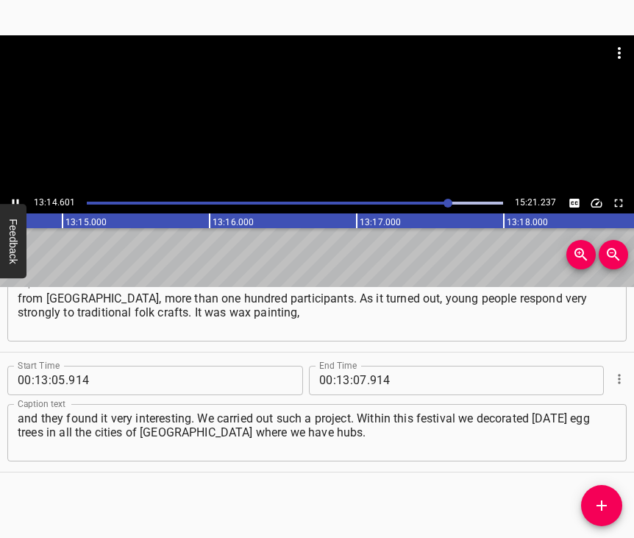
click at [18, 199] on icon "Play/Pause" at bounding box center [16, 203] width 7 height 8
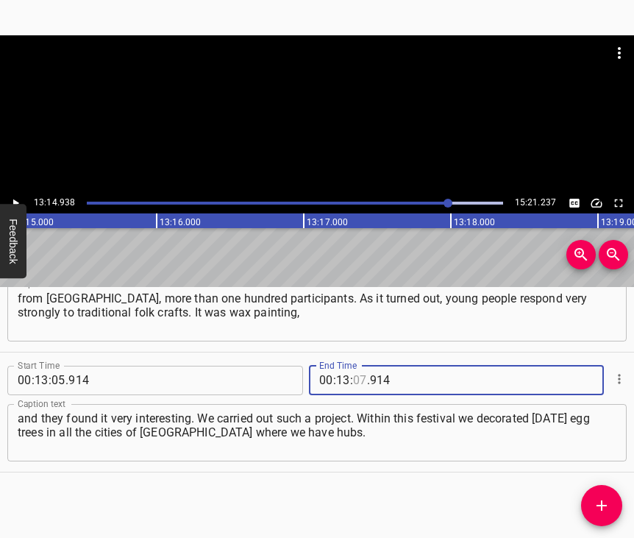
click at [353, 366] on input "number" at bounding box center [360, 380] width 14 height 29
type input "14"
type input "938"
click at [608, 507] on icon "Add Cue" at bounding box center [602, 506] width 18 height 18
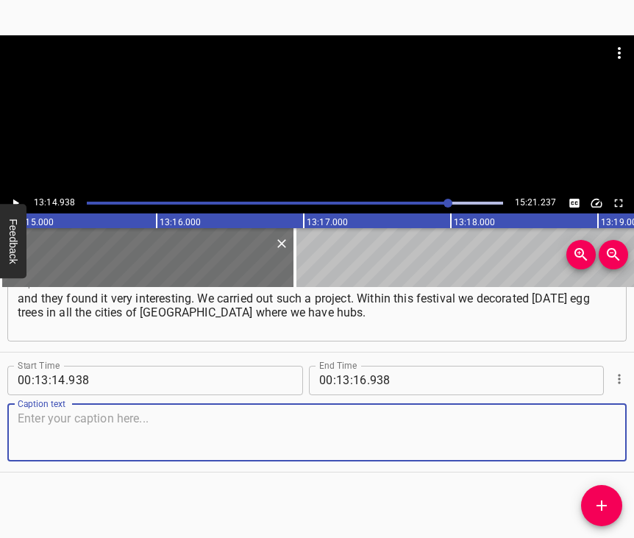
scroll to position [8559, 0]
drag, startPoint x: 578, startPoint y: 431, endPoint x: 628, endPoint y: 427, distance: 50.2
click at [579, 430] on textarea at bounding box center [317, 432] width 599 height 42
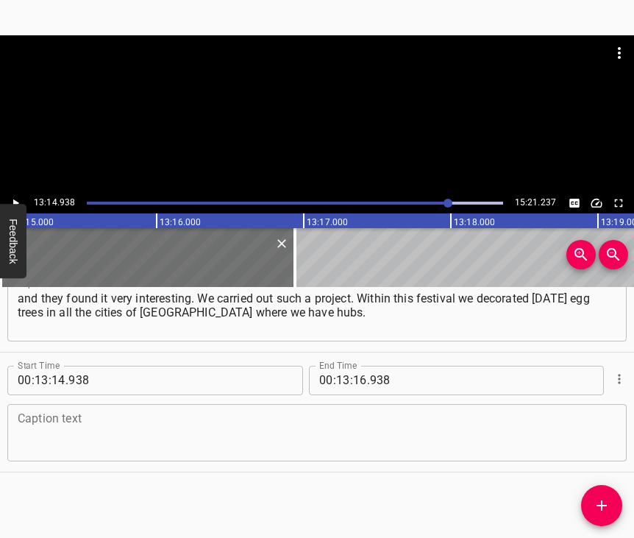
click at [113, 415] on textarea at bounding box center [317, 432] width 599 height 42
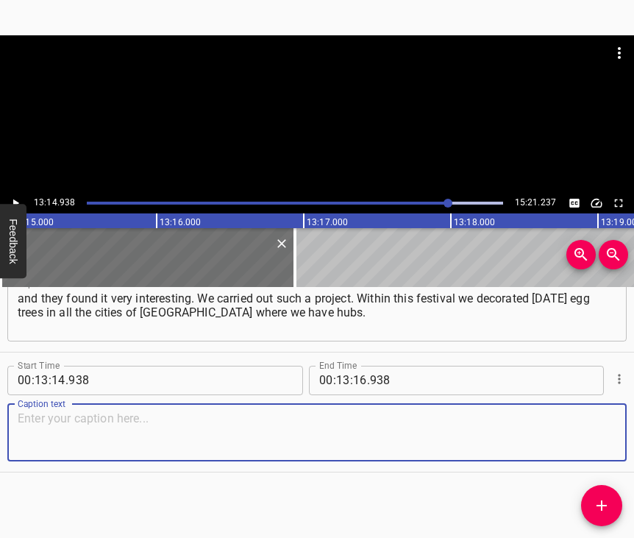
paste textarea "Altogether we had more than 15 trees. I will remind once again: [PERSON_NAME], …"
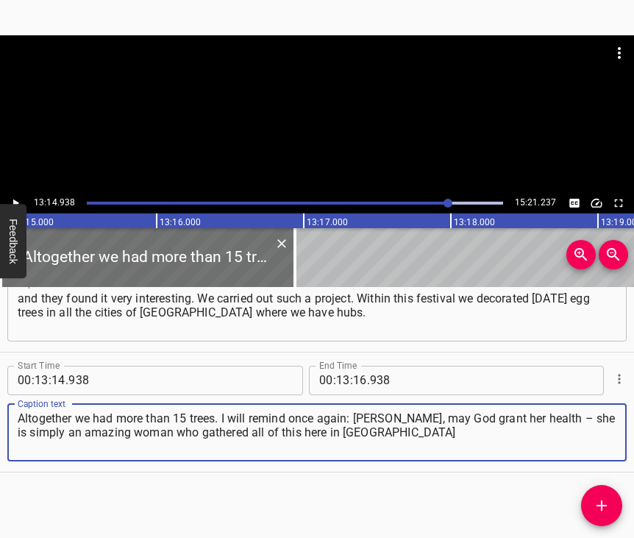
type textarea "Altogether we had more than 15 trees. I will remind once again: [PERSON_NAME], …"
click at [18, 198] on icon "Play/Pause" at bounding box center [15, 202] width 13 height 13
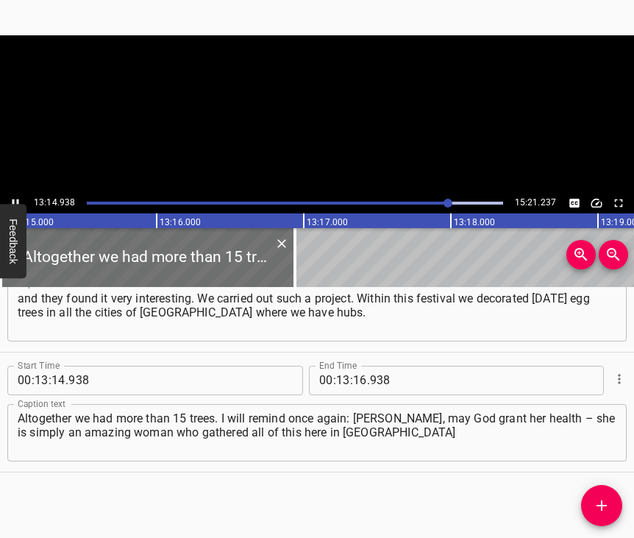
scroll to position [0, 116979]
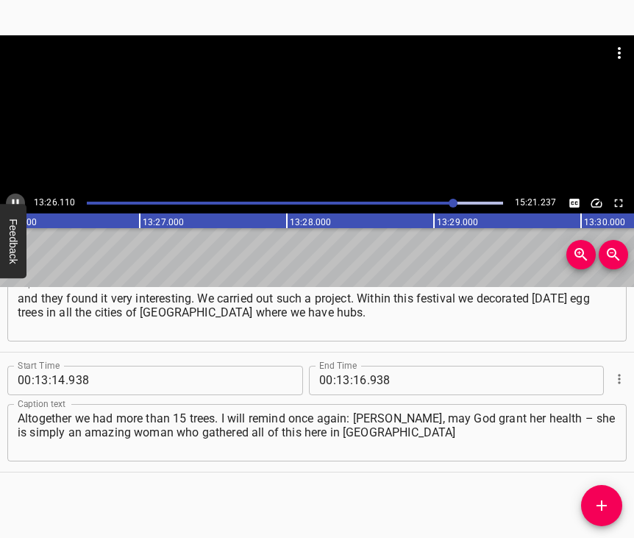
click at [17, 196] on icon "Play/Pause" at bounding box center [15, 202] width 13 height 13
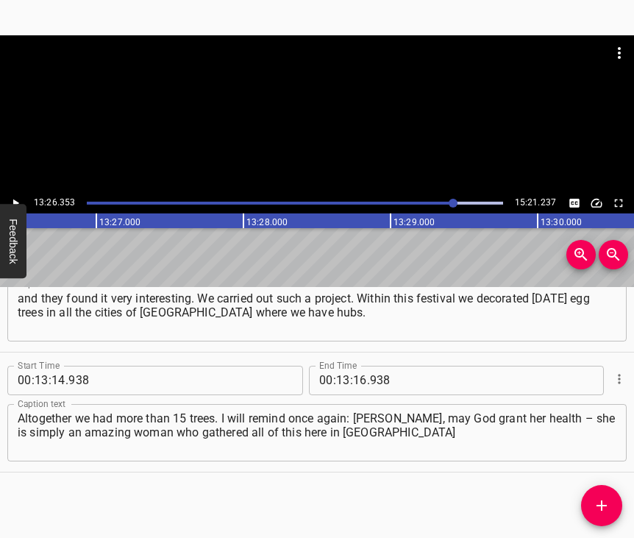
scroll to position [0, 118658]
click at [353, 367] on input "number" at bounding box center [360, 380] width 14 height 29
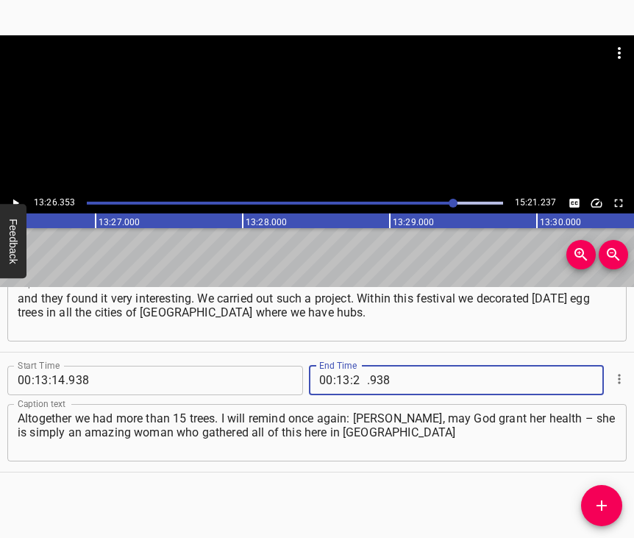
type input "26"
type input "353"
click at [591, 494] on button "Add Cue" at bounding box center [601, 505] width 41 height 41
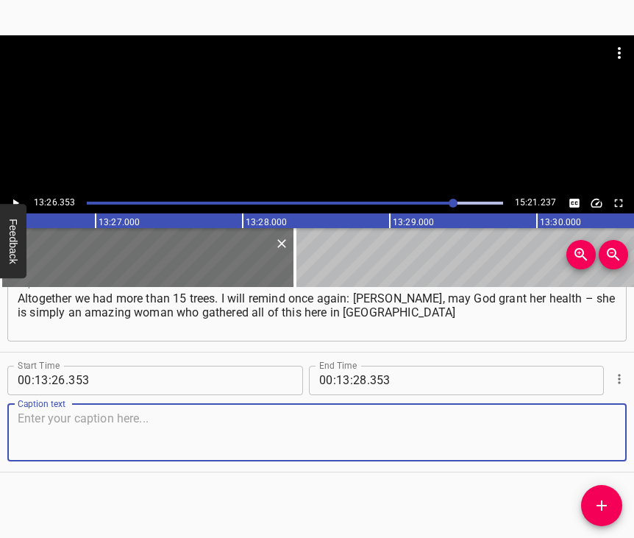
scroll to position [8692, 0]
click at [606, 446] on div "Caption text" at bounding box center [317, 432] width 620 height 57
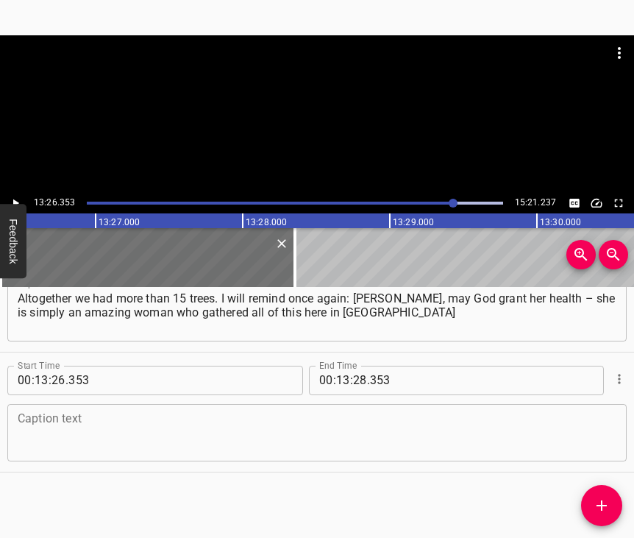
click at [101, 424] on textarea at bounding box center [317, 432] width 599 height 42
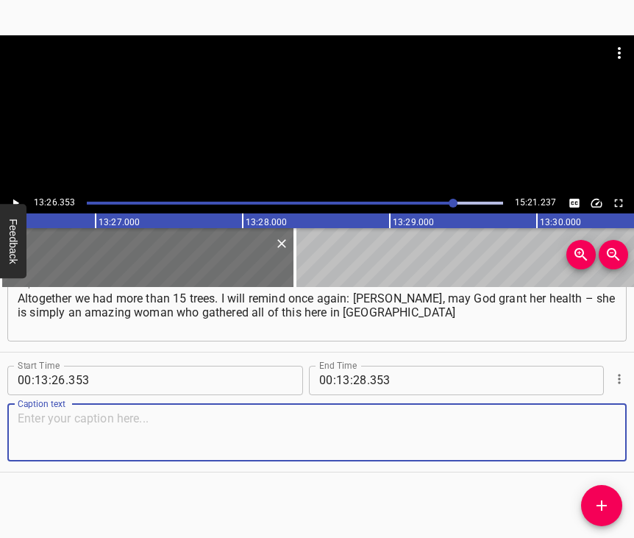
paste textarea "piece by piece. And now, I want to tell you, we already have a significant cont…"
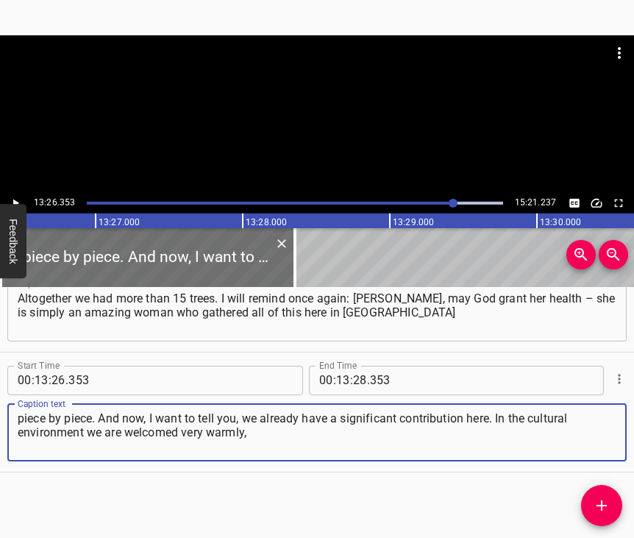
type textarea "piece by piece. And now, I want to tell you, we already have a significant cont…"
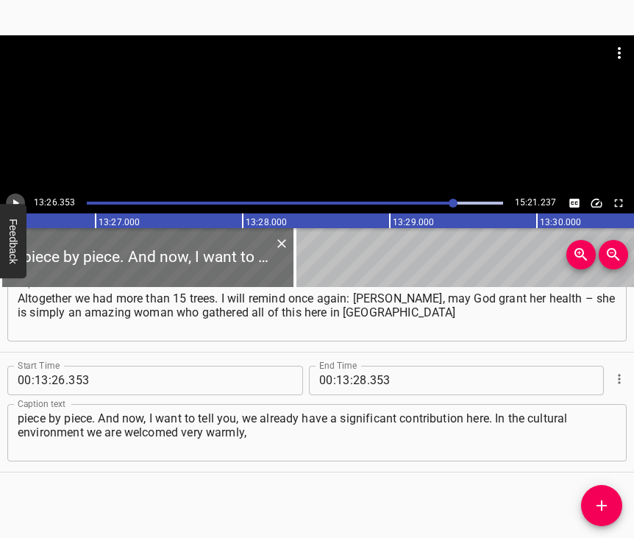
click at [15, 200] on icon "Play/Pause" at bounding box center [15, 202] width 13 height 13
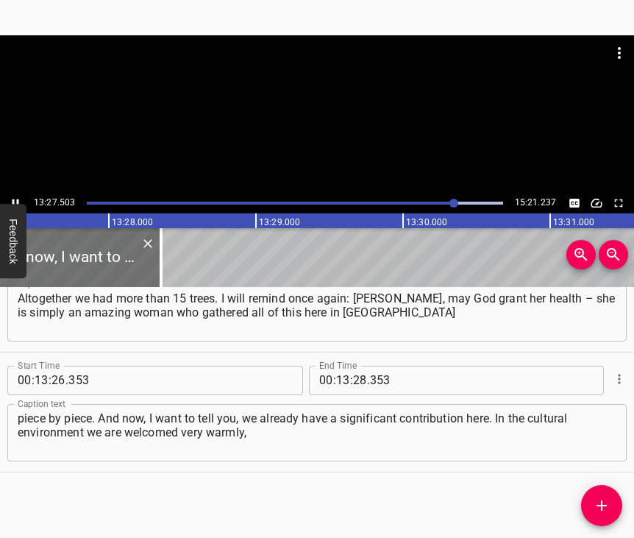
scroll to position [0, 118823]
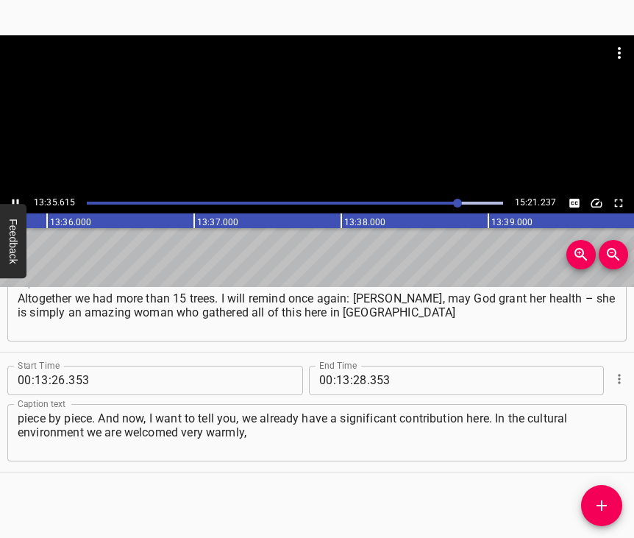
click at [17, 196] on button "Play/Pause" at bounding box center [15, 203] width 19 height 19
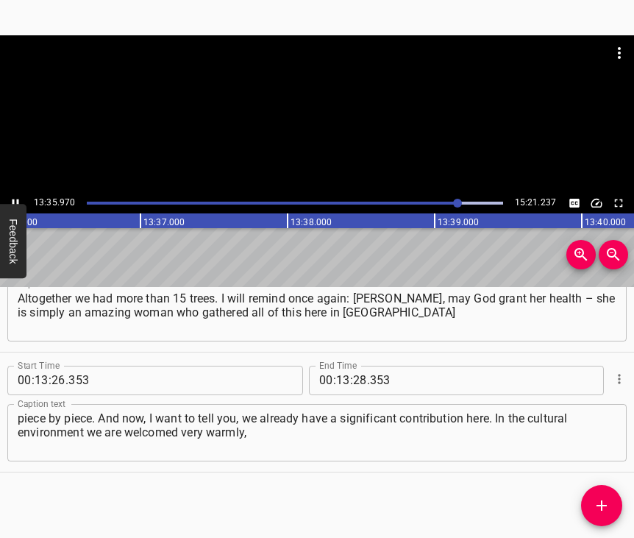
click at [17, 196] on button "Play/Pause" at bounding box center [15, 203] width 19 height 19
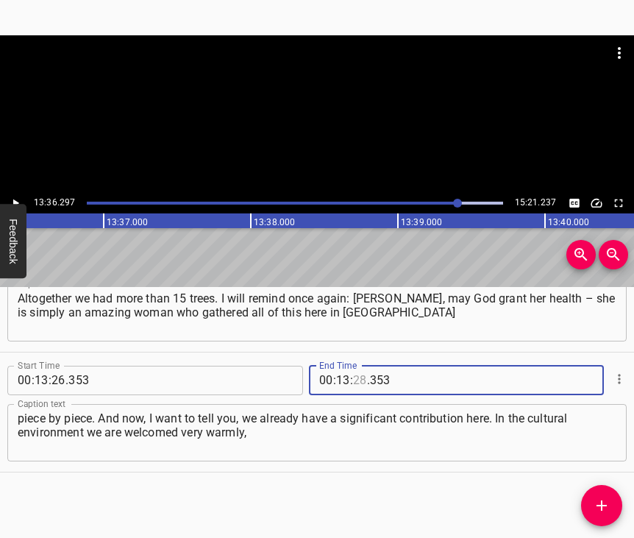
click at [354, 368] on input "number" at bounding box center [360, 380] width 14 height 29
type input "36"
type input "297"
click at [600, 503] on icon "Add Cue" at bounding box center [602, 506] width 18 height 18
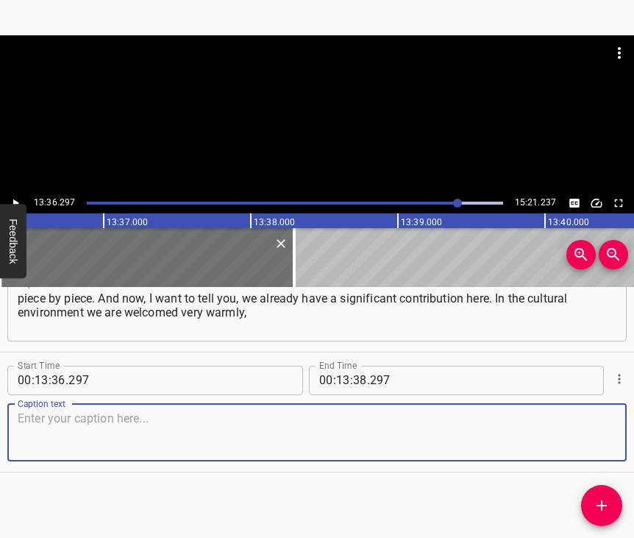
scroll to position [8824, 0]
click at [588, 426] on textarea at bounding box center [317, 432] width 599 height 42
click at [52, 430] on textarea at bounding box center [317, 432] width 599 height 42
paste textarea "and this is how we work, how we live. Even if you do not know a person personal…"
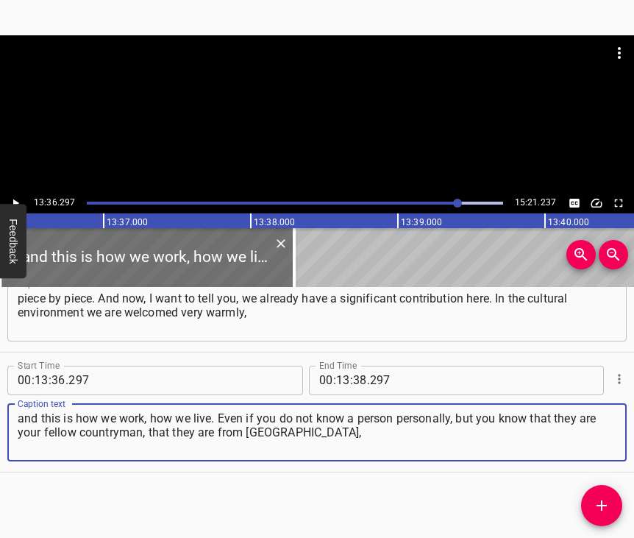
type textarea "and this is how we work, how we live. Even if you do not know a person personal…"
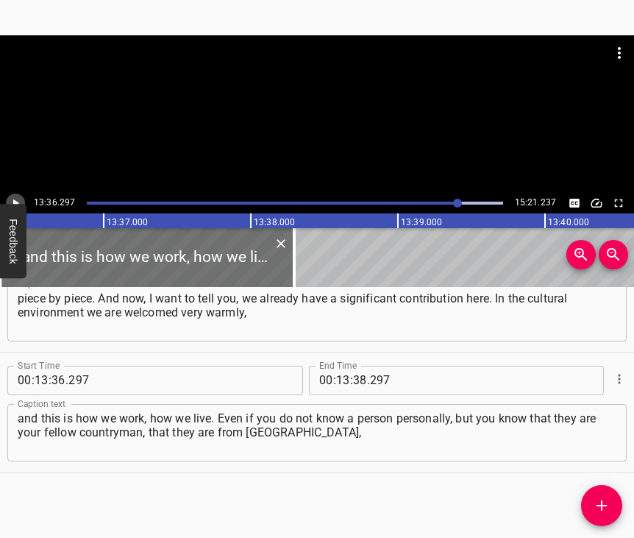
click at [18, 202] on icon "Play/Pause" at bounding box center [15, 202] width 13 height 13
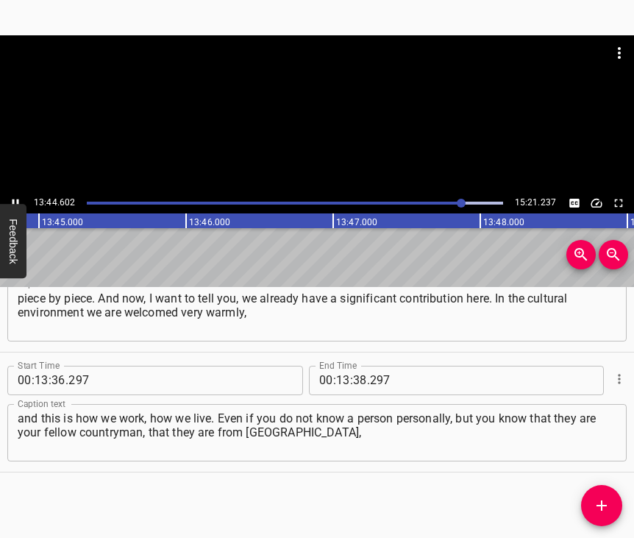
click at [11, 199] on icon "Play/Pause" at bounding box center [15, 202] width 13 height 13
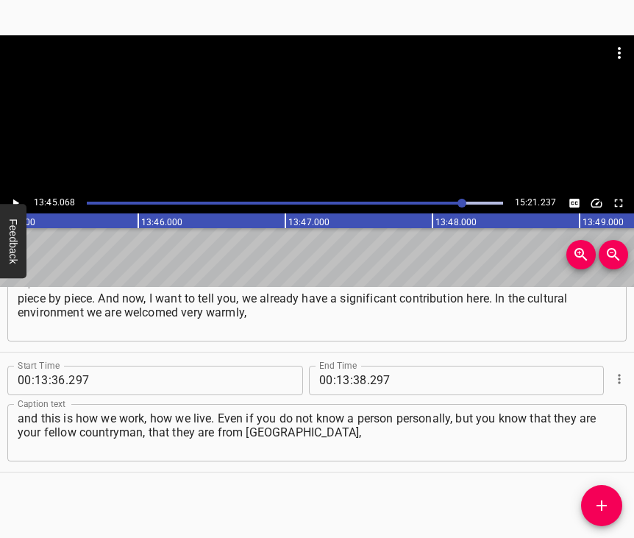
scroll to position [0, 121412]
click at [353, 366] on input "number" at bounding box center [360, 380] width 14 height 29
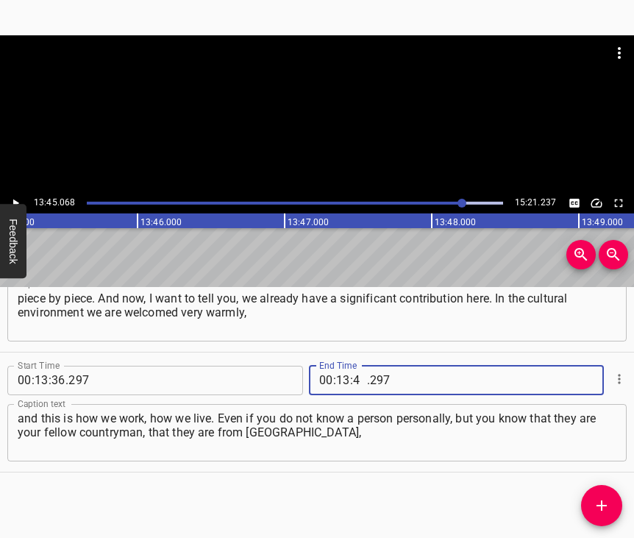
type input "45"
type input "068"
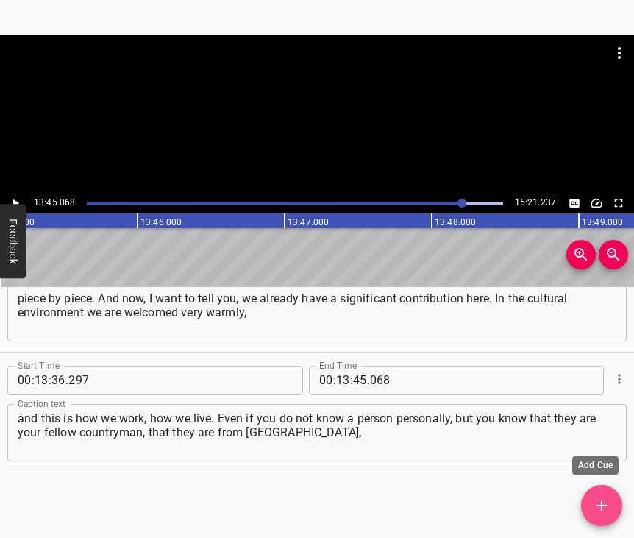
click at [605, 497] on icon "Add Cue" at bounding box center [602, 506] width 18 height 18
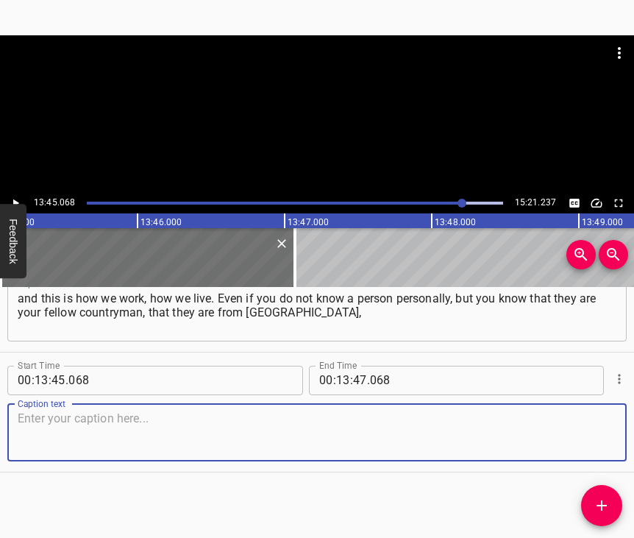
scroll to position [8957, 0]
click at [583, 438] on textarea at bounding box center [317, 432] width 599 height 42
click at [118, 416] on textarea at bounding box center [317, 432] width 599 height 42
paste textarea "then for you this is a close person. You will welcome them… It is a completely …"
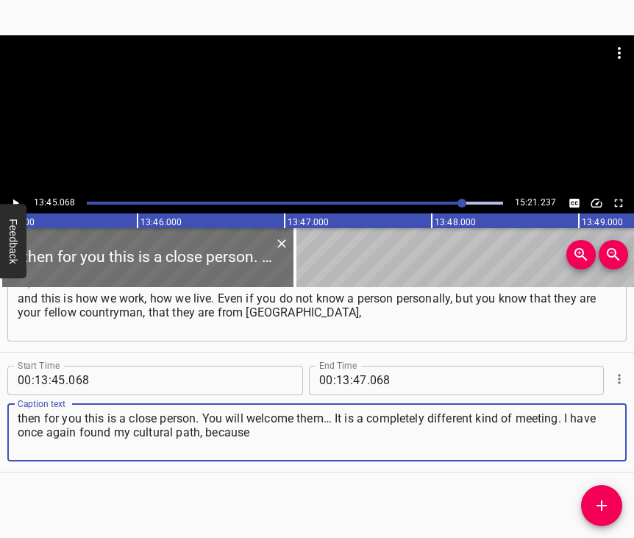
type textarea "then for you this is a close person. You will welcome them… It is a completely …"
click at [13, 202] on icon "Play/Pause" at bounding box center [15, 202] width 13 height 13
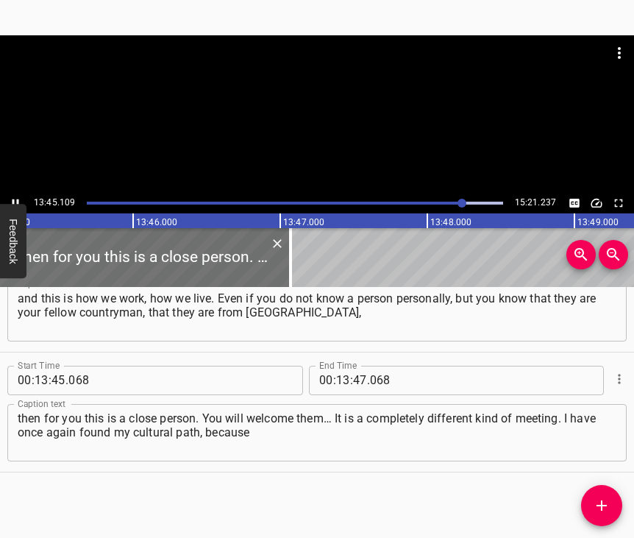
scroll to position [0, 121418]
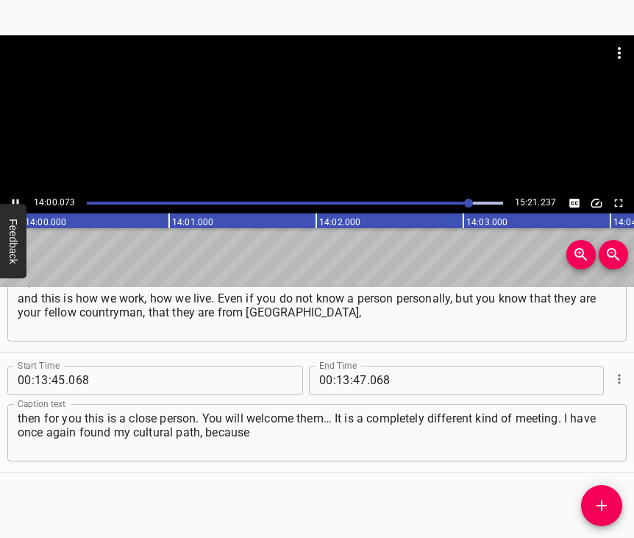
click at [15, 201] on icon "Play/Pause" at bounding box center [15, 202] width 13 height 13
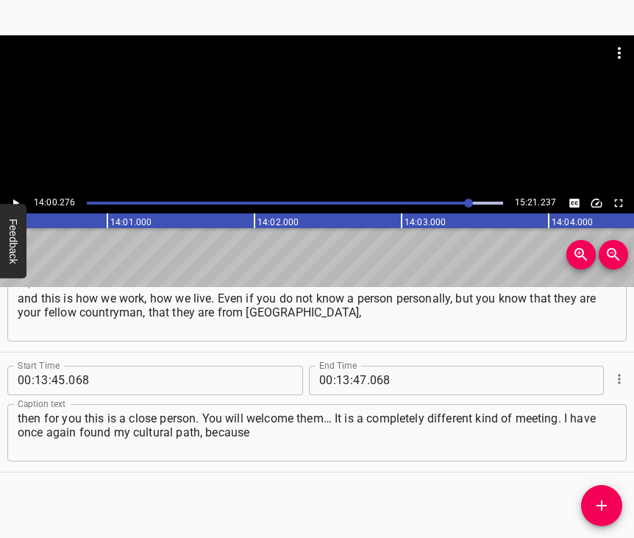
scroll to position [0, 123651]
click at [336, 369] on input "number" at bounding box center [343, 380] width 14 height 29
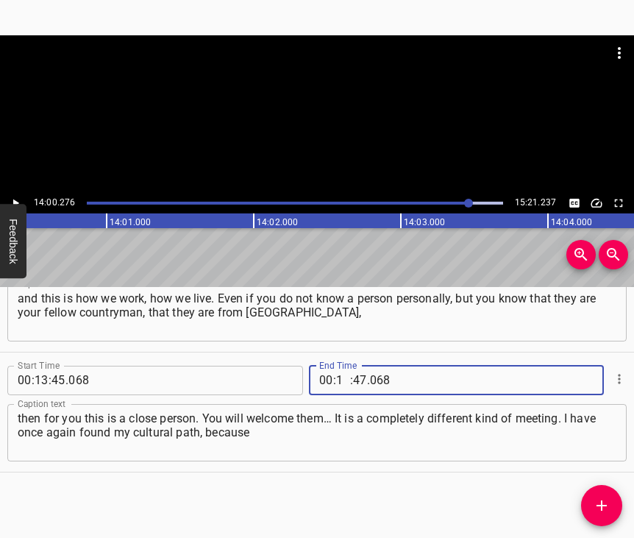
type input "14"
type input "00"
type input "276"
click at [596, 501] on icon "Add Cue" at bounding box center [602, 506] width 18 height 18
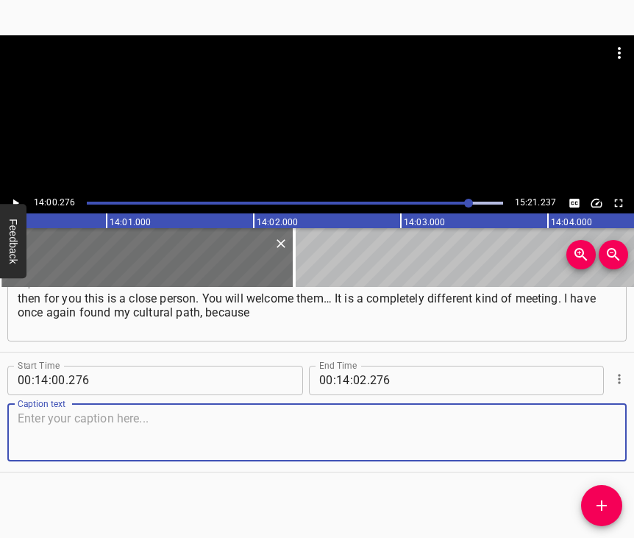
scroll to position [9089, 0]
drag, startPoint x: 587, startPoint y: 429, endPoint x: 632, endPoint y: 419, distance: 46.0
click at [588, 428] on textarea at bounding box center [317, 432] width 599 height 42
click at [81, 422] on textarea at bounding box center [317, 432] width 599 height 42
paste textarea "my self-realization in life goes this way. No matter what, I always return to c…"
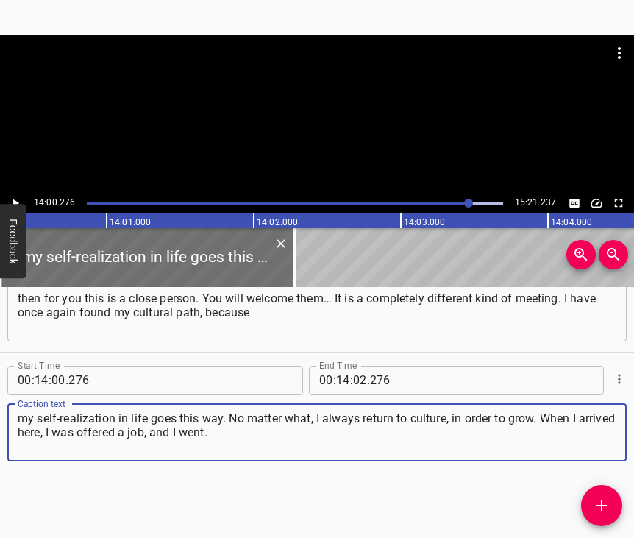
type textarea "my self-realization in life goes this way. No matter what, I always return to c…"
click at [15, 201] on icon "Play/Pause" at bounding box center [16, 203] width 6 height 8
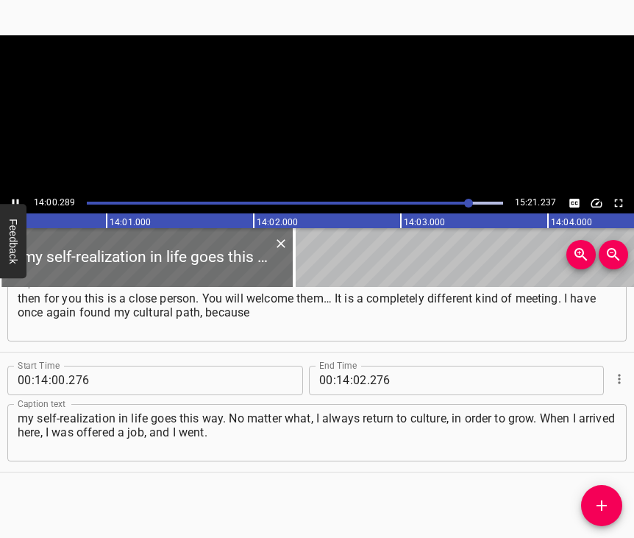
scroll to position [0, 123652]
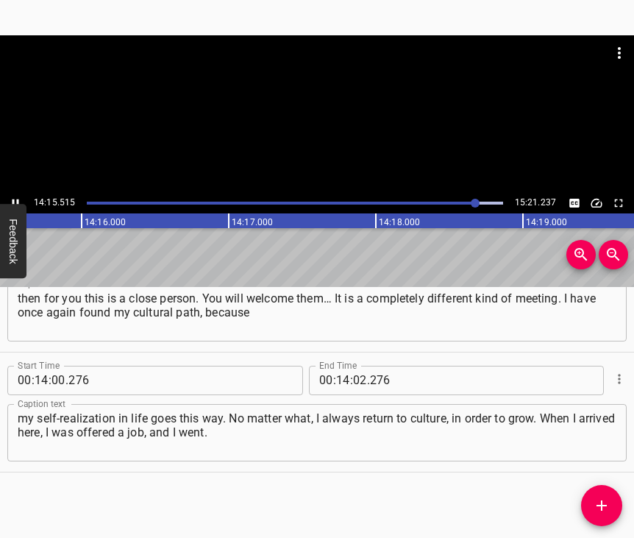
click at [17, 200] on icon "Play/Pause" at bounding box center [16, 203] width 7 height 8
click at [367, 366] on span "." at bounding box center [368, 380] width 3 height 29
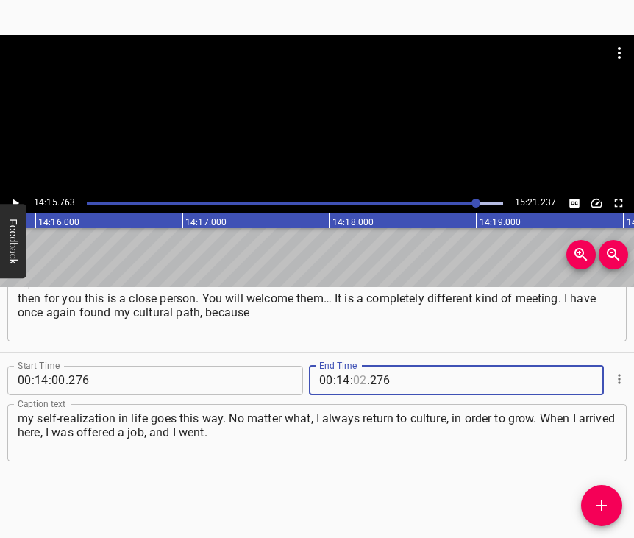
click at [360, 366] on input "number" at bounding box center [360, 380] width 14 height 29
type input "15"
type input "763"
click at [601, 499] on icon "Add Cue" at bounding box center [602, 506] width 18 height 18
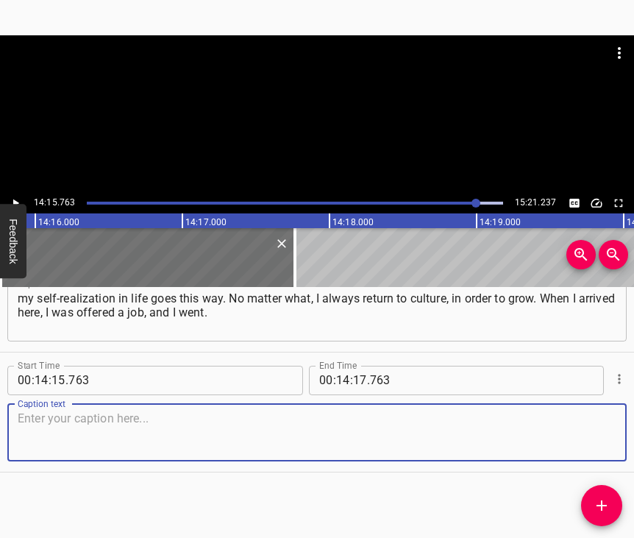
scroll to position [9221, 0]
click at [572, 411] on textarea at bounding box center [317, 432] width 599 height 42
click at [151, 418] on textarea at bounding box center [317, 432] width 599 height 42
paste textarea "I was selling leather jackets to [DEMOGRAPHIC_DATA], you understand? And when I…"
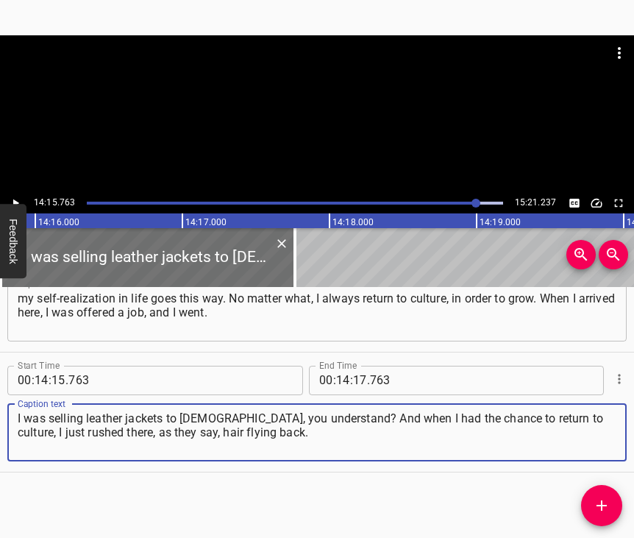
type textarea "I was selling leather jackets to [DEMOGRAPHIC_DATA], you understand? And when I…"
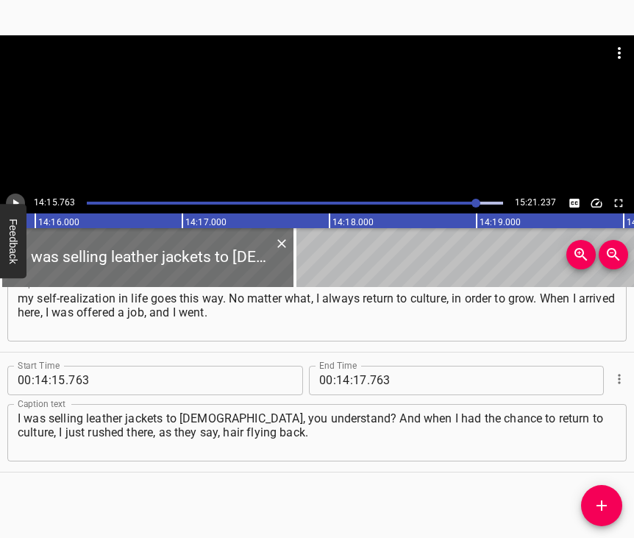
click at [15, 201] on icon "Play/Pause" at bounding box center [16, 203] width 6 height 8
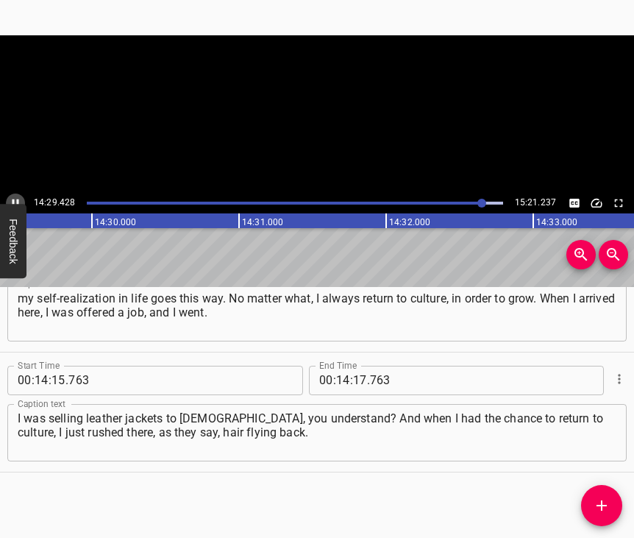
click at [15, 201] on icon "Play/Pause" at bounding box center [15, 202] width 13 height 13
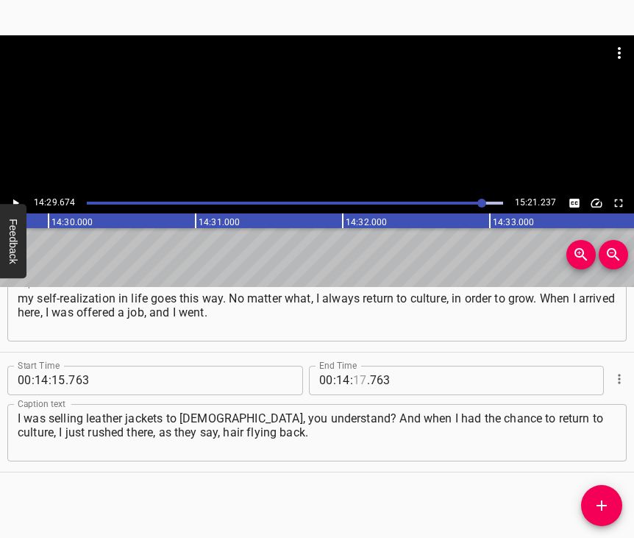
click at [356, 371] on input "number" at bounding box center [360, 380] width 14 height 29
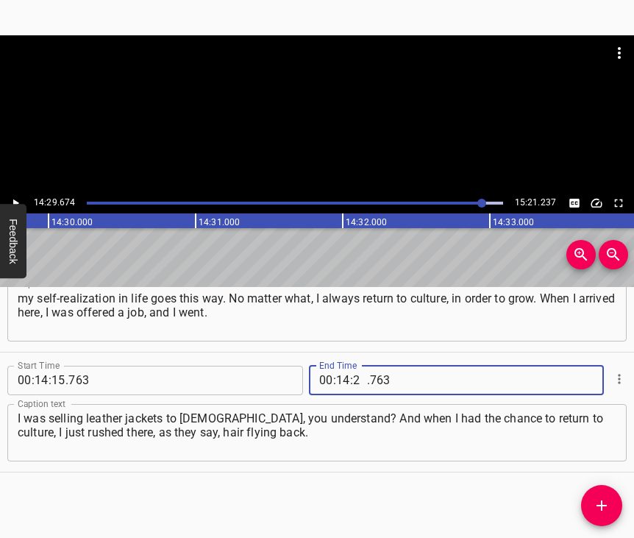
type input "29"
type input "674"
click at [608, 503] on icon "Add Cue" at bounding box center [602, 506] width 18 height 18
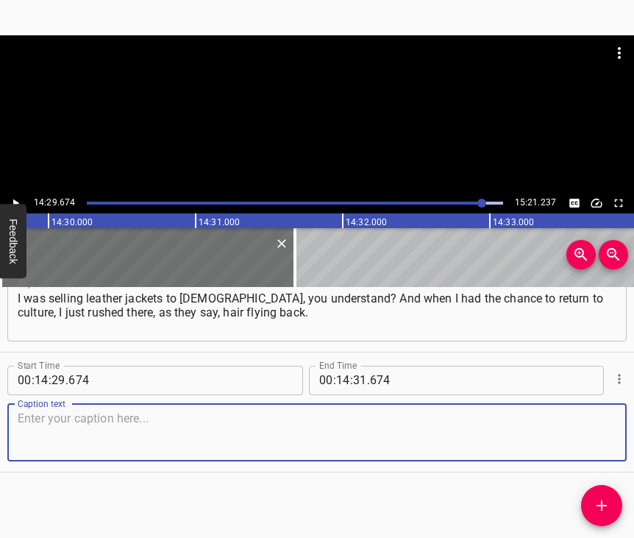
scroll to position [9354, 0]
click at [589, 432] on textarea at bounding box center [317, 432] width 599 height 42
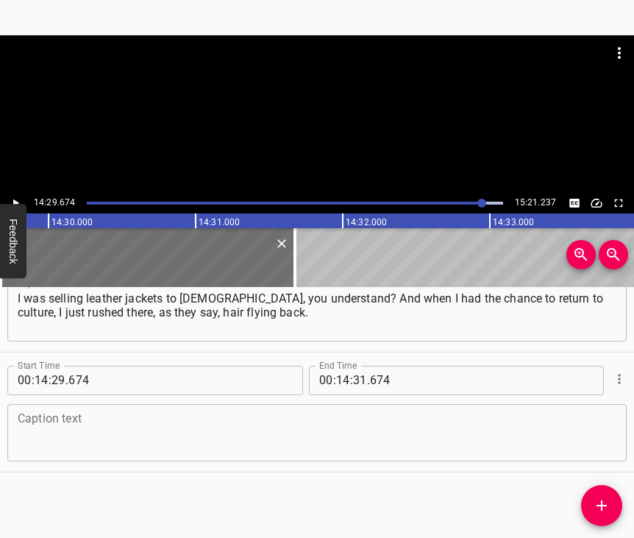
click at [133, 424] on textarea at bounding box center [317, 432] width 599 height 42
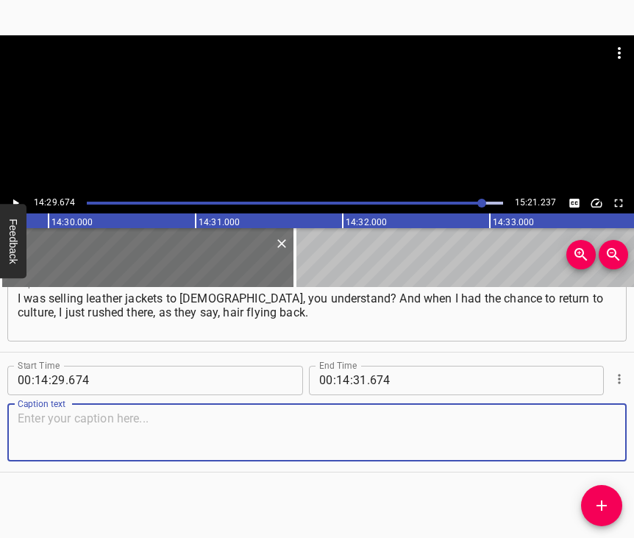
paste textarea "There is only one dream – to drive out this horde, to clear the rubble, to rebu…"
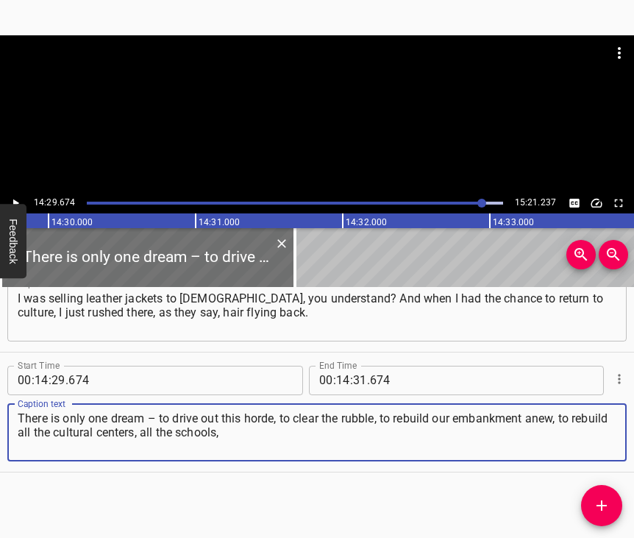
type textarea "There is only one dream – to drive out this horde, to clear the rubble, to rebu…"
click at [18, 198] on icon "Play/Pause" at bounding box center [15, 202] width 13 height 13
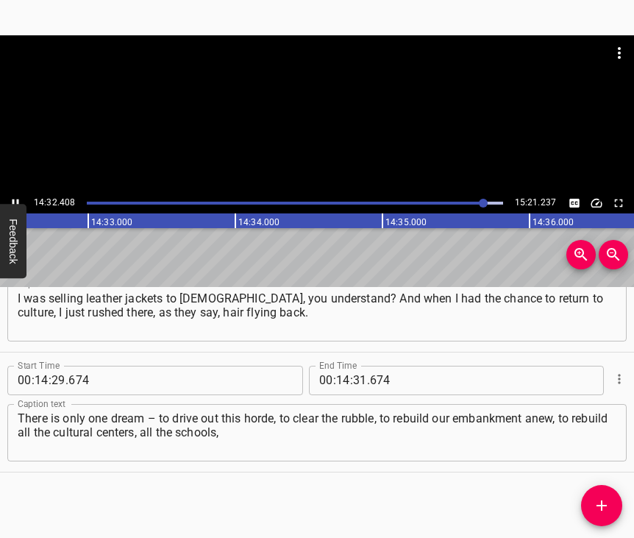
scroll to position [0, 128383]
click at [15, 199] on icon "Play/Pause" at bounding box center [15, 202] width 13 height 13
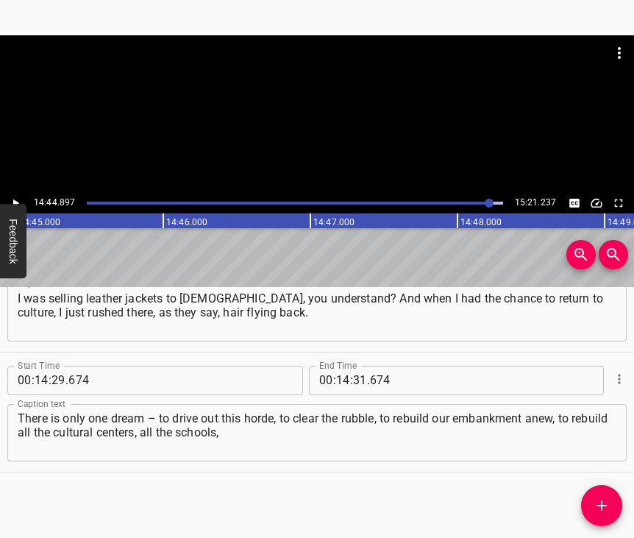
scroll to position [0, 130217]
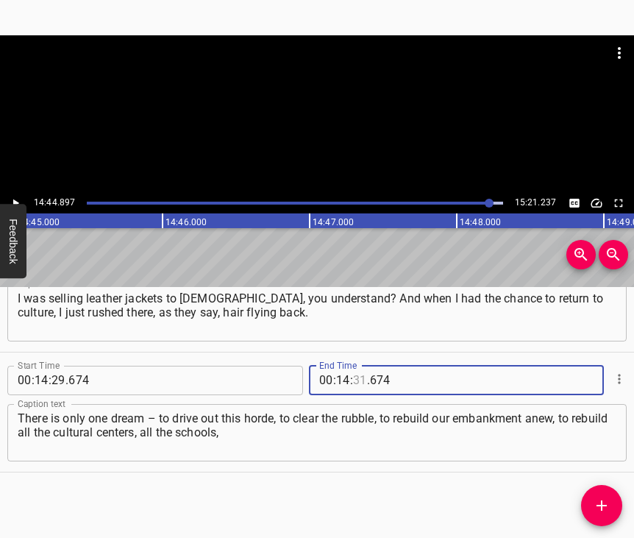
click at [353, 366] on input "number" at bounding box center [360, 380] width 14 height 29
type input "44"
type input "897"
click at [591, 505] on span "Add Cue" at bounding box center [601, 506] width 41 height 18
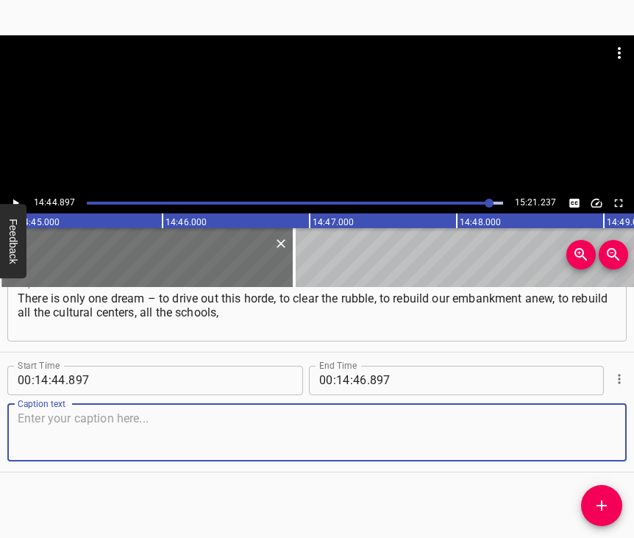
scroll to position [9486, 0]
click at [587, 439] on textarea at bounding box center [317, 432] width 599 height 42
click at [37, 452] on textarea at bounding box center [317, 432] width 599 height 42
paste textarea "all the libraries, my home – and to stay there until my last breath. I hope eve…"
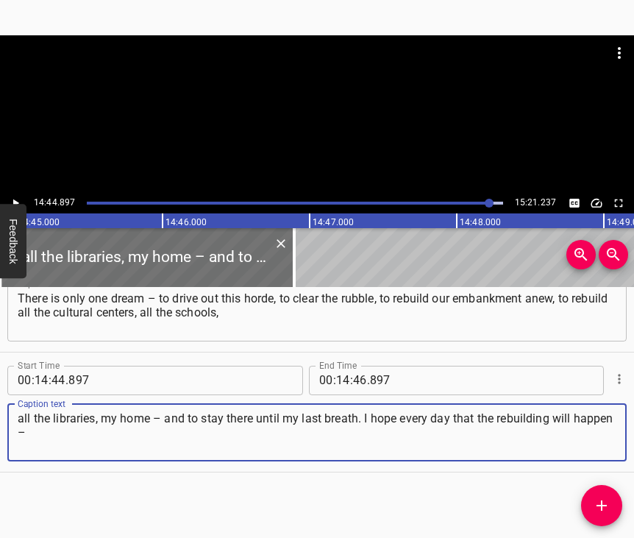
type textarea "all the libraries, my home – and to stay there until my last breath. I hope eve…"
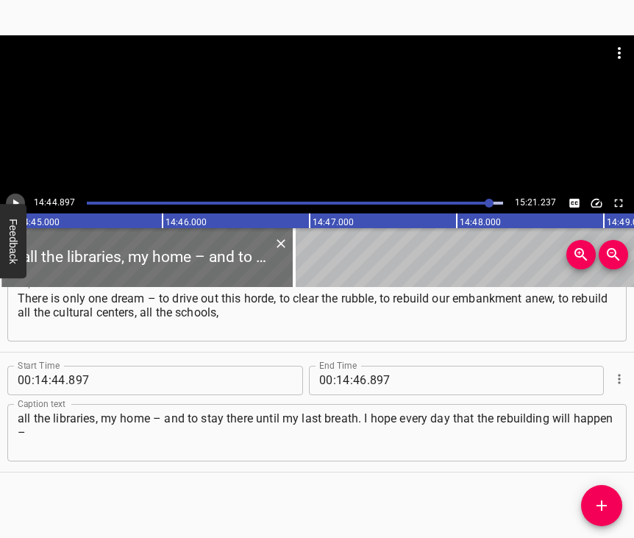
click at [18, 200] on icon "Play/Pause" at bounding box center [15, 202] width 13 height 13
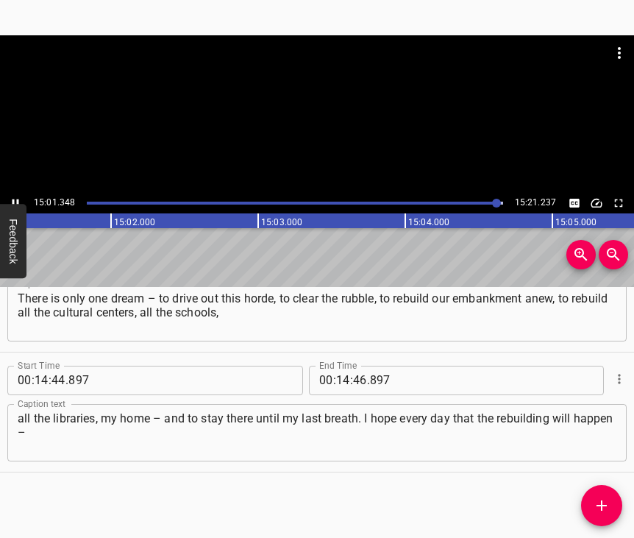
click at [15, 200] on icon "Play/Pause" at bounding box center [15, 202] width 13 height 13
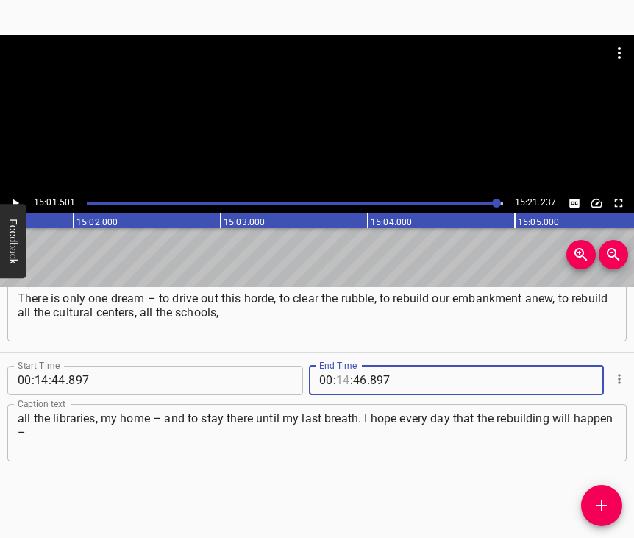
click at [339, 366] on input "number" at bounding box center [343, 380] width 14 height 29
type input "15"
type input "01"
type input "501"
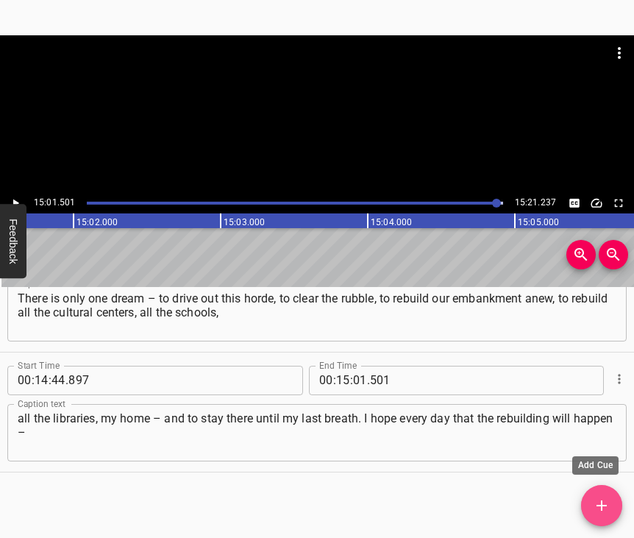
click at [594, 501] on icon "Add Cue" at bounding box center [602, 506] width 18 height 18
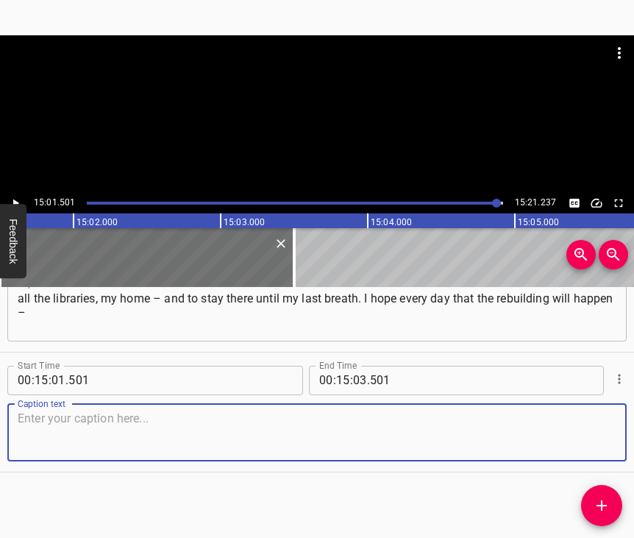
scroll to position [9619, 0]
drag, startPoint x: 584, startPoint y: 439, endPoint x: 630, endPoint y: 434, distance: 45.9
click at [584, 439] on textarea at bounding box center [317, 432] width 599 height 42
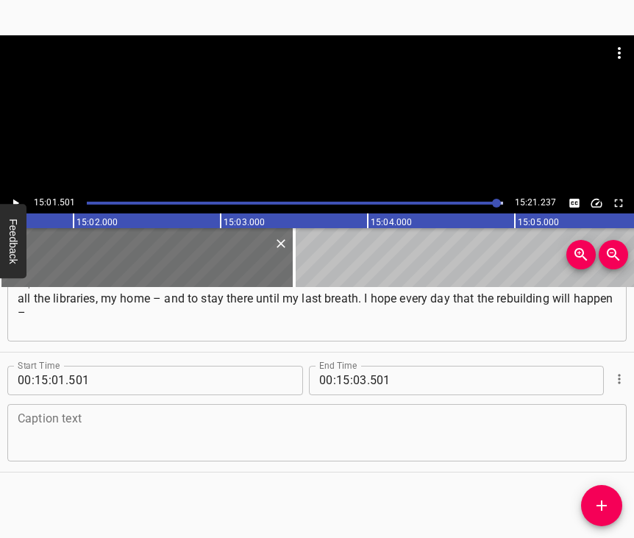
click at [302, 438] on textarea at bounding box center [317, 432] width 599 height 42
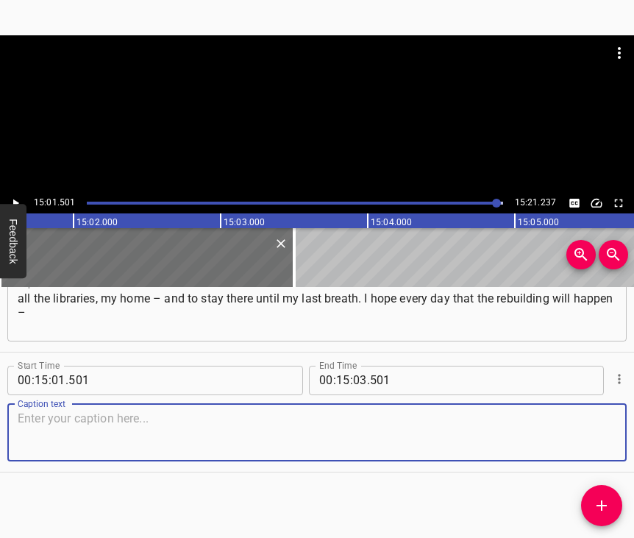
paste textarea "and that we, like a phoenix from the ashes, will simply rise again and live in …"
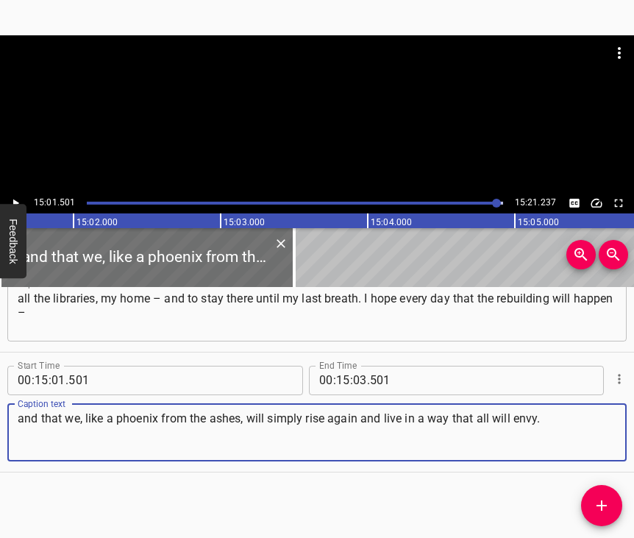
type textarea "and that we, like a phoenix from the ashes, will simply rise again and live in …"
click at [354, 366] on input "number" at bounding box center [360, 380] width 14 height 29
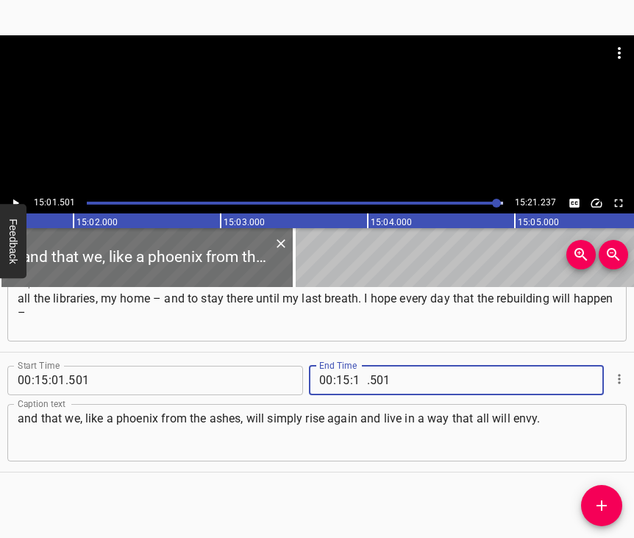
type input "11"
type input "237"
click at [19, 199] on icon "Play/Pause" at bounding box center [15, 202] width 13 height 13
